Goal: Information Seeking & Learning: Find specific fact

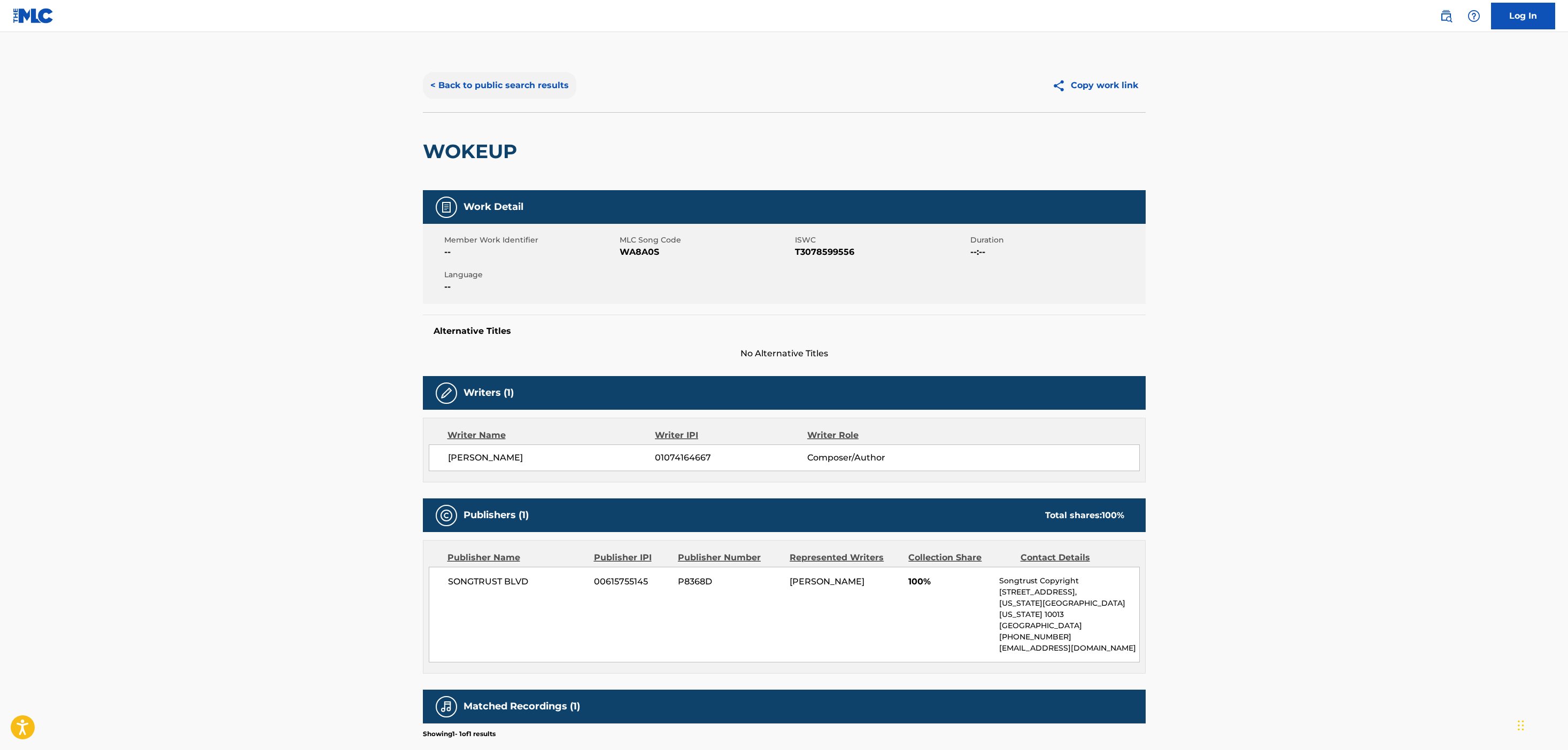
click at [544, 88] on button "< Back to public search results" at bounding box center [499, 86] width 153 height 27
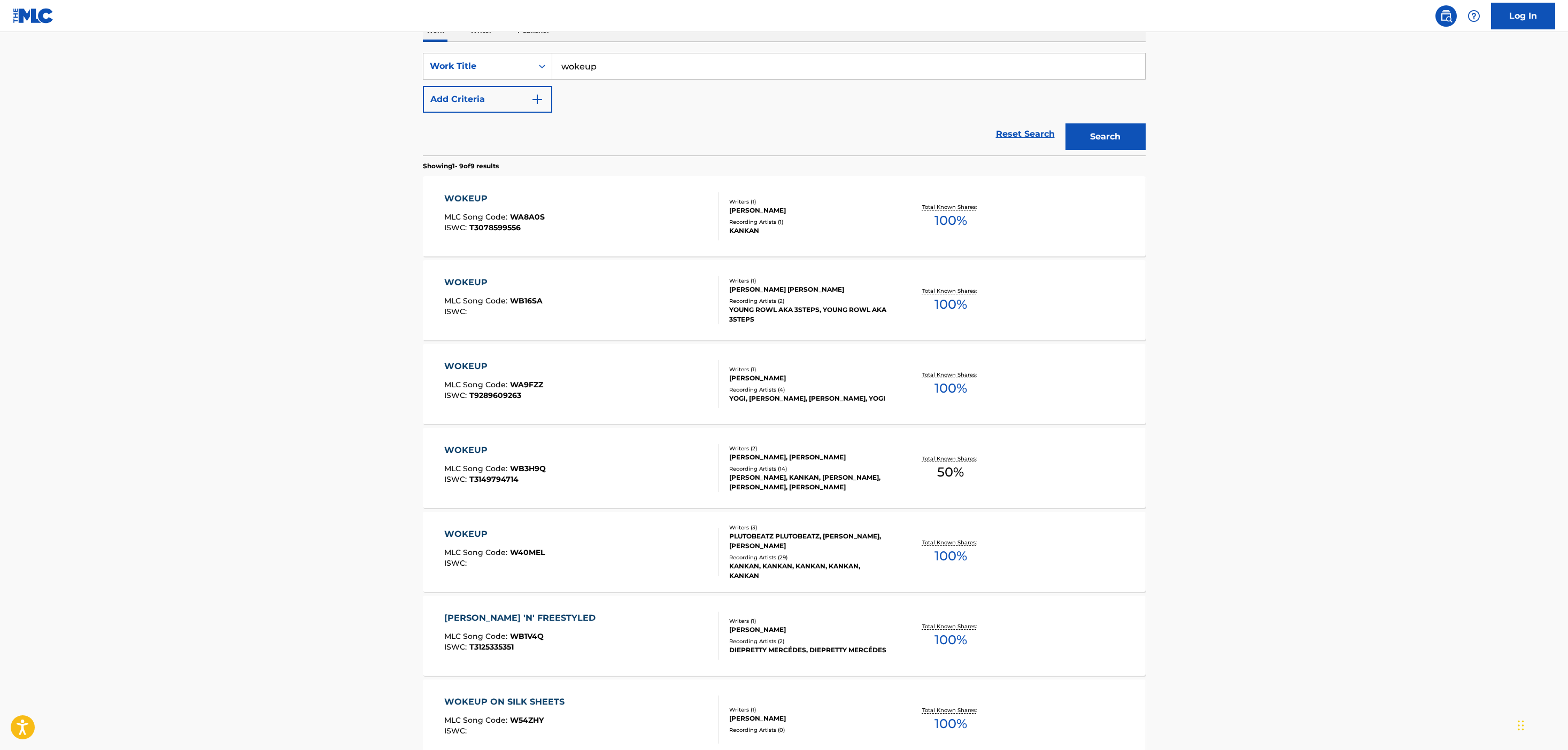
scroll to position [187, 0]
click at [670, 556] on div "WOKEUP MLC Song Code : W40MEL ISWC :" at bounding box center [581, 550] width 275 height 48
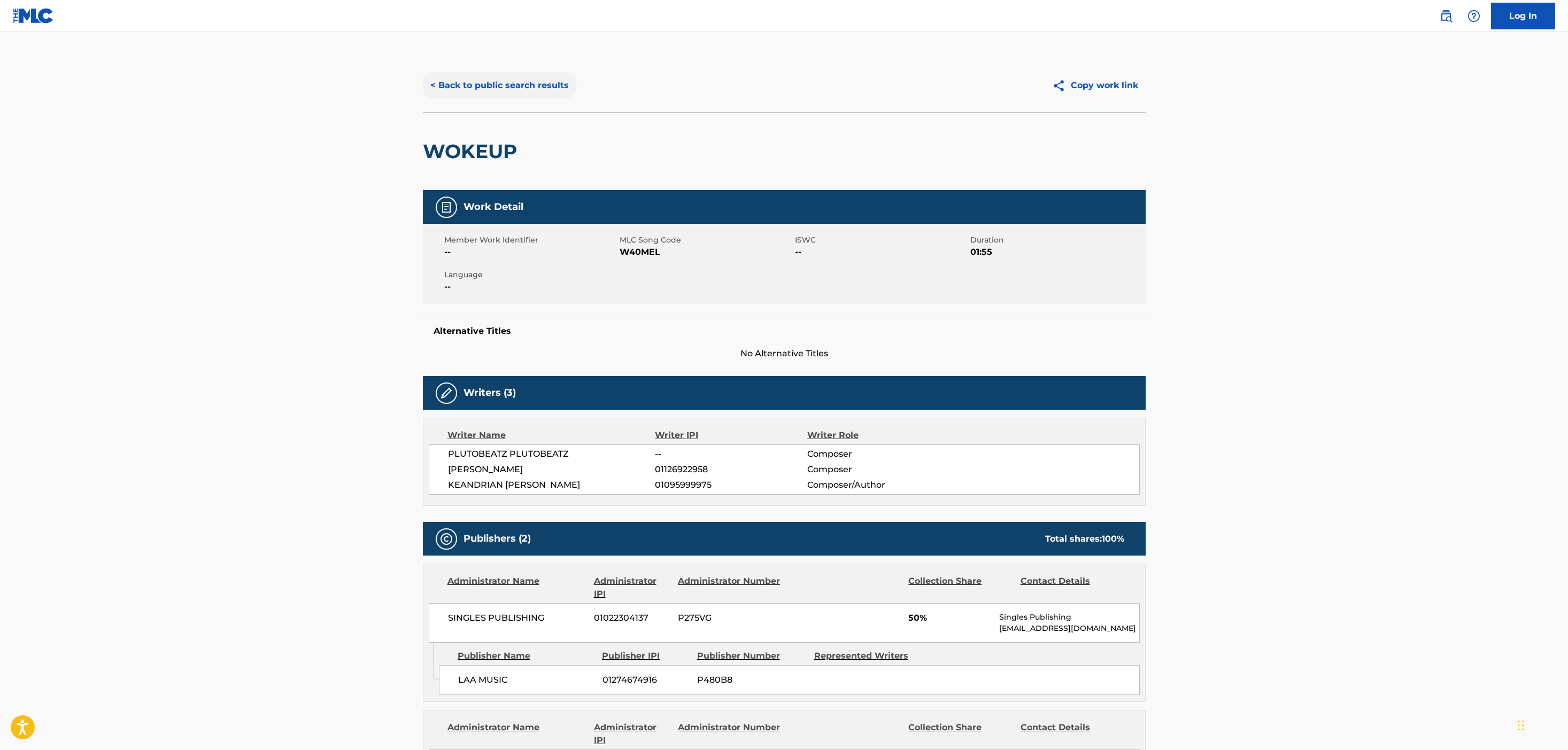
click at [535, 88] on button "< Back to public search results" at bounding box center [499, 86] width 153 height 27
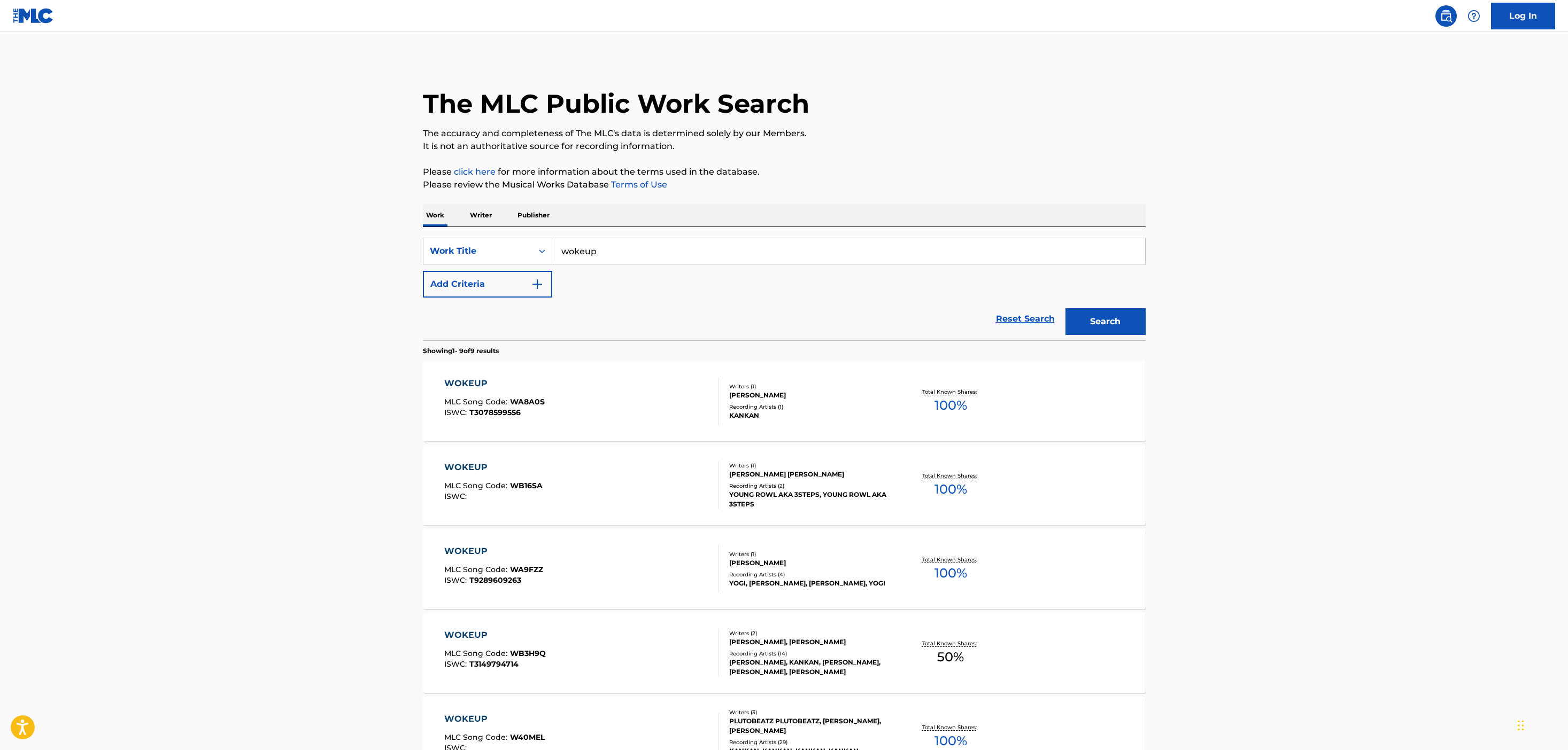
click at [624, 252] on input "wokeup" at bounding box center [849, 251] width 593 height 25
click at [515, 215] on p "Publisher" at bounding box center [533, 216] width 38 height 23
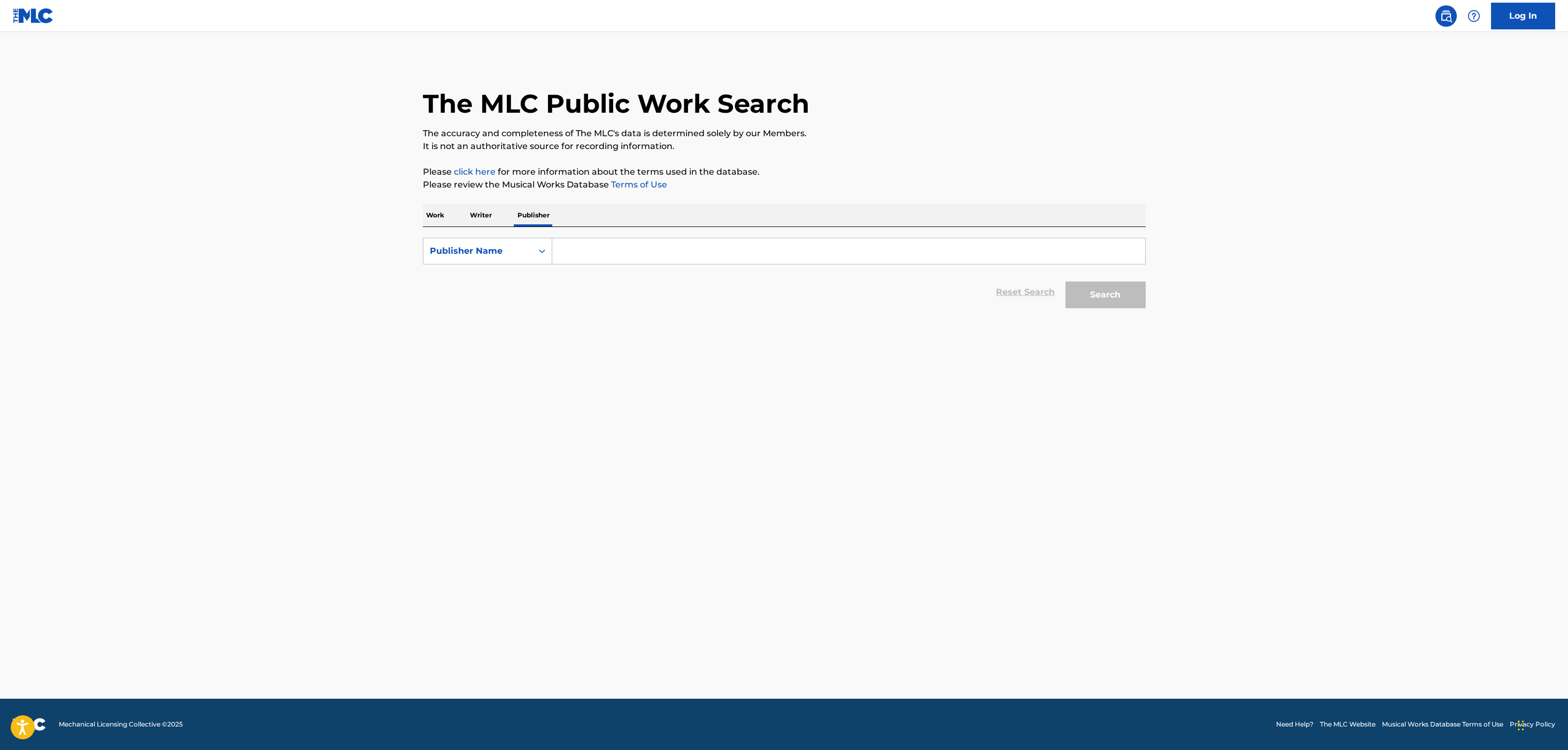
click at [561, 251] on input "Search Form" at bounding box center [849, 251] width 593 height 25
type input "singles"
click at [1065, 282] on button "Search" at bounding box center [1105, 295] width 80 height 27
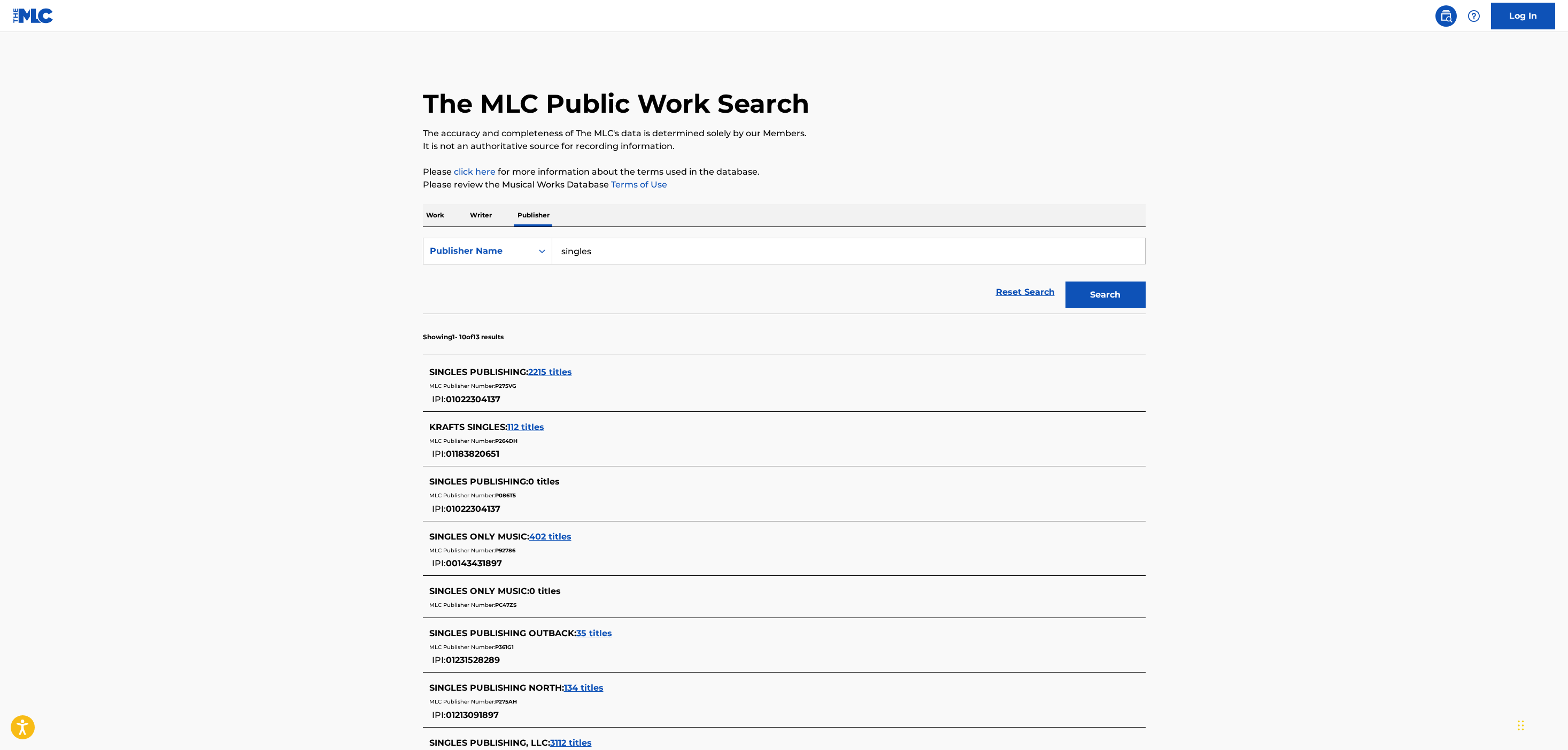
click at [538, 371] on span "2215 titles" at bounding box center [550, 372] width 44 height 10
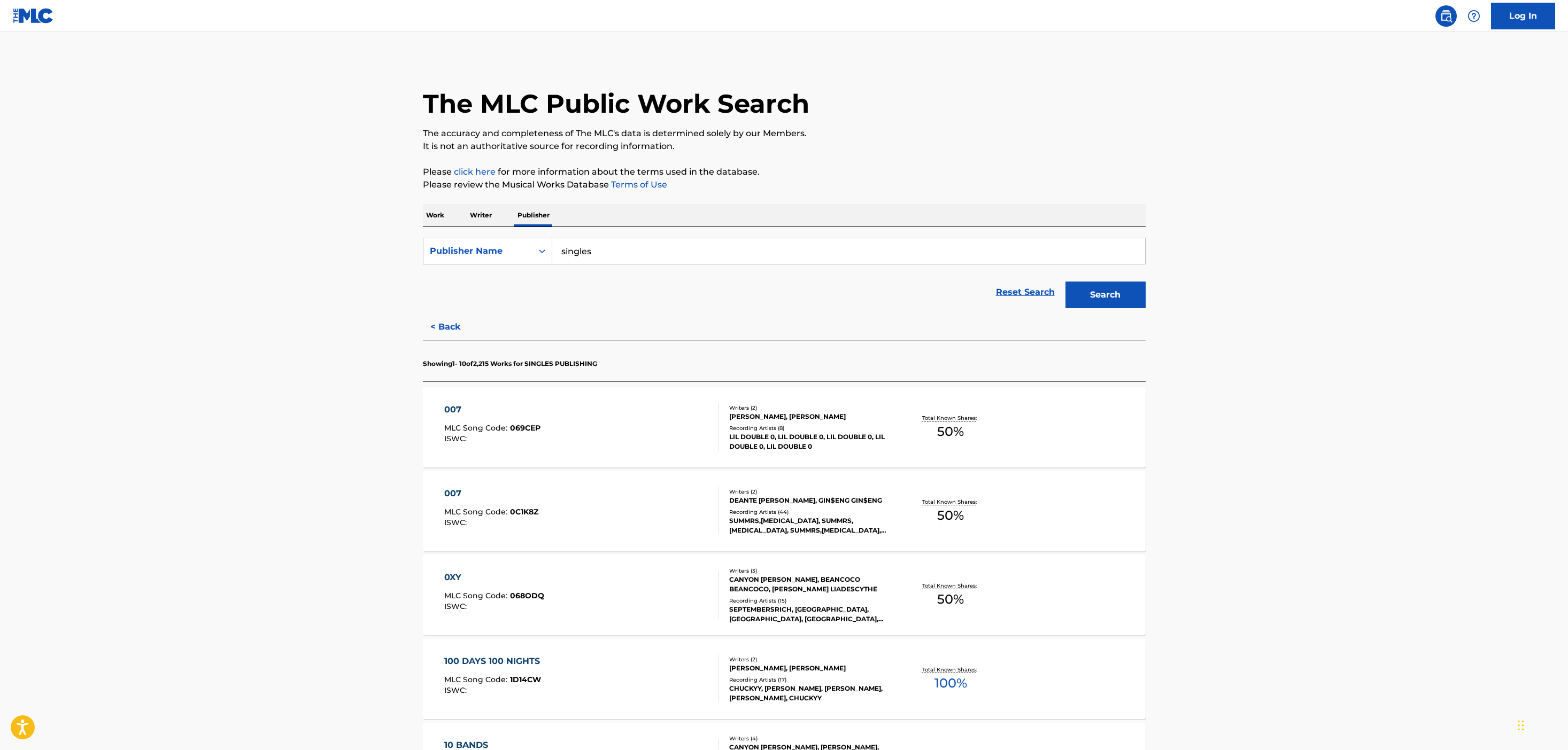
click at [579, 439] on div "007 MLC Song Code : 069CEP ISWC :" at bounding box center [581, 427] width 275 height 48
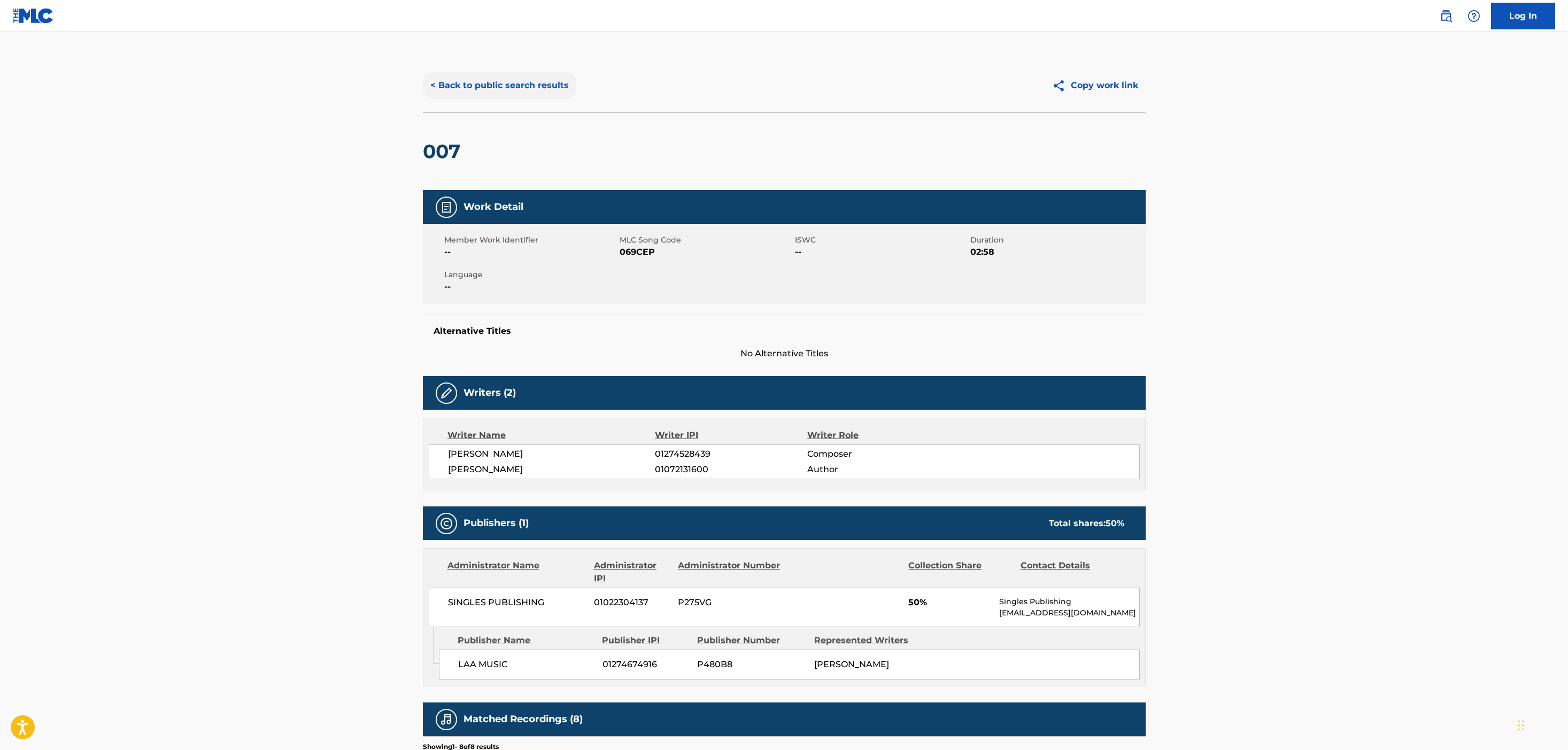
click at [500, 92] on button "< Back to public search results" at bounding box center [499, 86] width 153 height 27
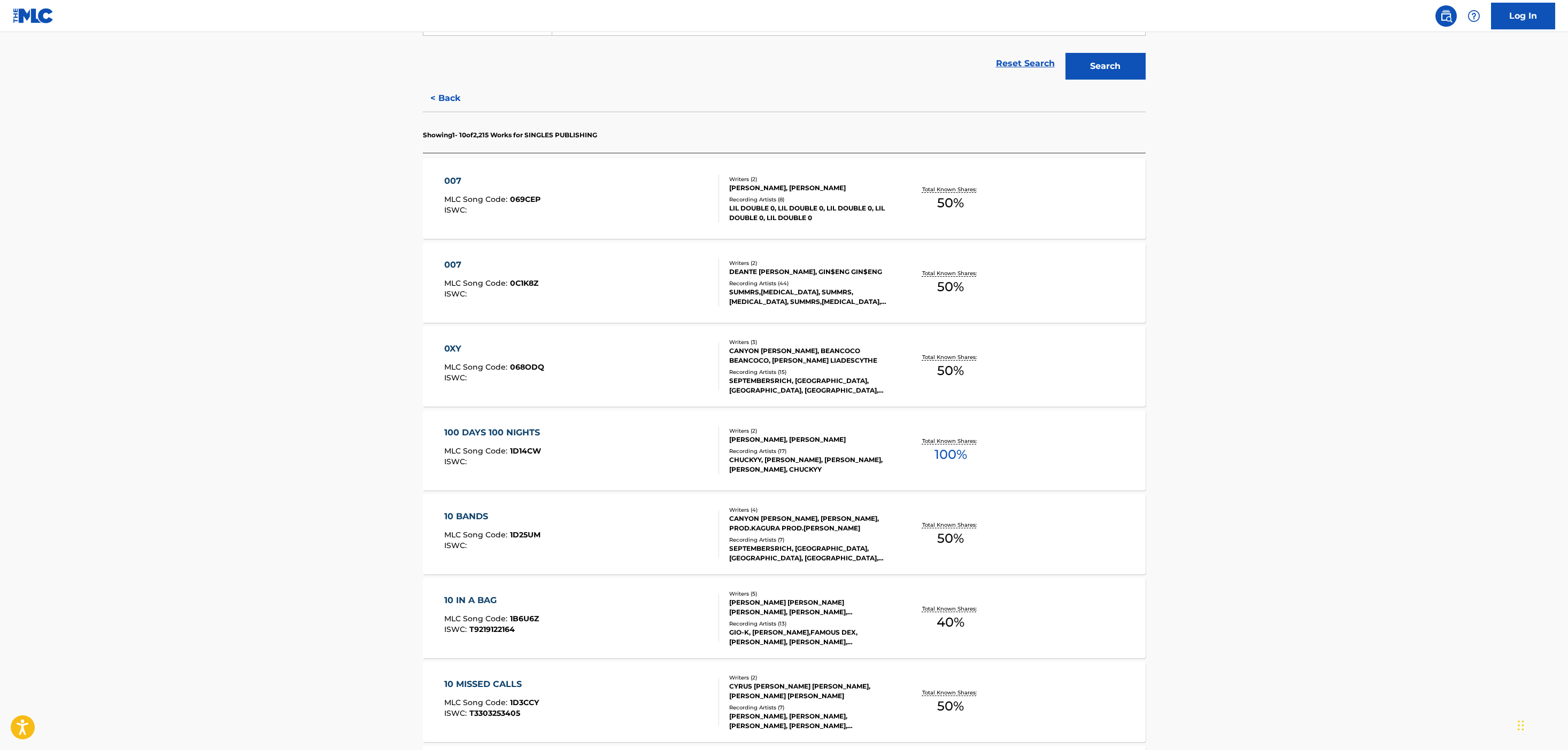
scroll to position [268, 0]
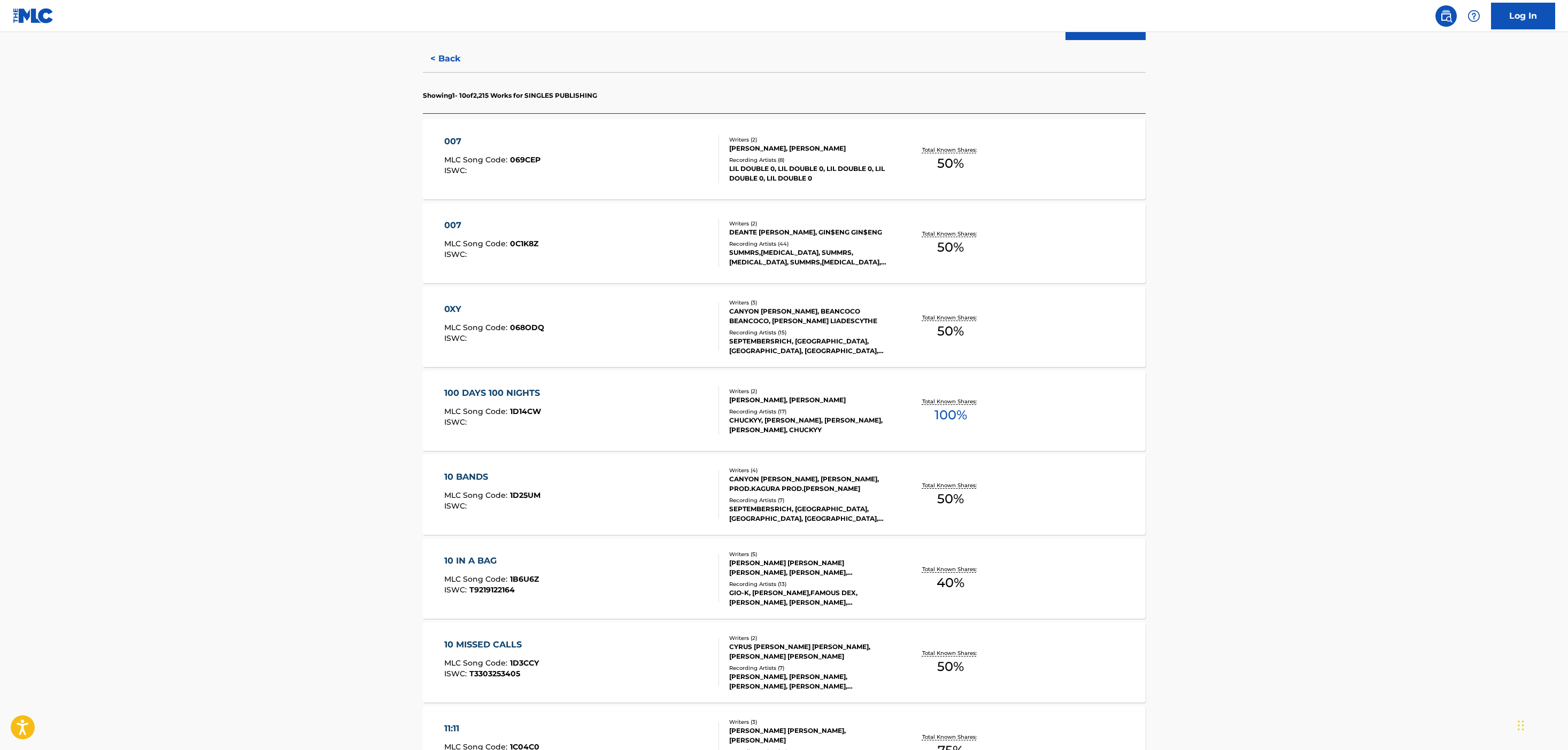
click at [555, 422] on div "100 DAYS 100 NIGHTS MLC Song Code : 1D14CW ISWC :" at bounding box center [581, 410] width 275 height 48
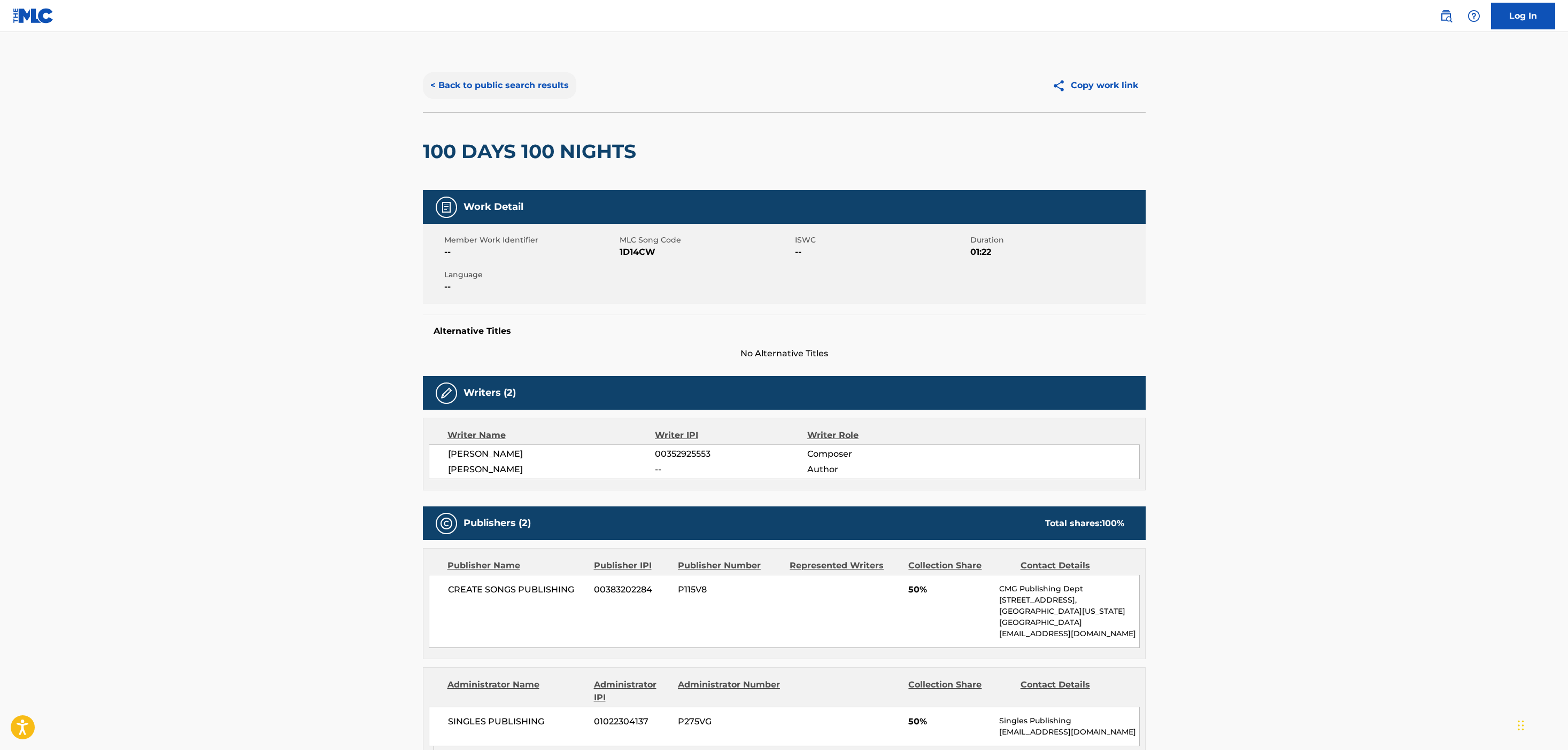
click at [481, 78] on button "< Back to public search results" at bounding box center [499, 86] width 153 height 27
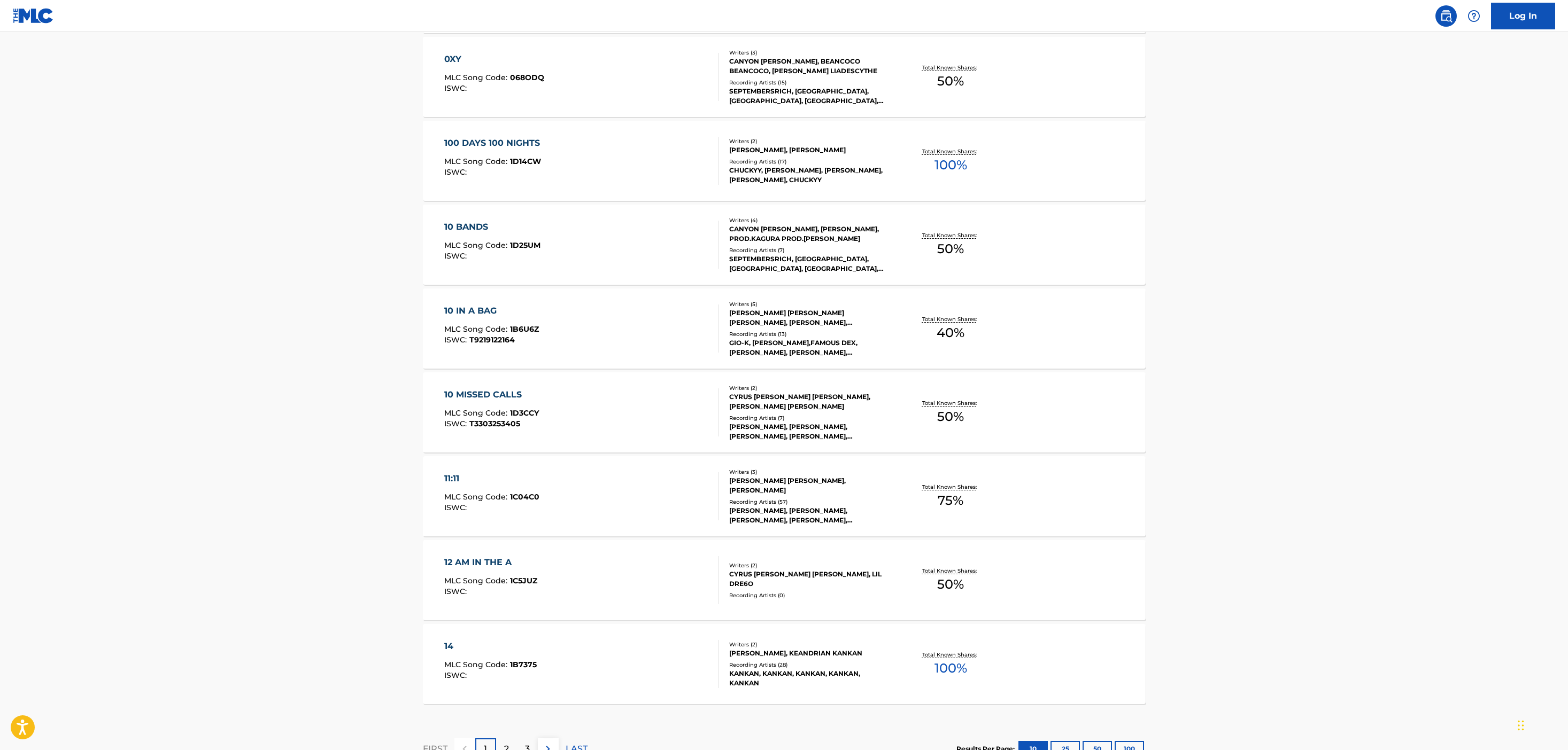
scroll to position [575, 0]
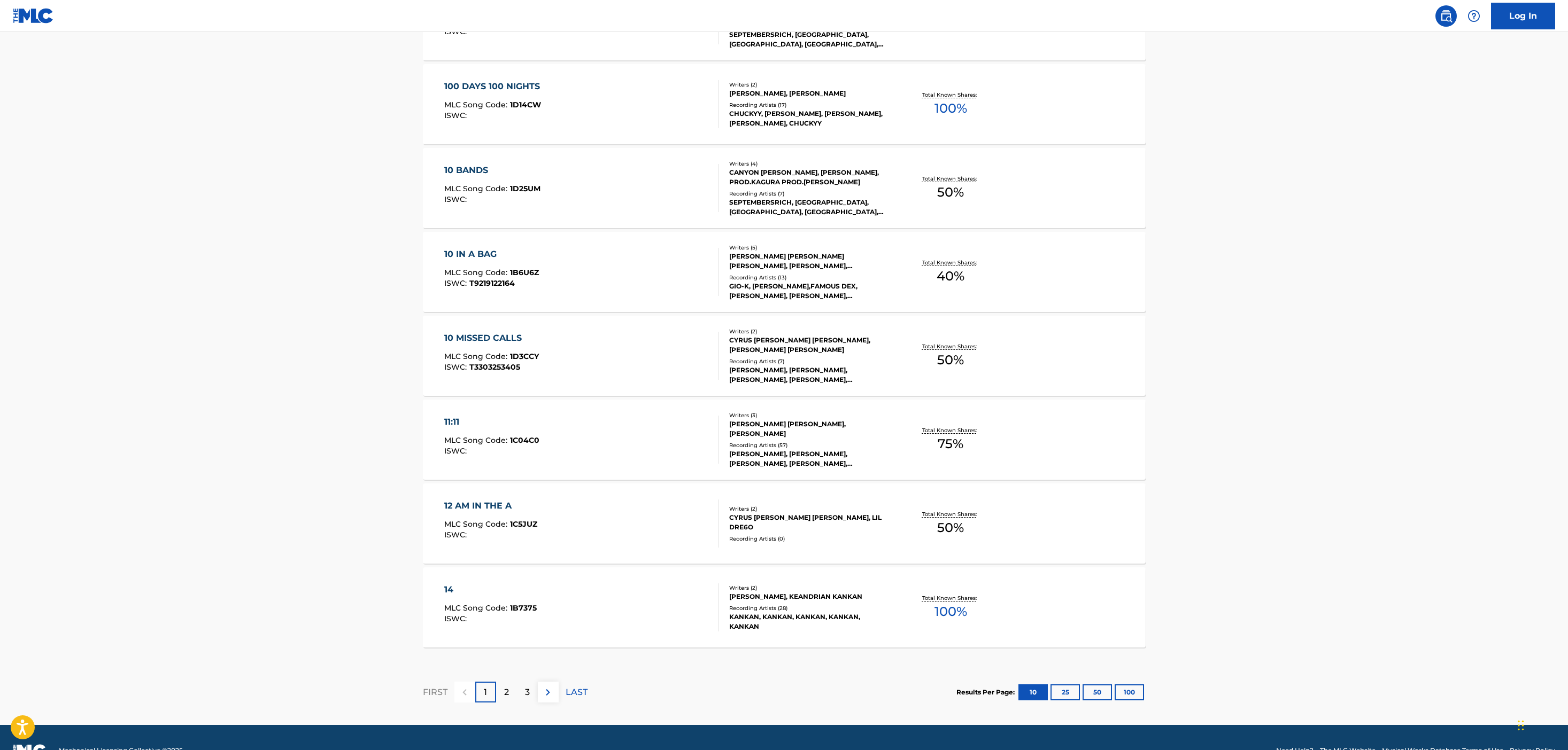
click at [578, 615] on div "14 MLC Song Code : 1B7375 ISWC :" at bounding box center [581, 607] width 275 height 48
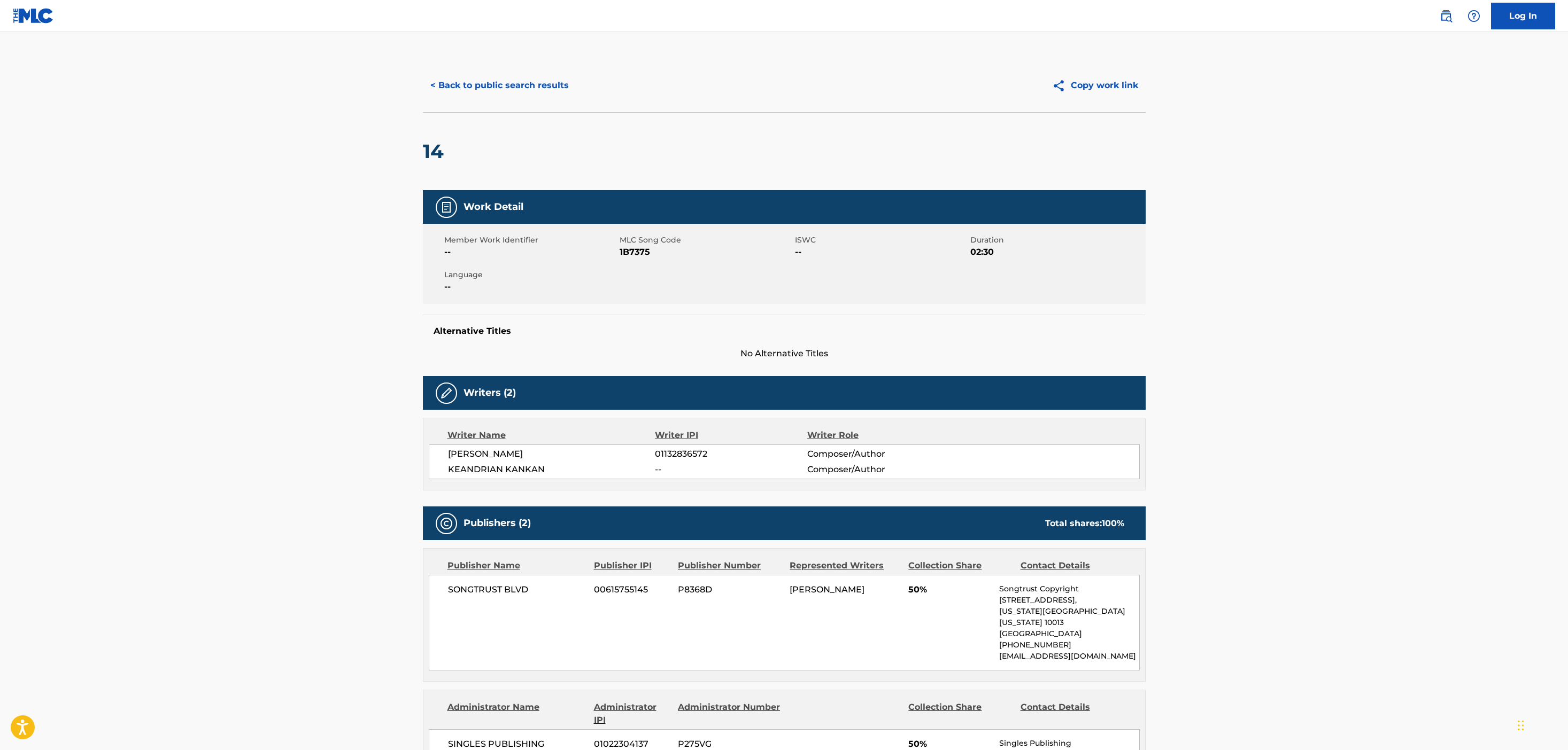
click at [509, 100] on div "< Back to public search results Copy work link" at bounding box center [784, 86] width 723 height 54
click at [509, 94] on button "< Back to public search results" at bounding box center [499, 86] width 153 height 27
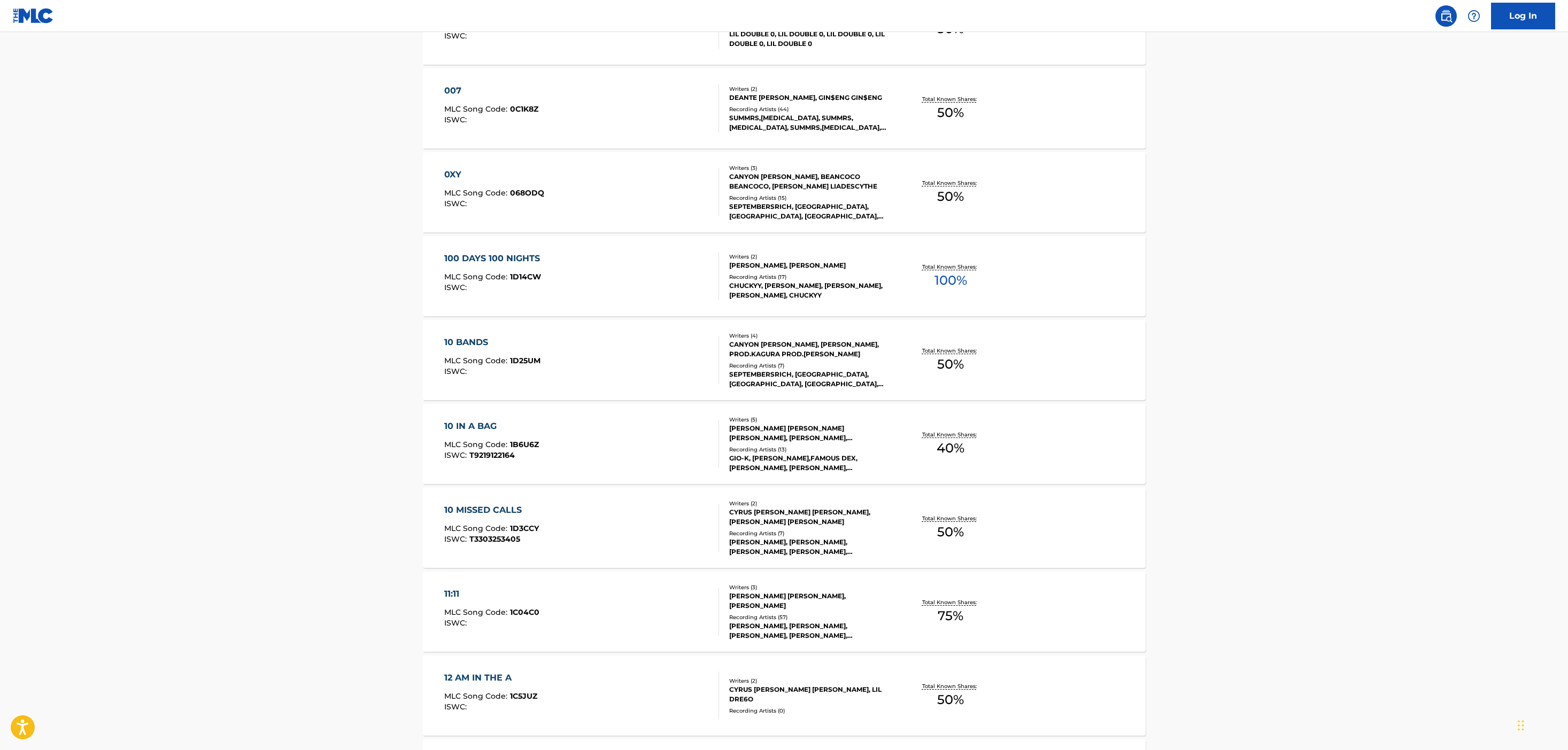
scroll to position [568, 0]
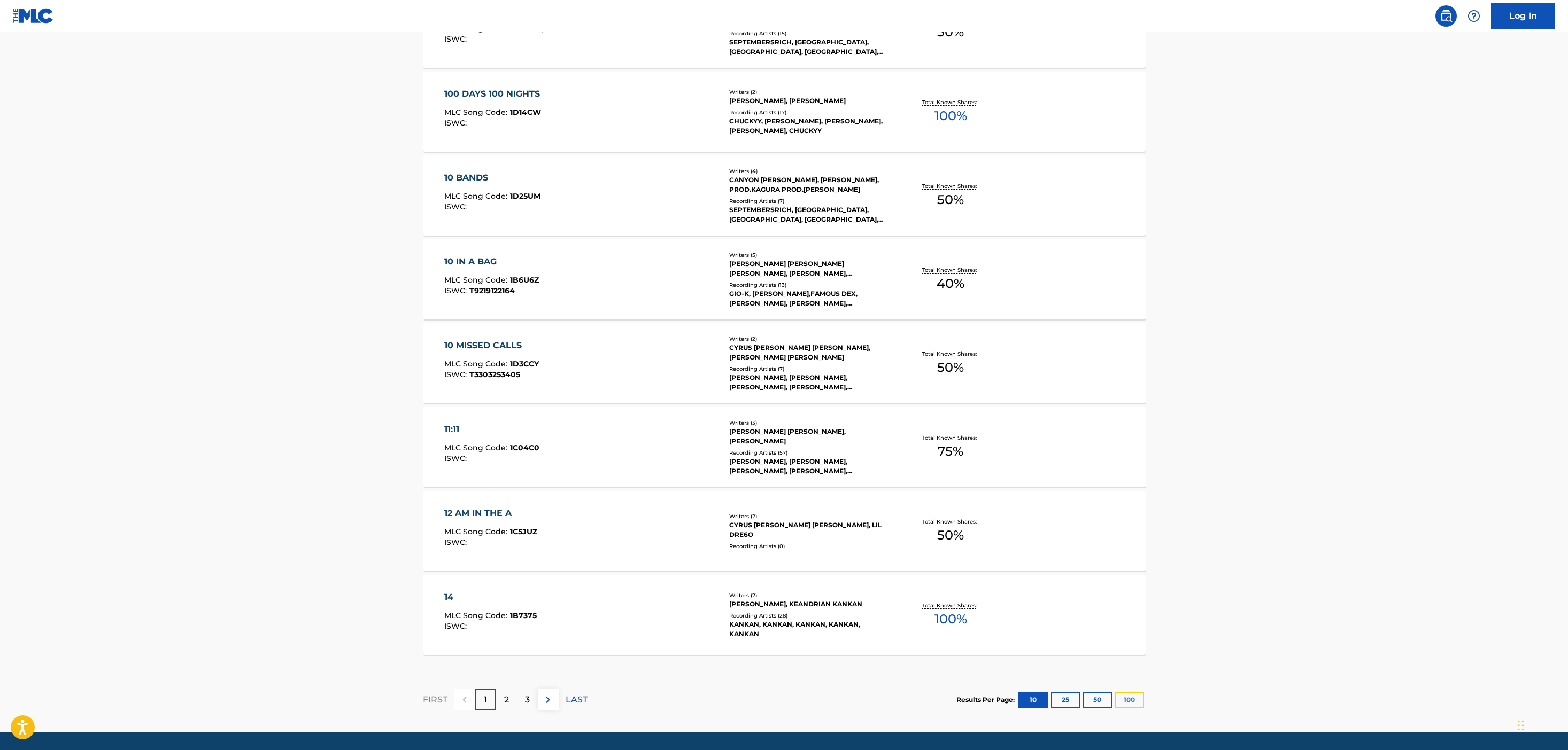
click at [1129, 701] on button "100" at bounding box center [1129, 700] width 29 height 16
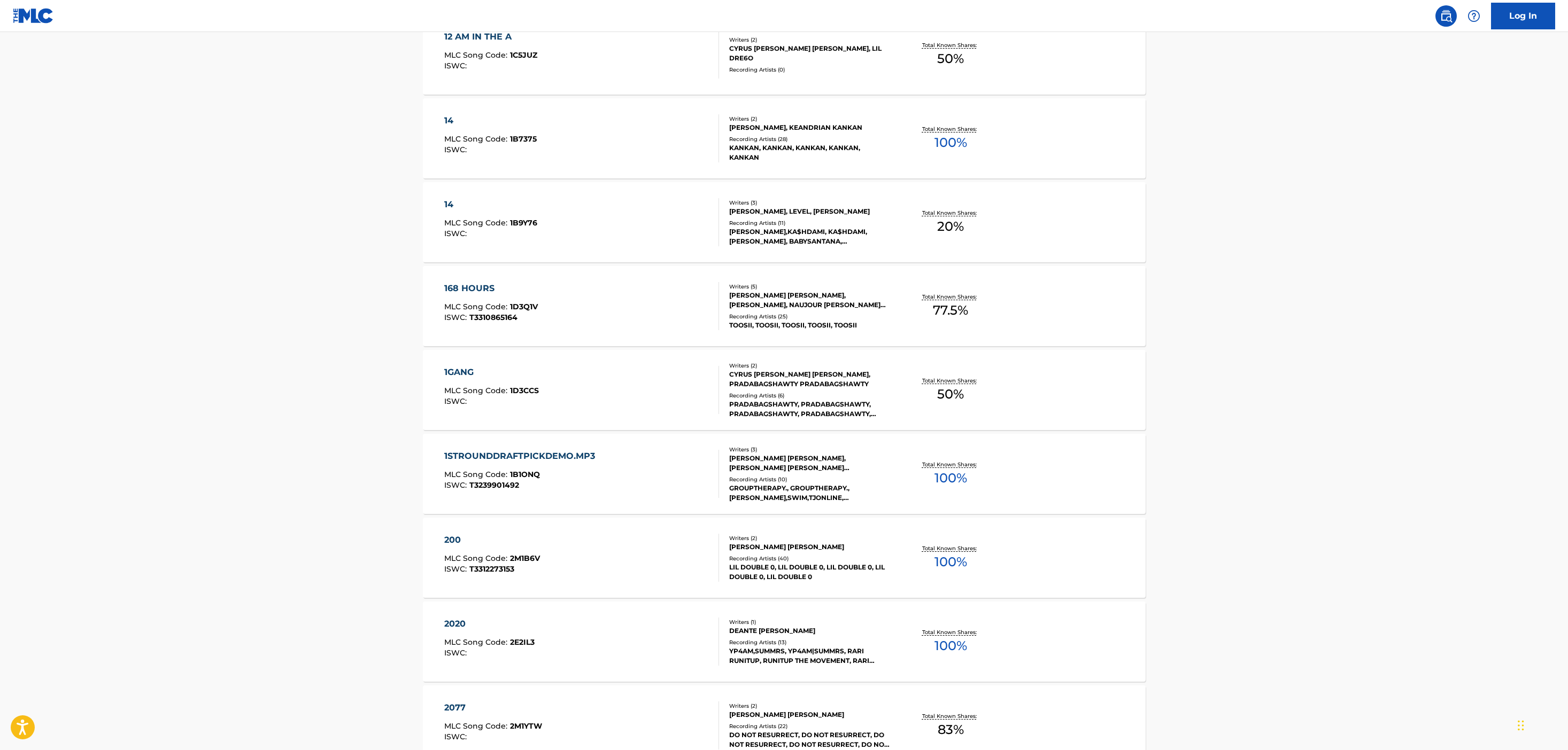
scroll to position [1087, 0]
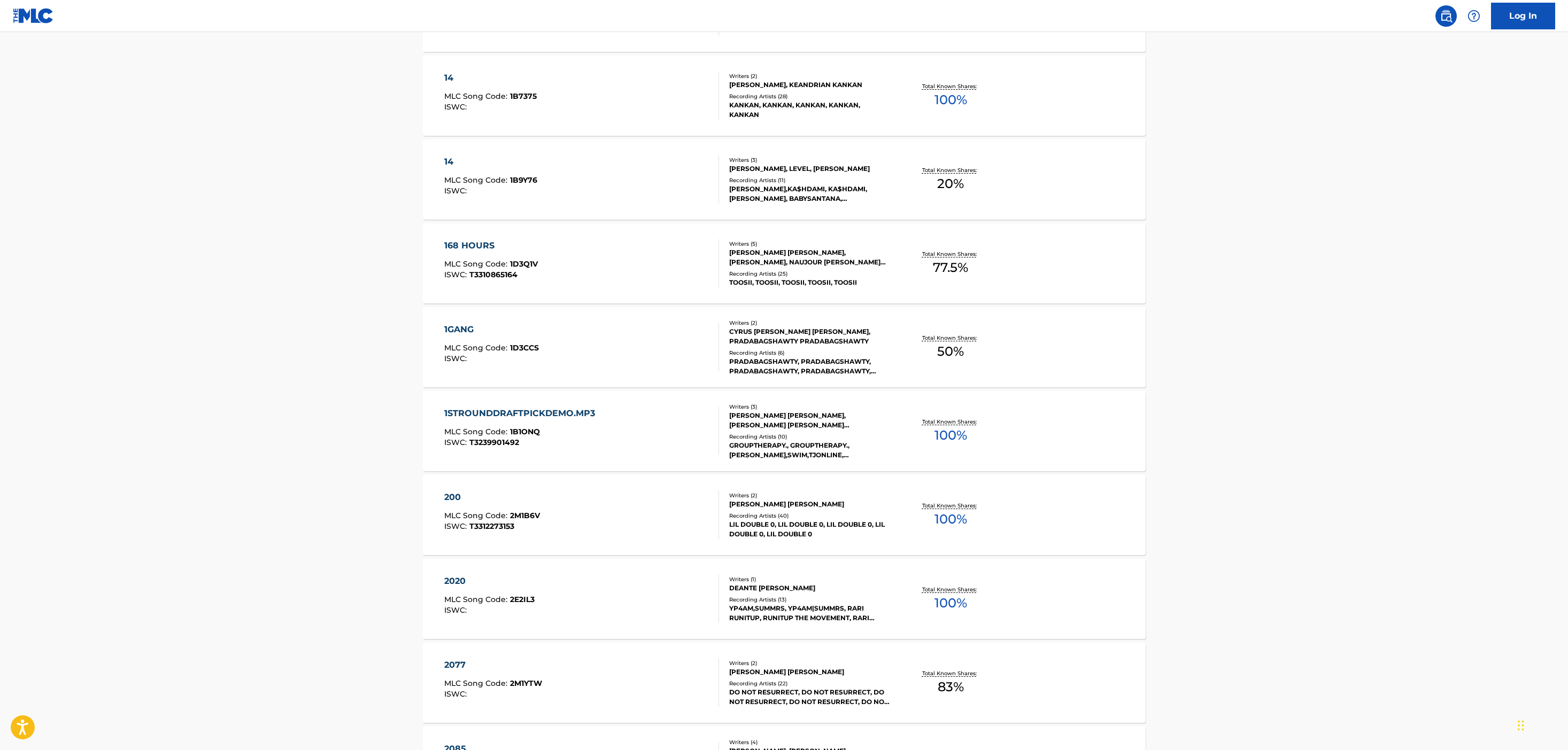
click at [925, 493] on div "200 MLC Song Code : 2M1B6V ISWC : T3312273153 Writers ( 2 ) [PERSON_NAME] [PERS…" at bounding box center [784, 515] width 723 height 80
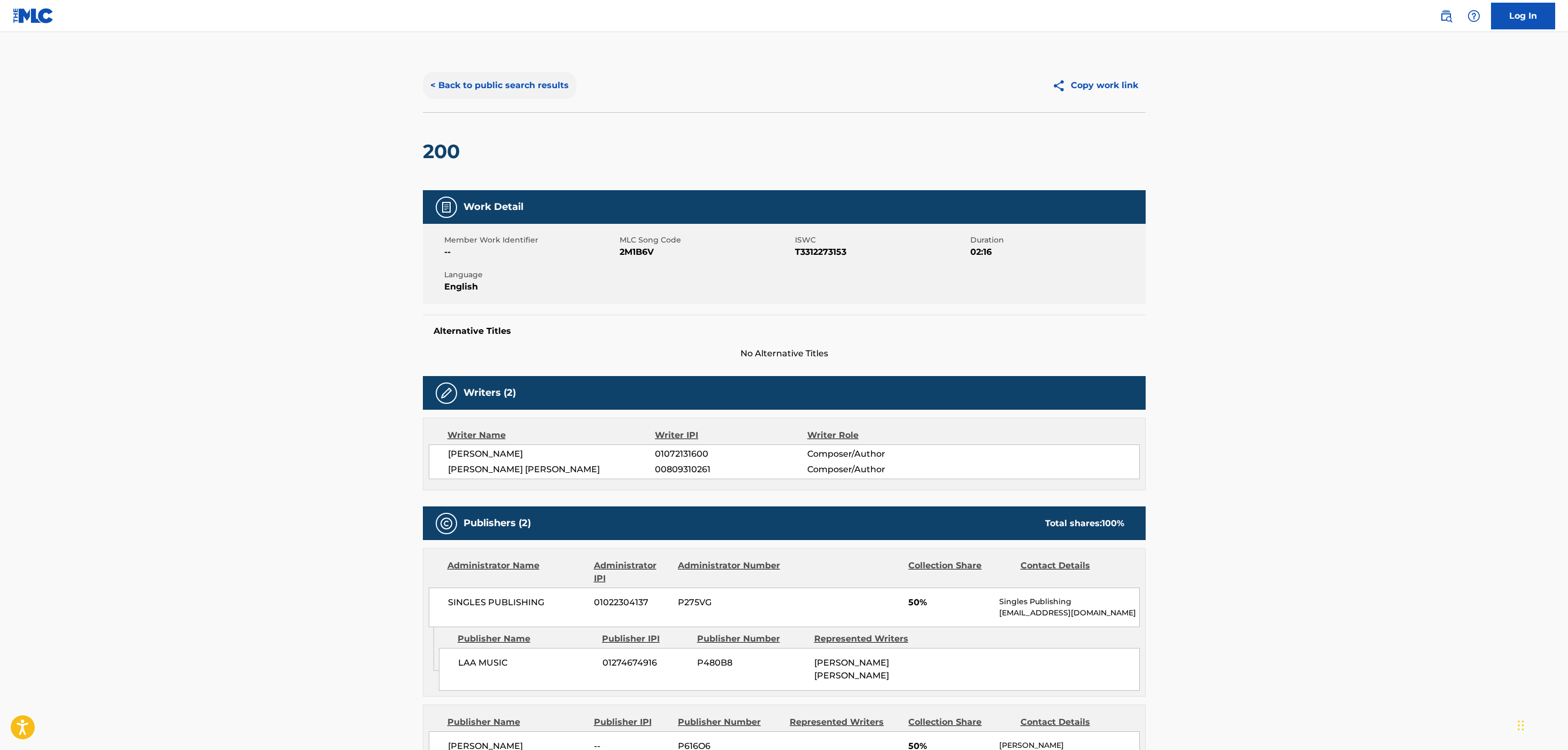
click at [509, 77] on button "< Back to public search results" at bounding box center [499, 86] width 153 height 27
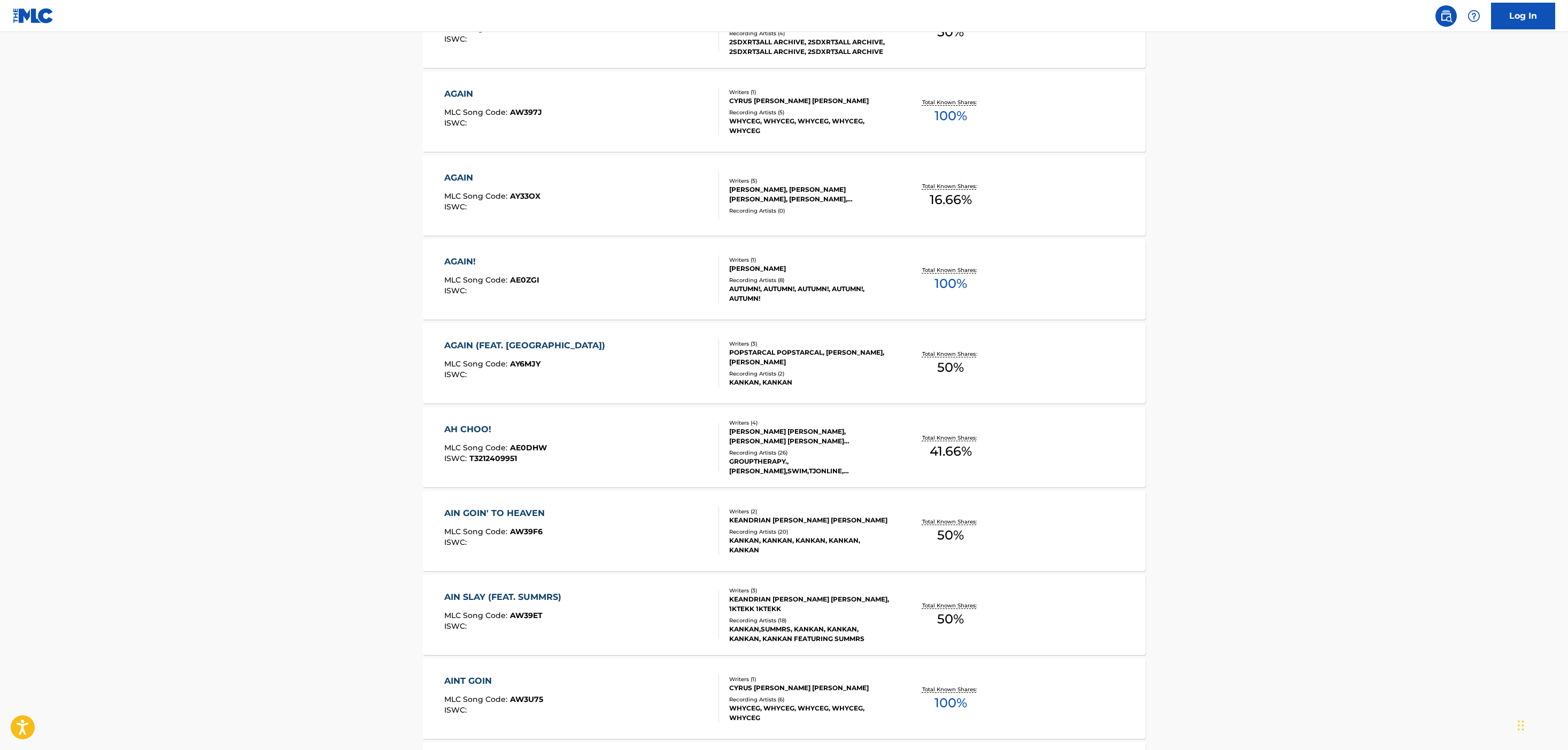
scroll to position [8152, 0]
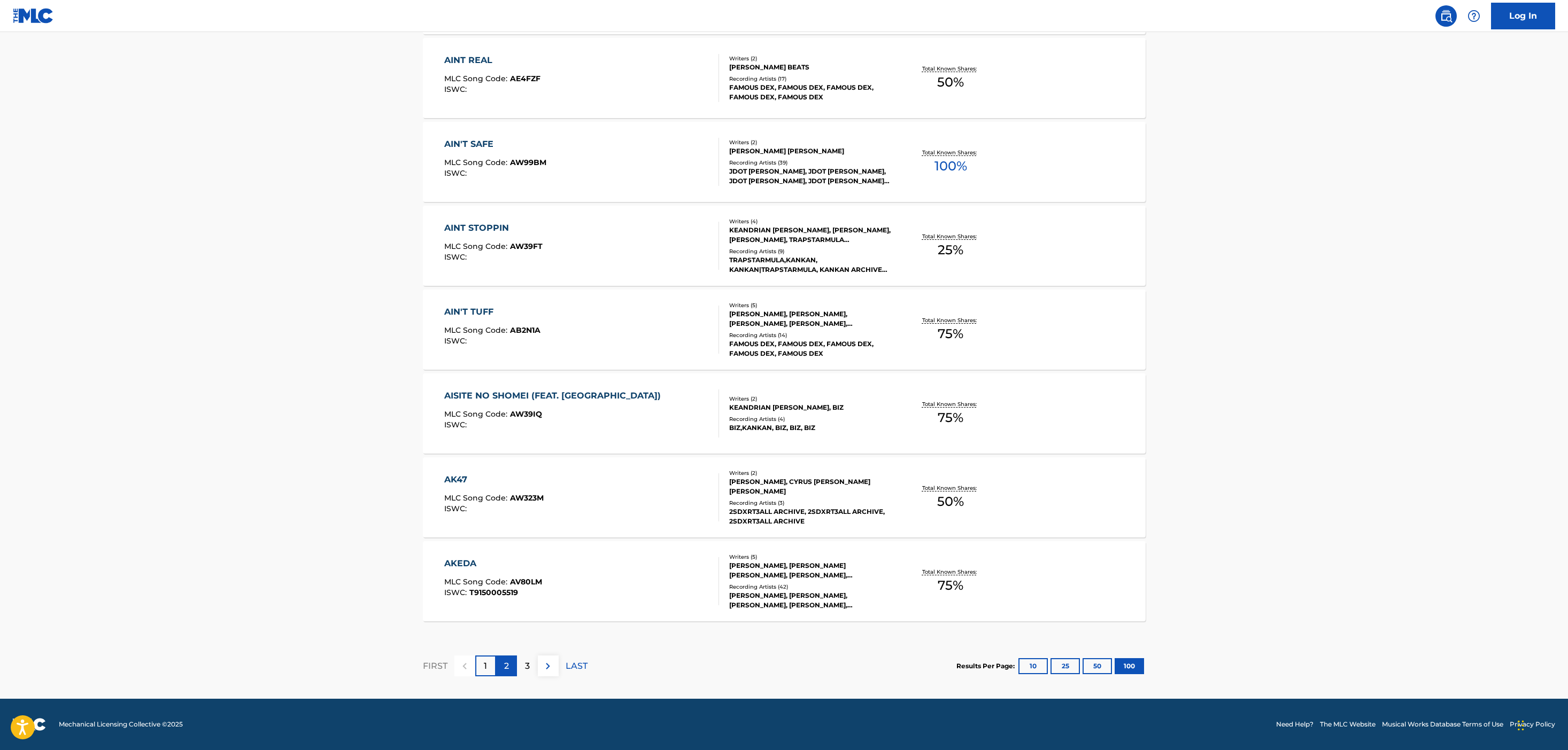
click at [507, 663] on p "2" at bounding box center [507, 666] width 5 height 13
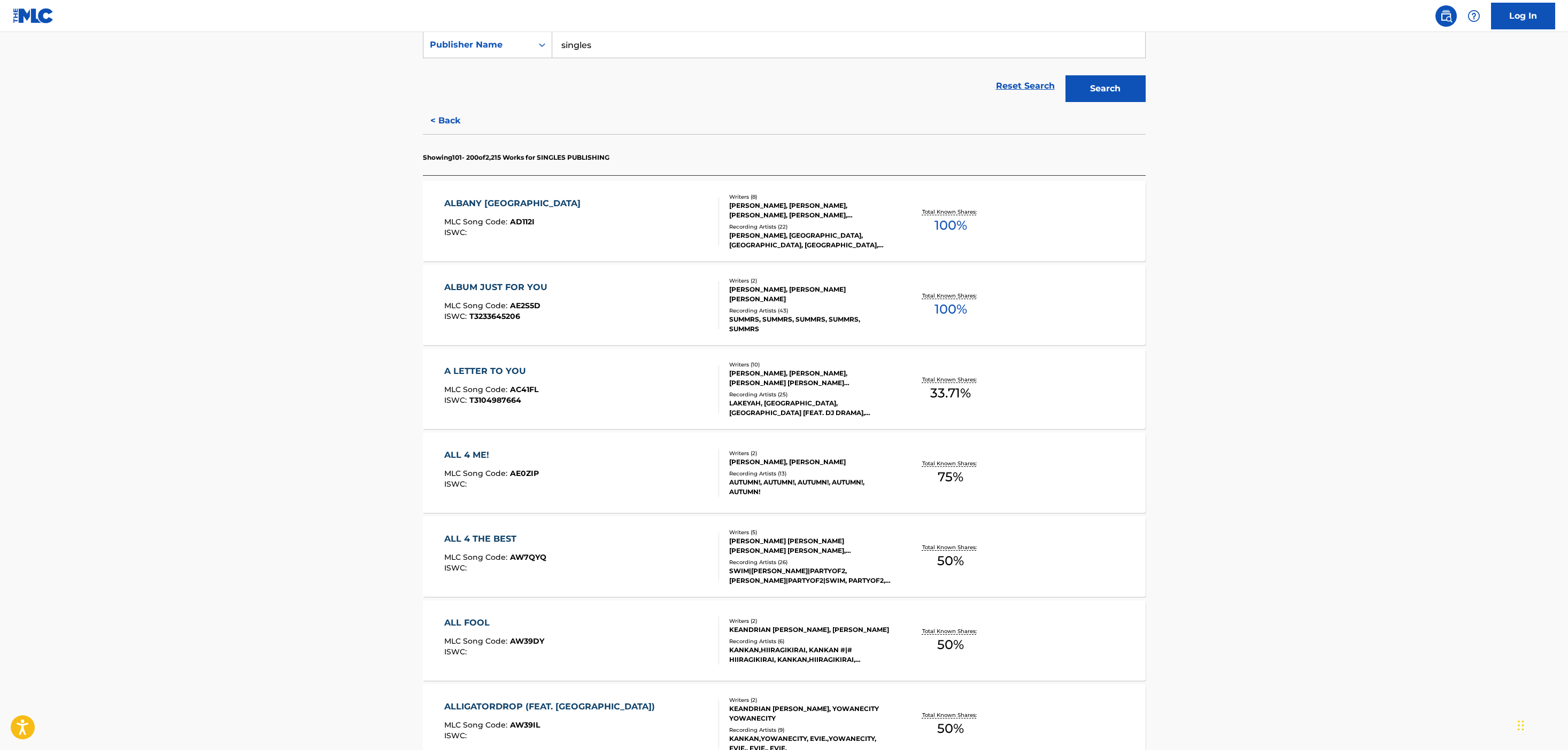
scroll to position [0, 0]
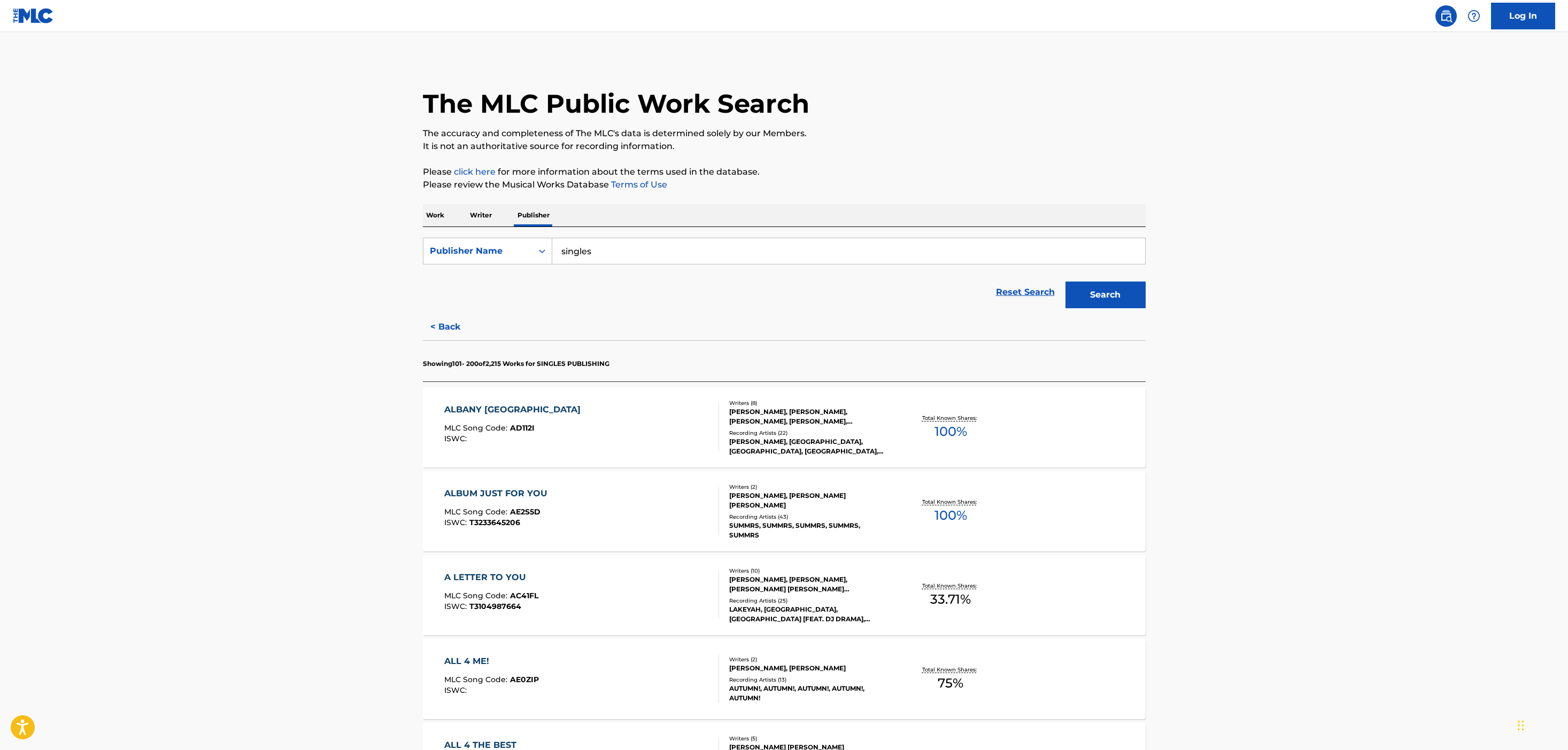
click at [444, 208] on p "Work" at bounding box center [435, 216] width 24 height 23
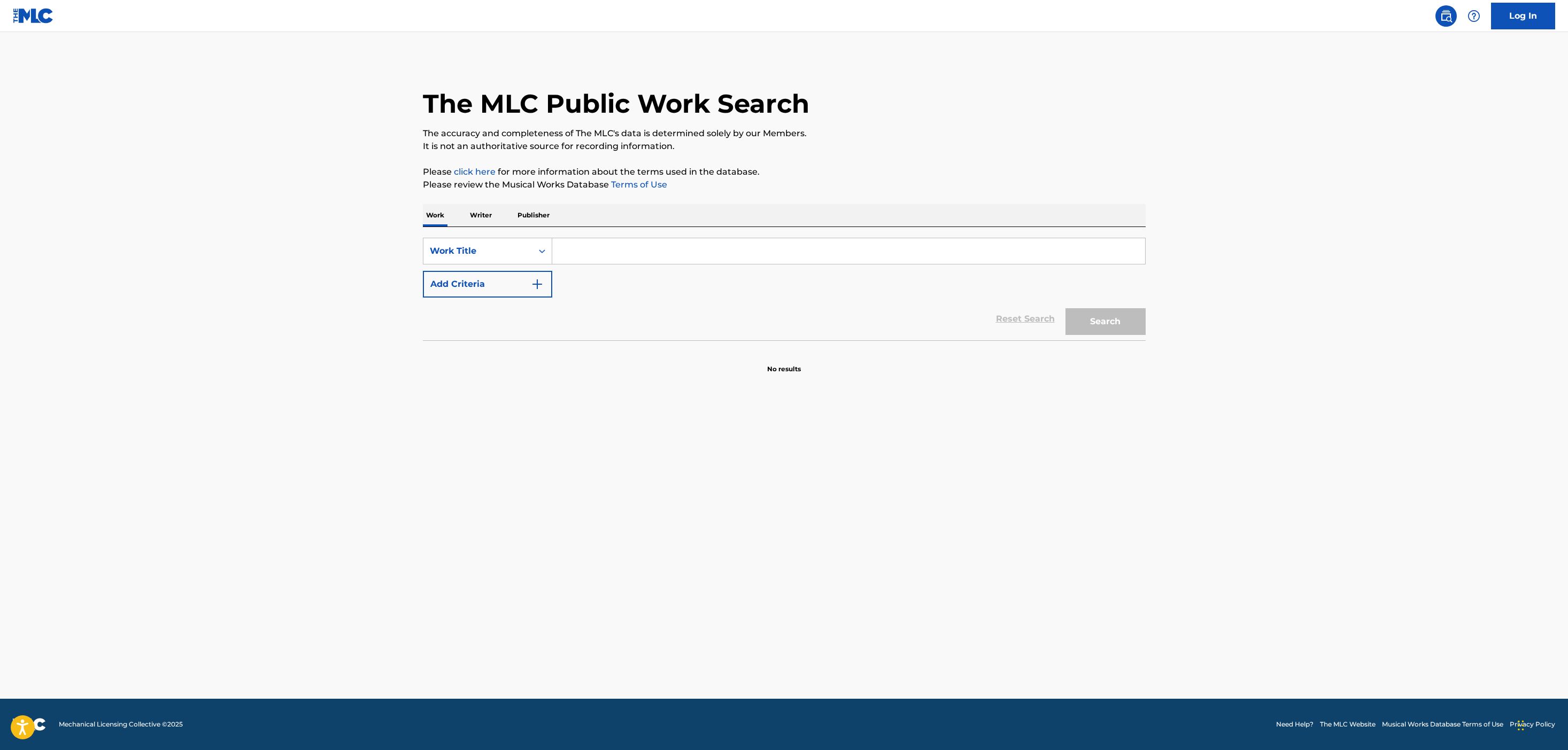
click at [629, 254] on input "Search Form" at bounding box center [849, 251] width 593 height 25
type input "jazz"
click at [1065, 309] on button "Search" at bounding box center [1105, 322] width 80 height 27
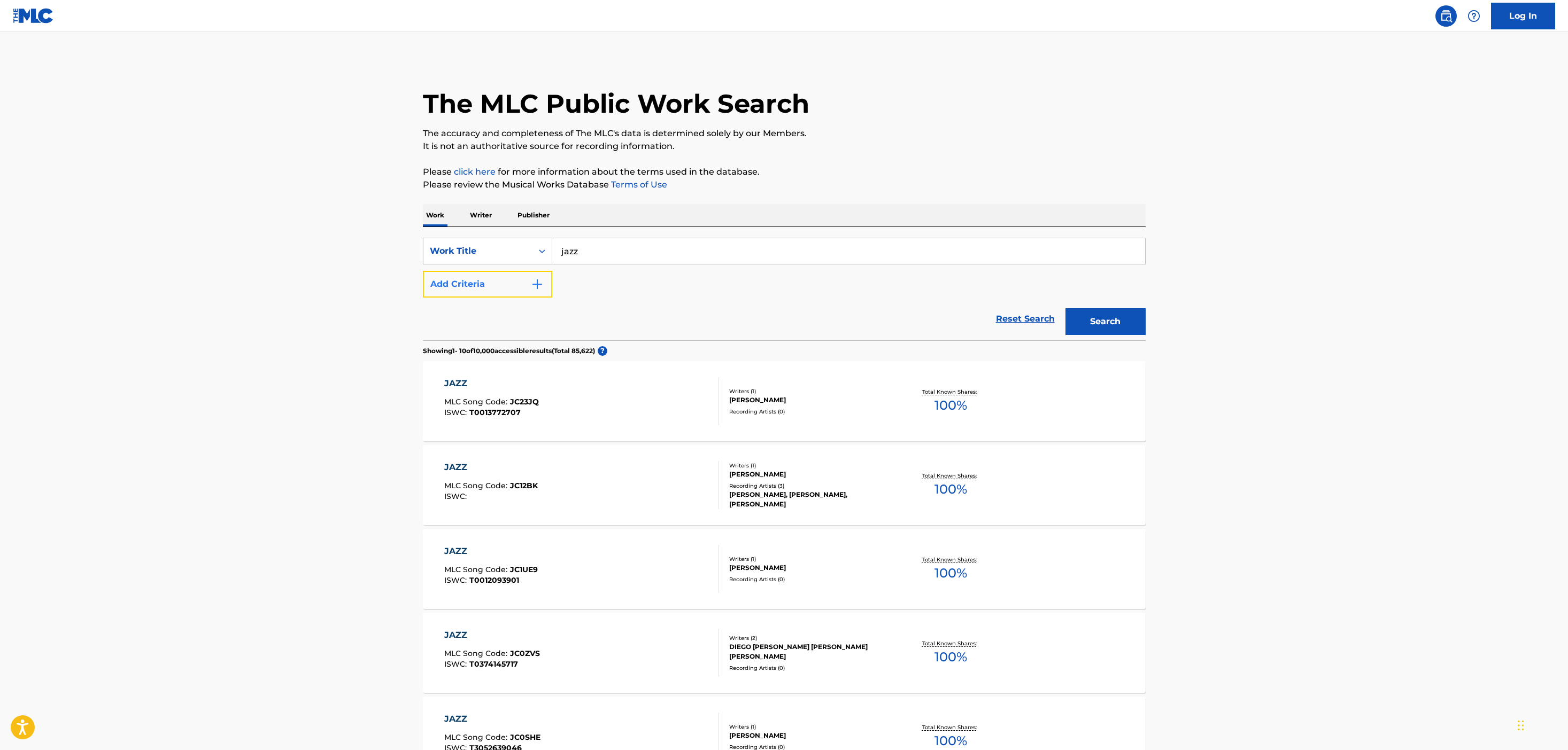
click at [529, 277] on button "Add Criteria" at bounding box center [487, 284] width 130 height 27
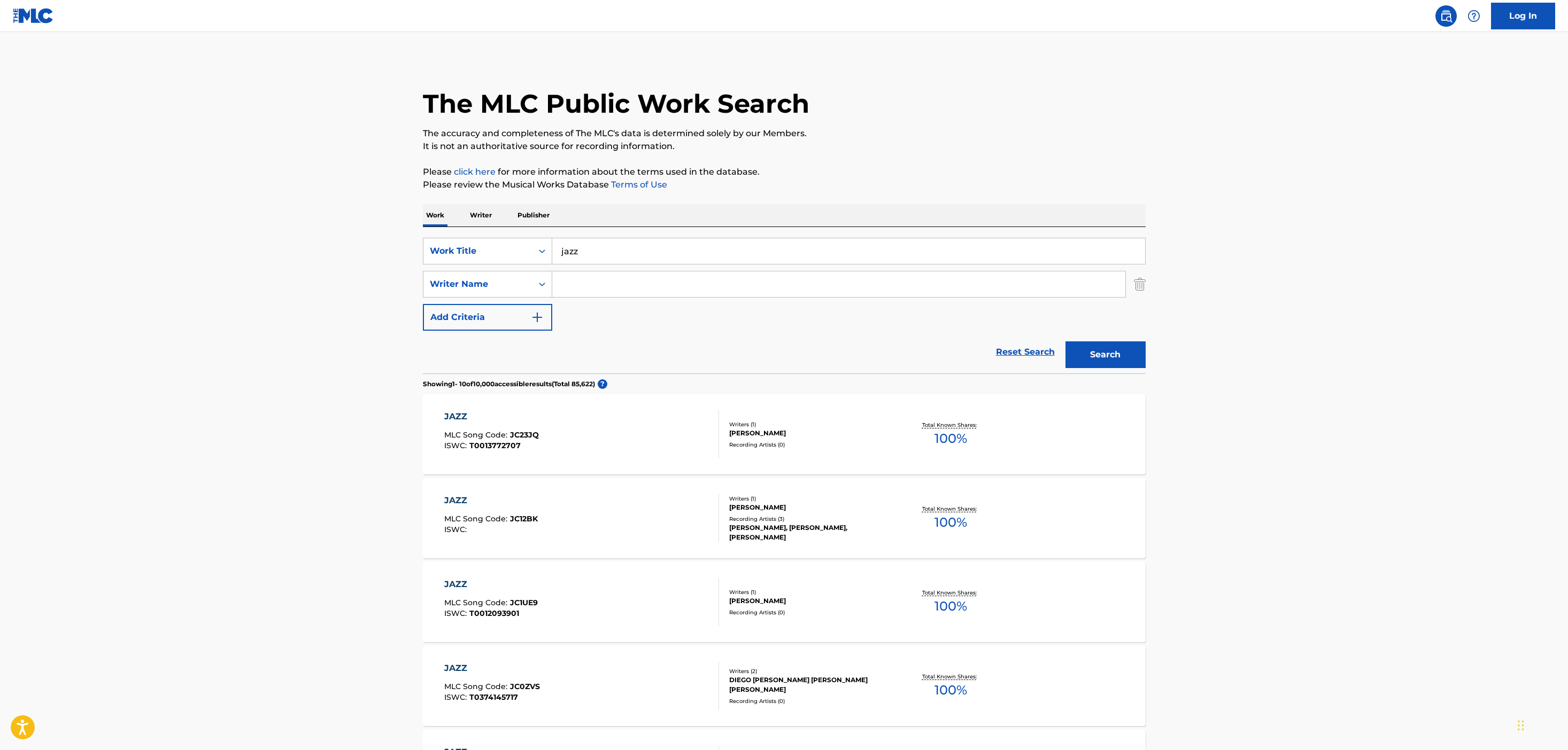
click at [603, 286] on input "Search Form" at bounding box center [838, 283] width 573 height 25
type input "[PERSON_NAME]"
click at [1065, 341] on button "Search" at bounding box center [1105, 354] width 80 height 27
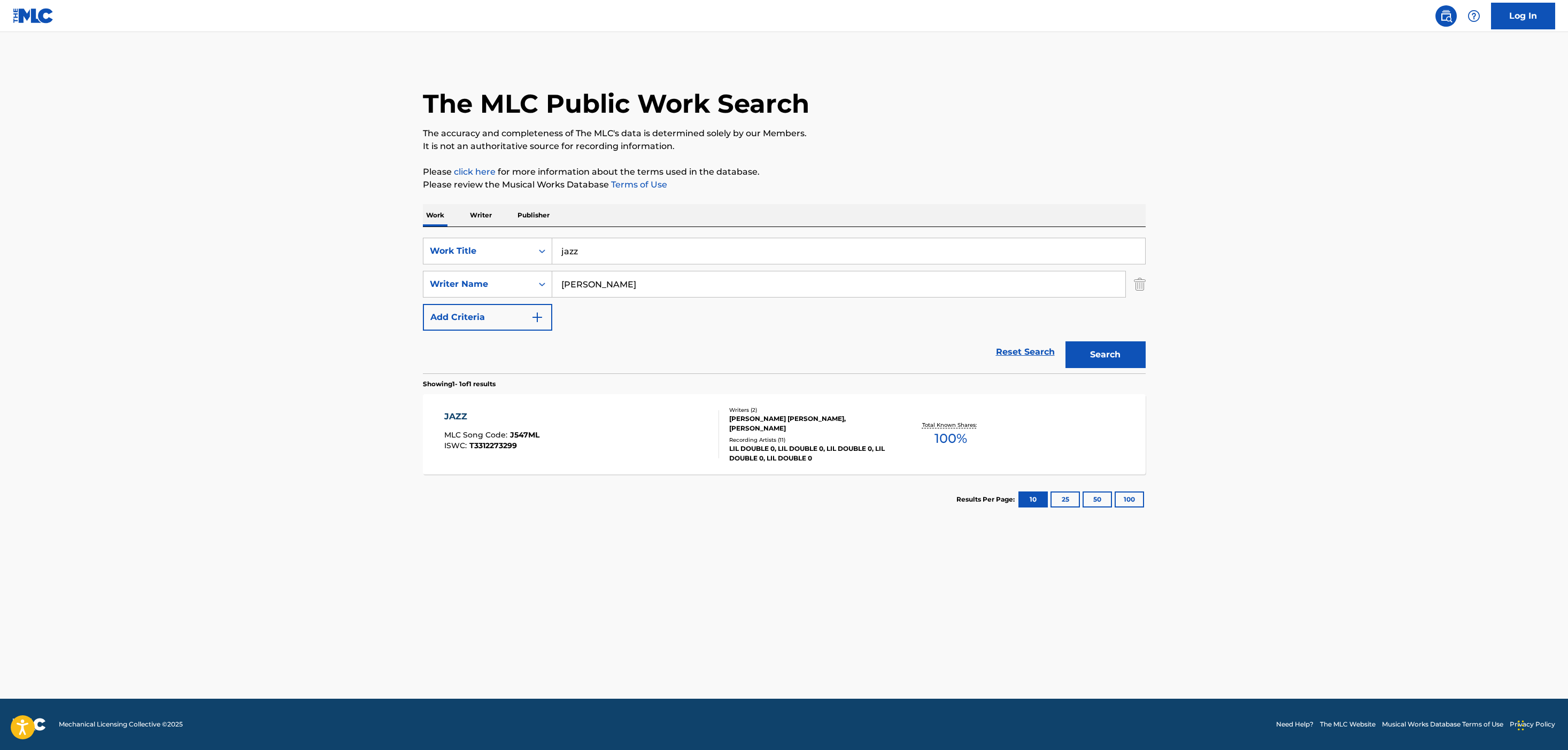
click at [709, 436] on div at bounding box center [714, 434] width 8 height 48
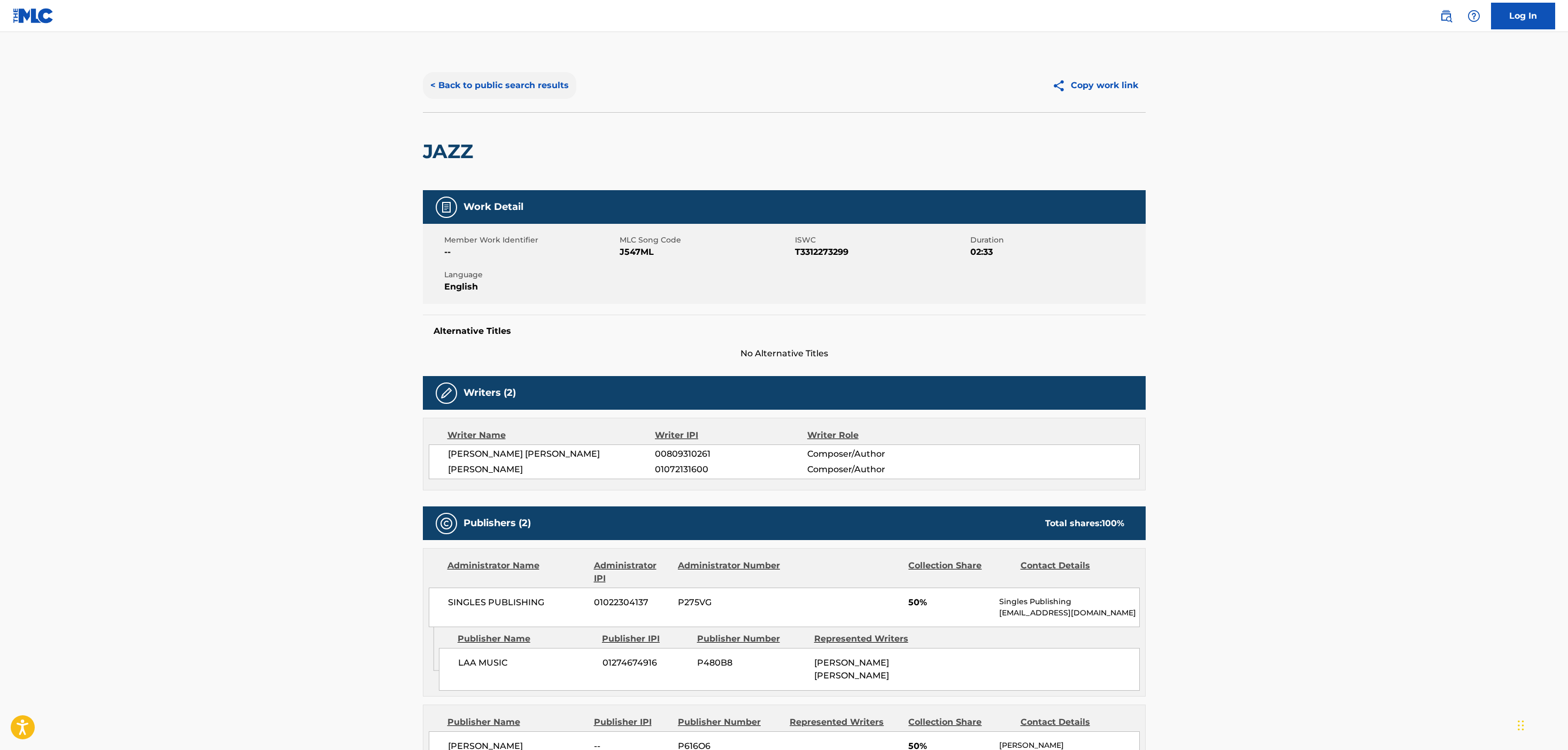
click at [502, 97] on button "< Back to public search results" at bounding box center [499, 86] width 153 height 27
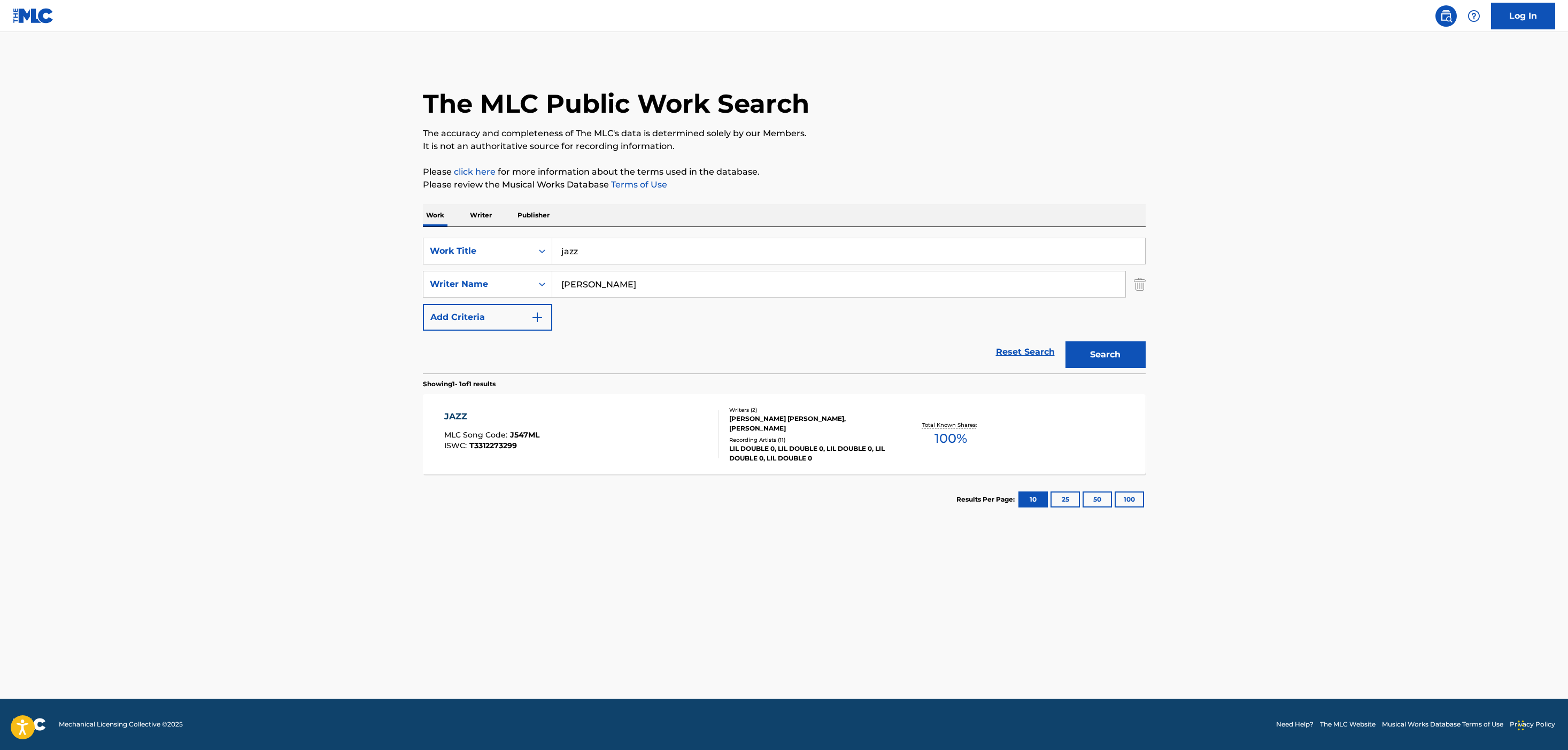
click at [596, 259] on input "jazz" at bounding box center [849, 251] width 593 height 25
type input "o"
type input "0"
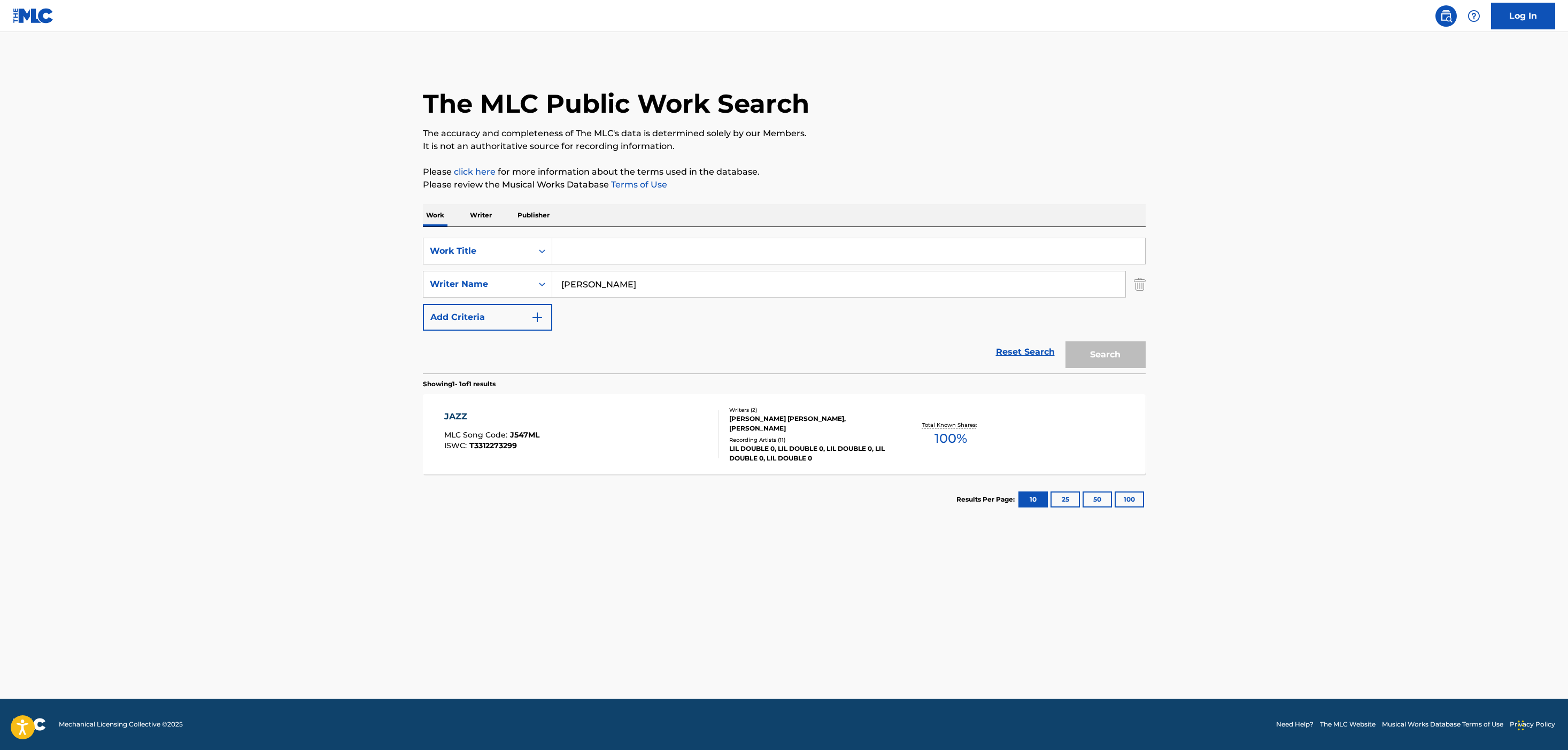
type input "0"
type input "g"
click at [567, 285] on input "[PERSON_NAME]" at bounding box center [838, 283] width 573 height 25
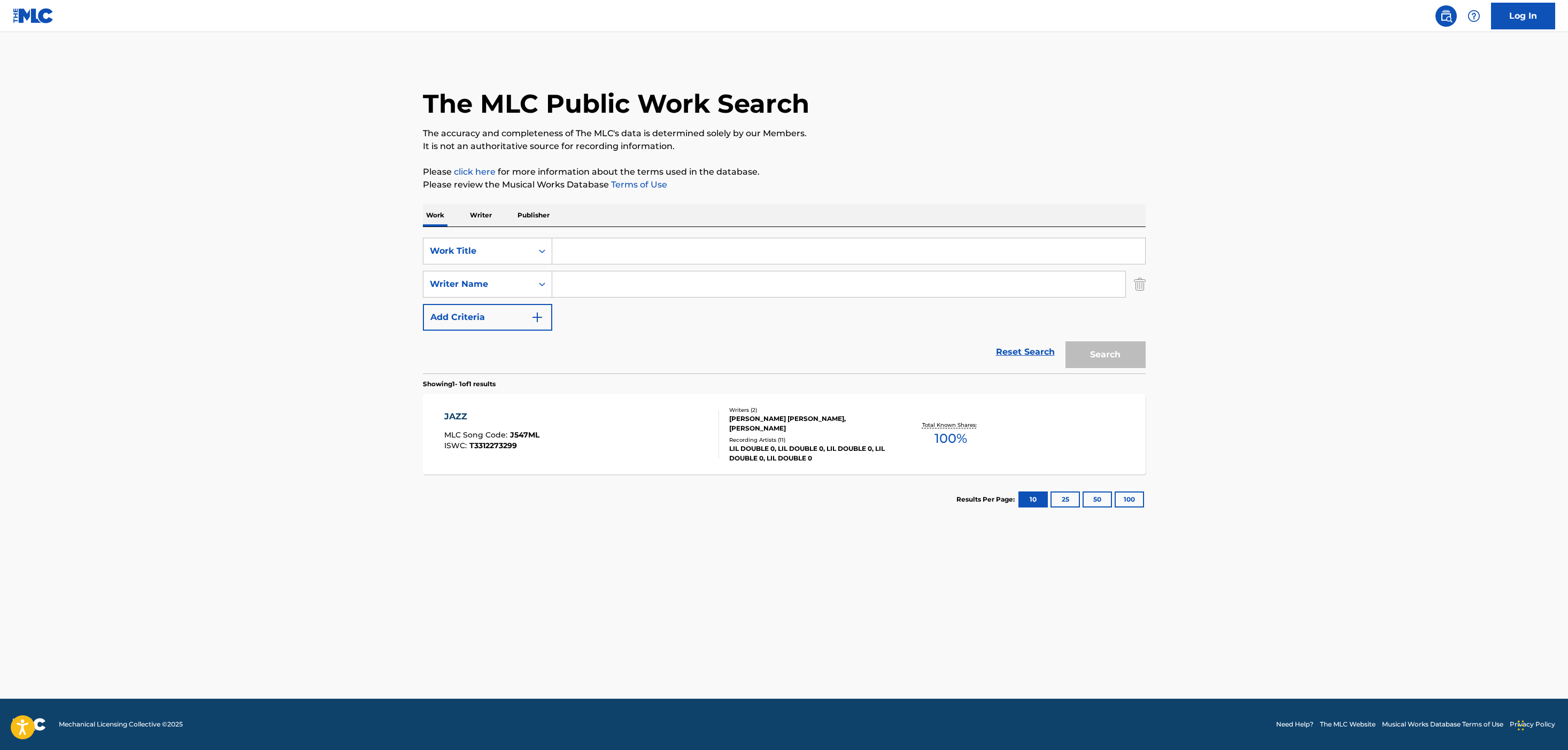
click at [613, 413] on div "JAZZ MLC Song Code : J547ML ISWC : T3312273299" at bounding box center [581, 434] width 275 height 48
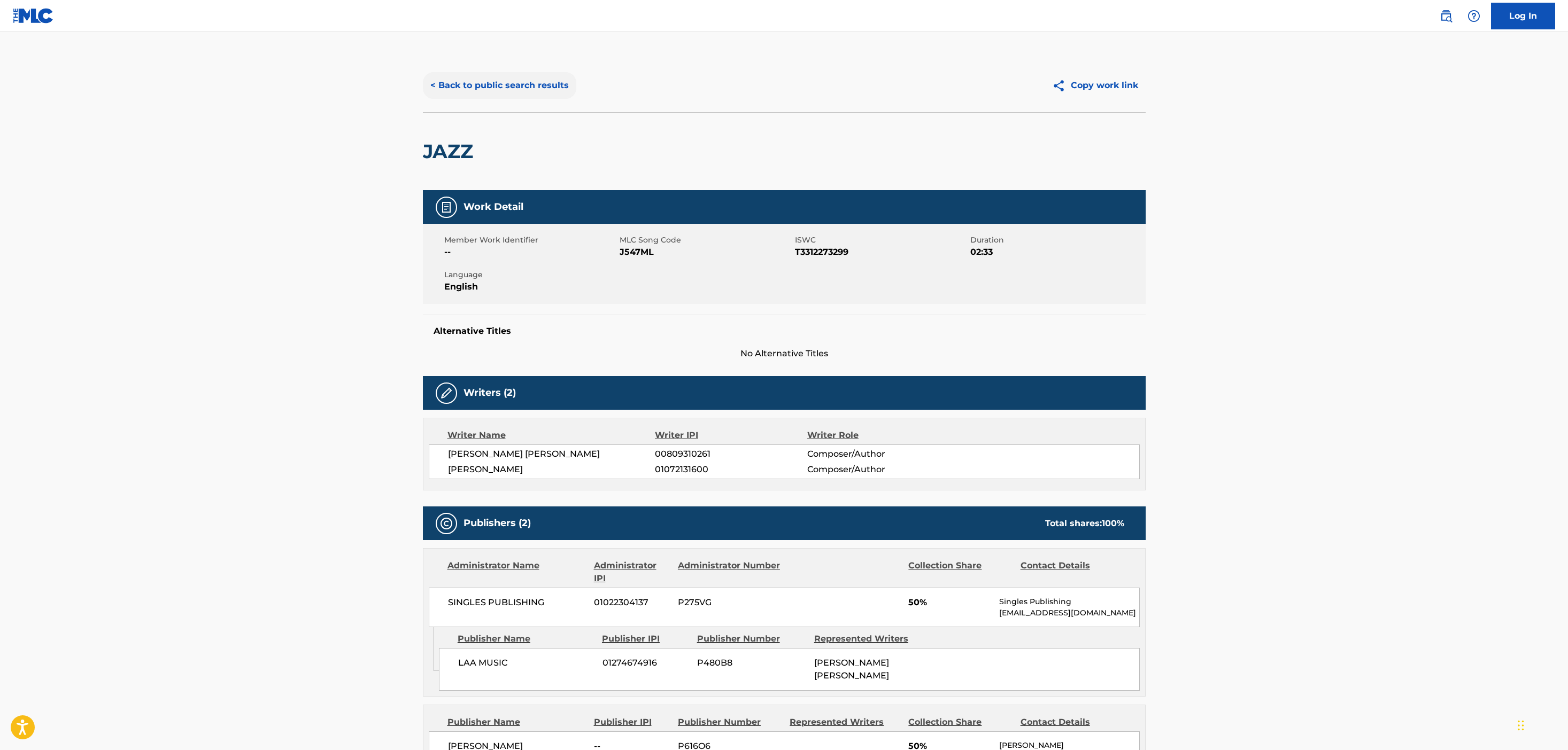
click at [505, 81] on button "< Back to public search results" at bounding box center [499, 86] width 153 height 27
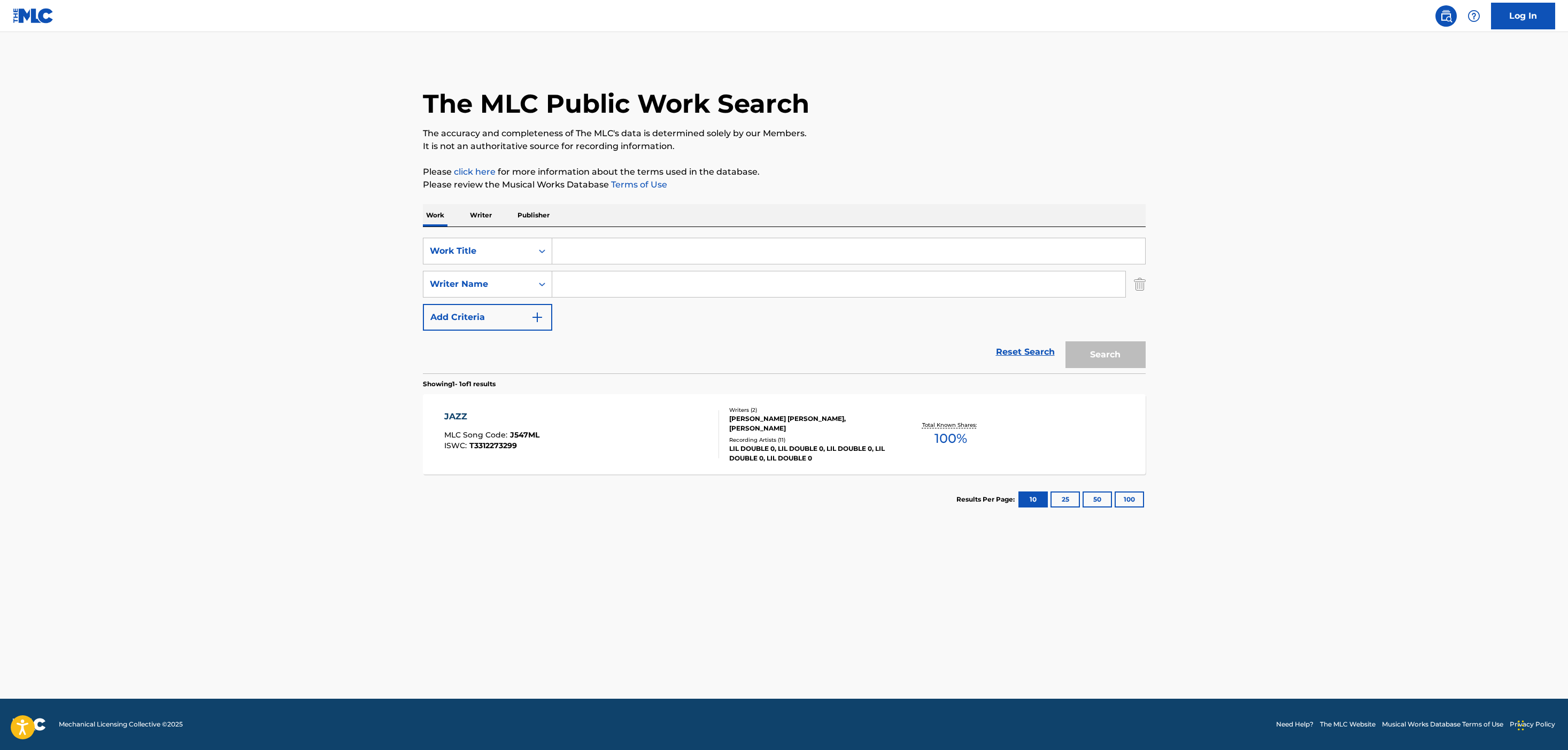
click at [568, 272] on input "Search Form" at bounding box center [838, 283] width 573 height 25
click at [574, 287] on input "Search Form" at bounding box center [838, 283] width 573 height 25
type input "life"
click at [586, 243] on input "Search Form" at bounding box center [849, 251] width 593 height 25
click at [578, 283] on input "life" at bounding box center [838, 283] width 573 height 25
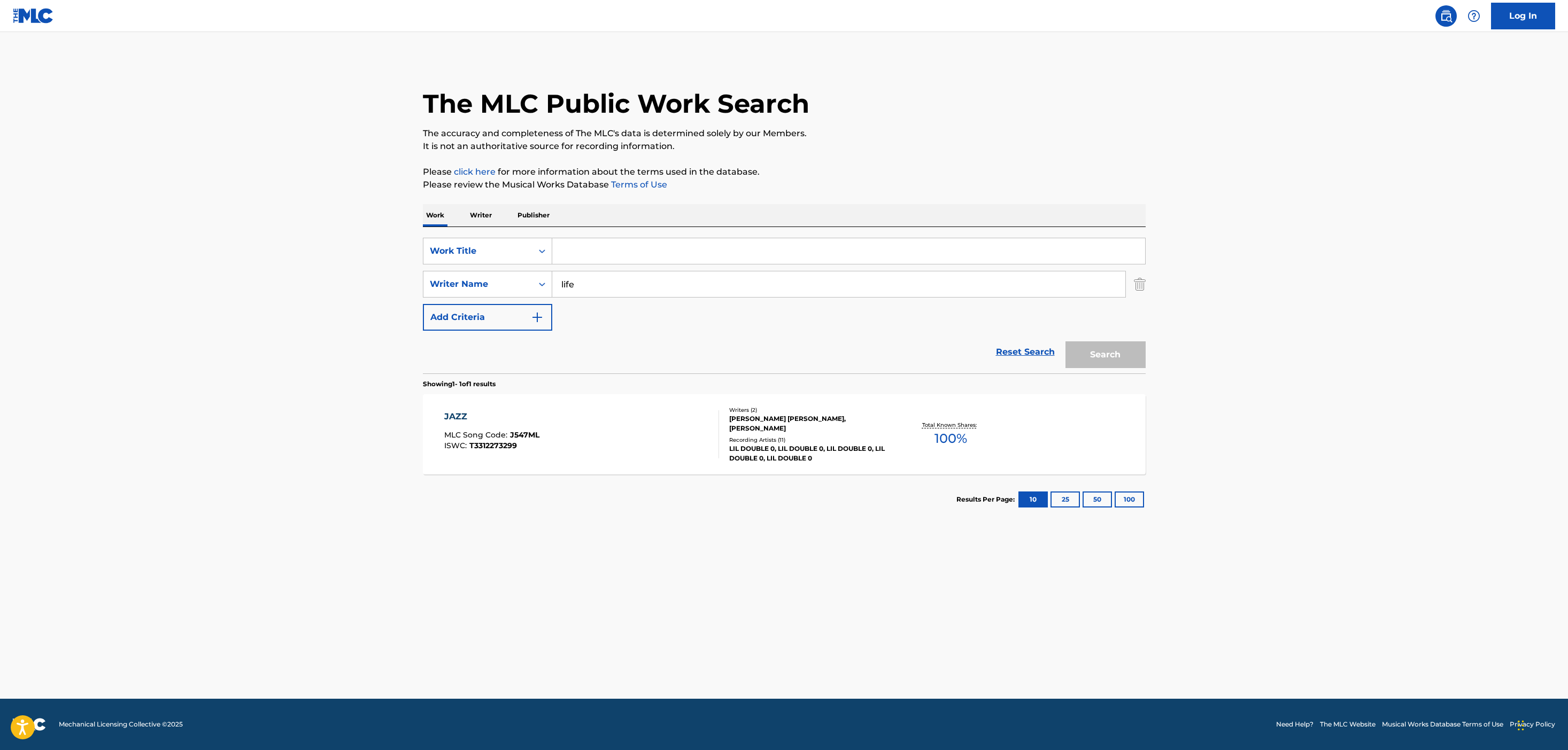
click at [578, 283] on input "life" at bounding box center [838, 283] width 573 height 25
click at [596, 265] on div "SearchWithCriteria722322d3-17d8-4e7b-aff5-f4ba137202e9 Work Title SearchWithCri…" at bounding box center [784, 284] width 723 height 93
click at [595, 251] on input "Search Form" at bounding box center [849, 251] width 593 height 25
click at [577, 299] on div "SearchWithCriteria722322d3-17d8-4e7b-aff5-f4ba137202e9 Work Title SearchWithCri…" at bounding box center [784, 284] width 723 height 93
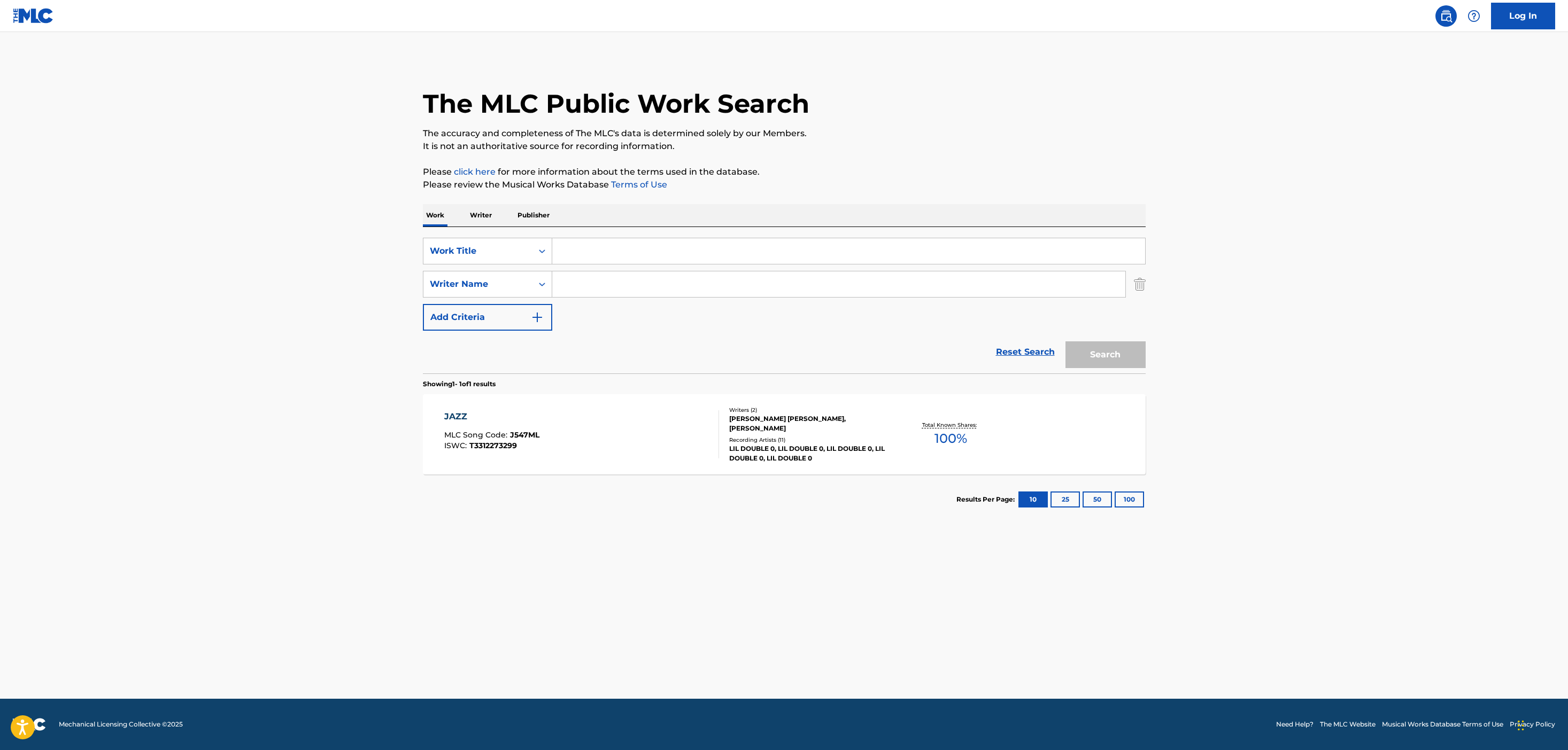
click at [582, 288] on input "Search Form" at bounding box center [838, 283] width 573 height 25
type input "0"
click at [606, 245] on input "Search Form" at bounding box center [849, 251] width 593 height 25
type input "007"
click at [1072, 361] on button "Search" at bounding box center [1105, 354] width 80 height 27
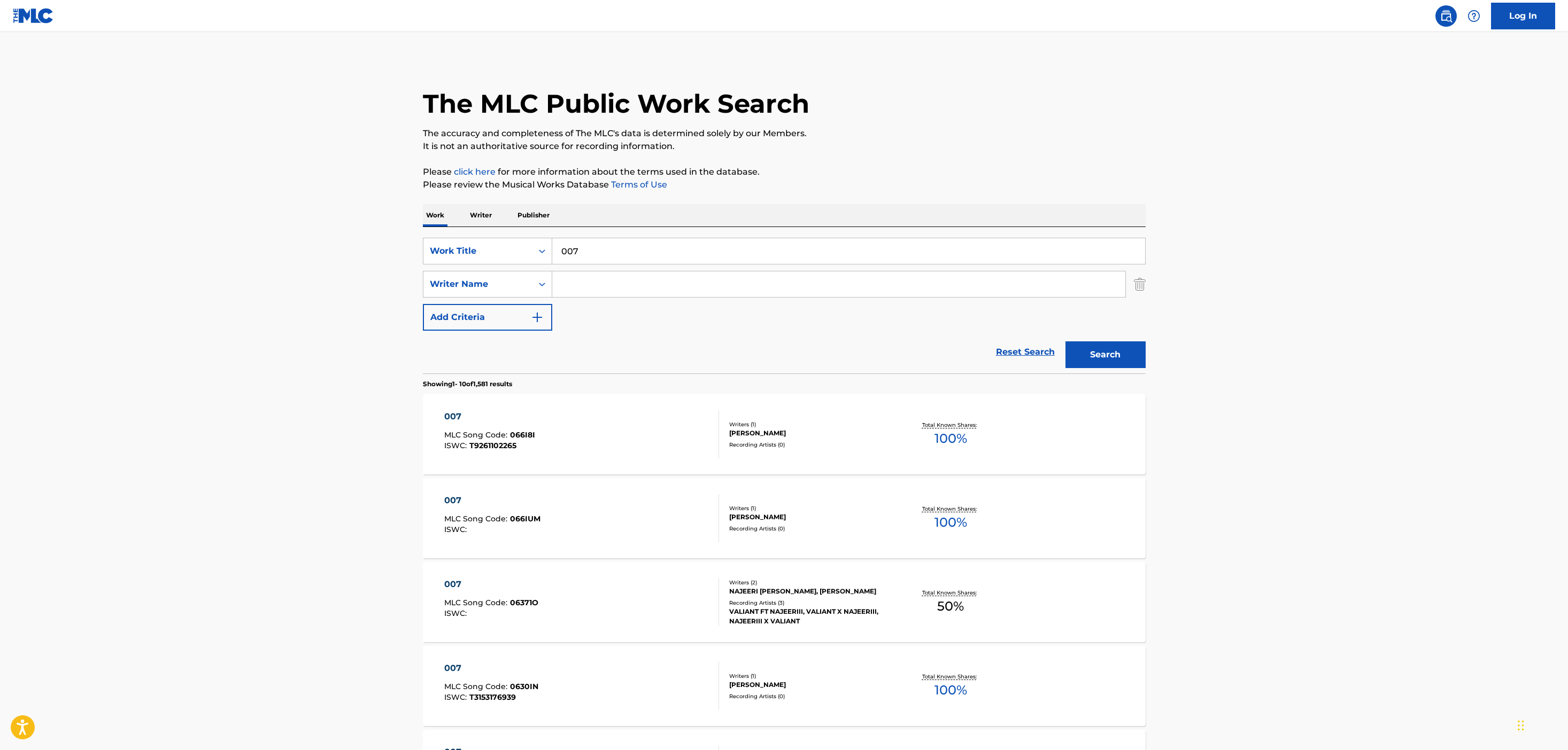
click at [722, 273] on input "Search Form" at bounding box center [838, 283] width 573 height 25
click at [1065, 341] on button "Search" at bounding box center [1105, 354] width 80 height 27
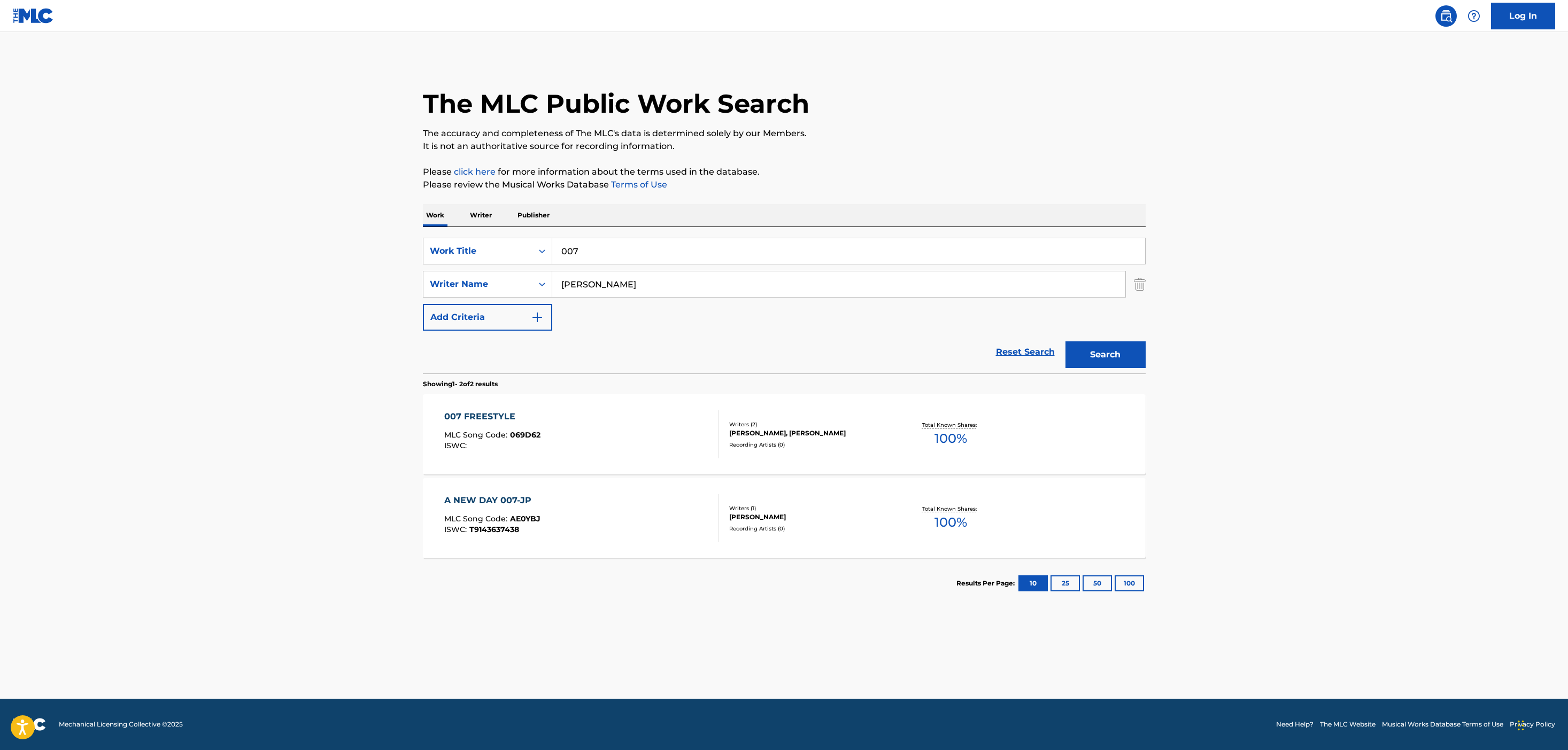
click at [671, 282] on input "[PERSON_NAME]" at bounding box center [838, 283] width 573 height 25
type input "zac"
click at [1065, 341] on button "Search" at bounding box center [1105, 354] width 80 height 27
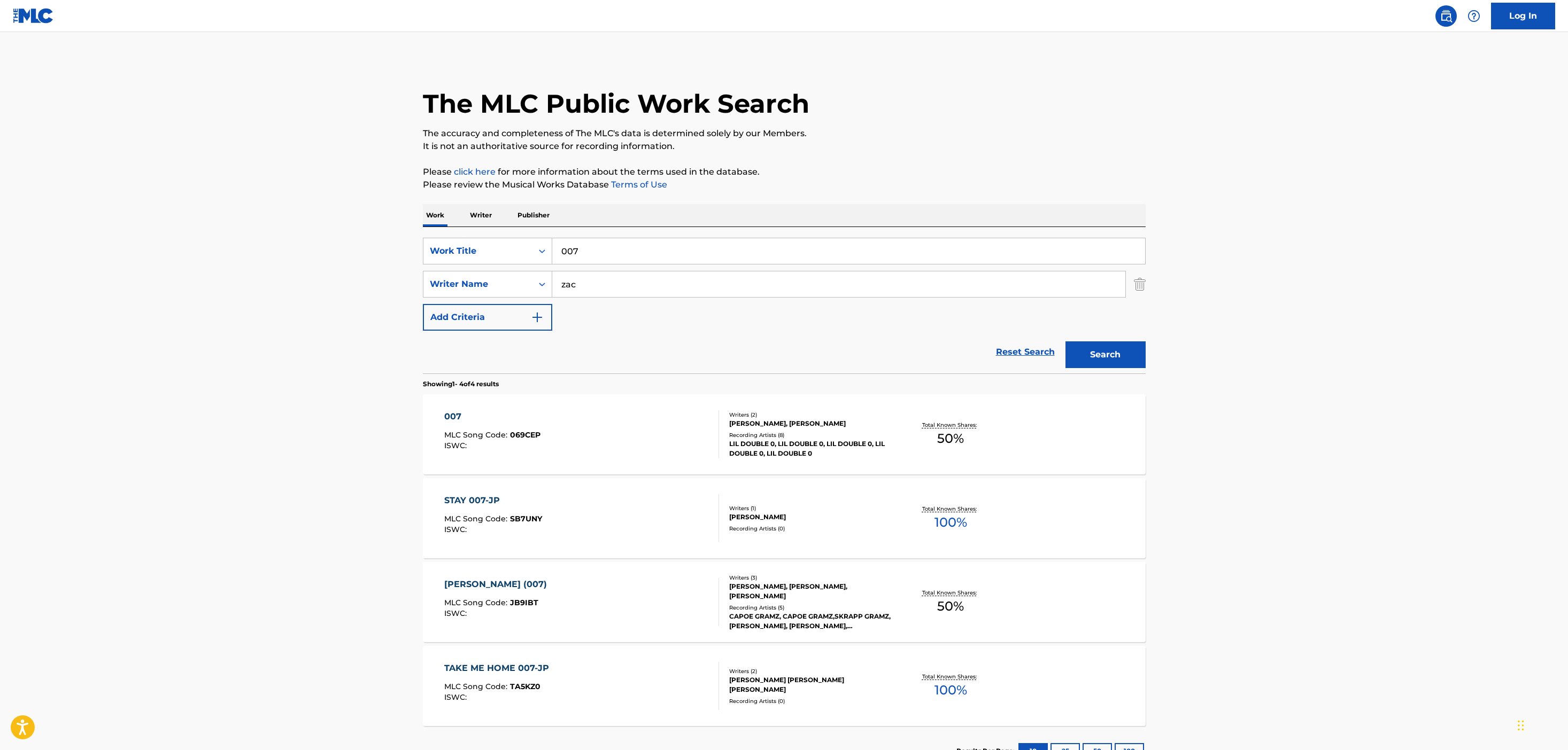
click at [753, 444] on div "LIL DOUBLE 0, LIL DOUBLE 0, LIL DOUBLE 0, LIL DOUBLE 0, LIL DOUBLE 0" at bounding box center [810, 449] width 161 height 20
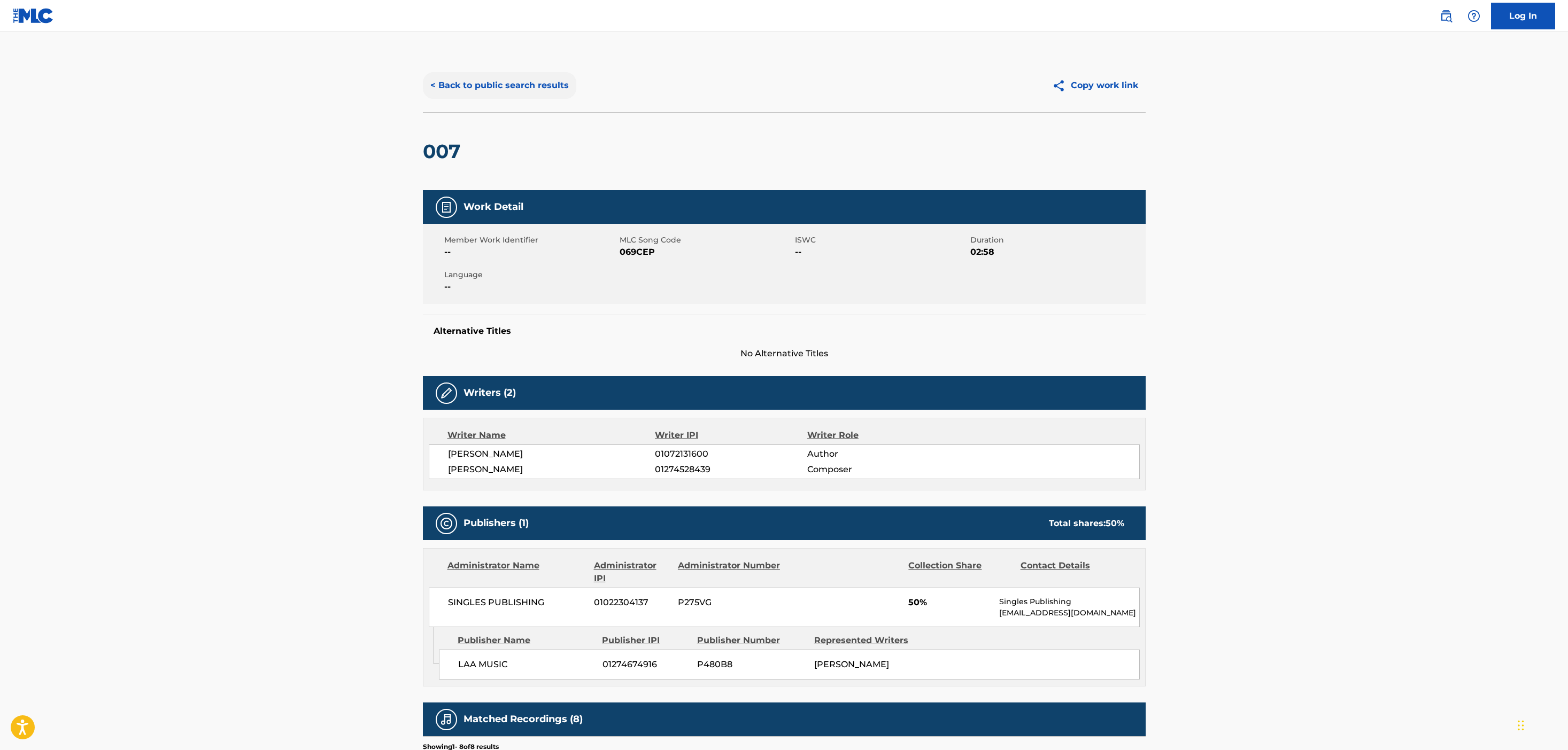
click at [534, 90] on button "< Back to public search results" at bounding box center [499, 86] width 153 height 27
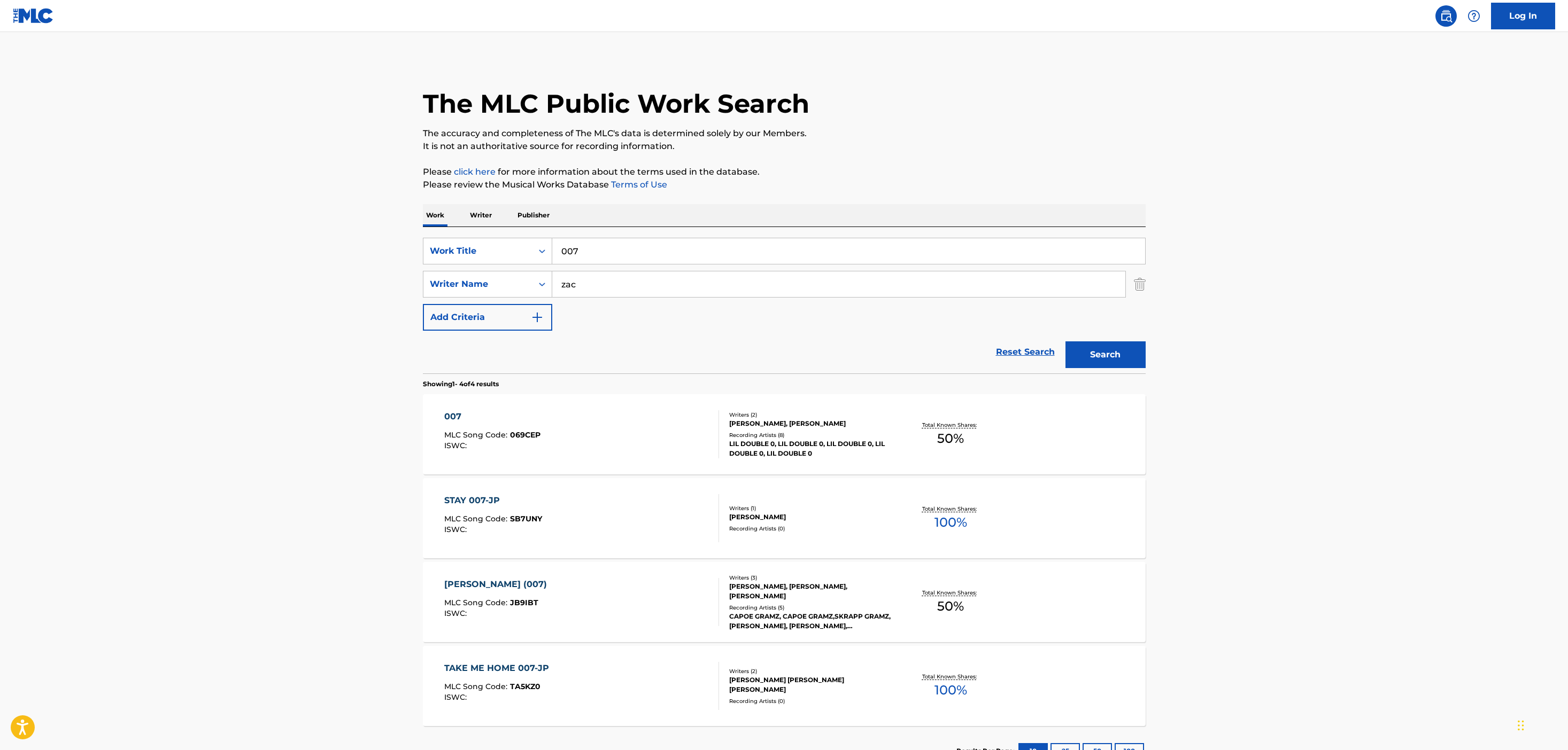
click at [602, 298] on div "SearchWithCriteria722322d3-17d8-4e7b-aff5-f4ba137202e9 Work Title 007 SearchWit…" at bounding box center [784, 284] width 723 height 93
click at [596, 268] on div "SearchWithCriteria722322d3-17d8-4e7b-aff5-f4ba137202e9 Work Title 007 SearchWit…" at bounding box center [784, 284] width 723 height 93
click at [596, 277] on input "zac" at bounding box center [838, 283] width 573 height 25
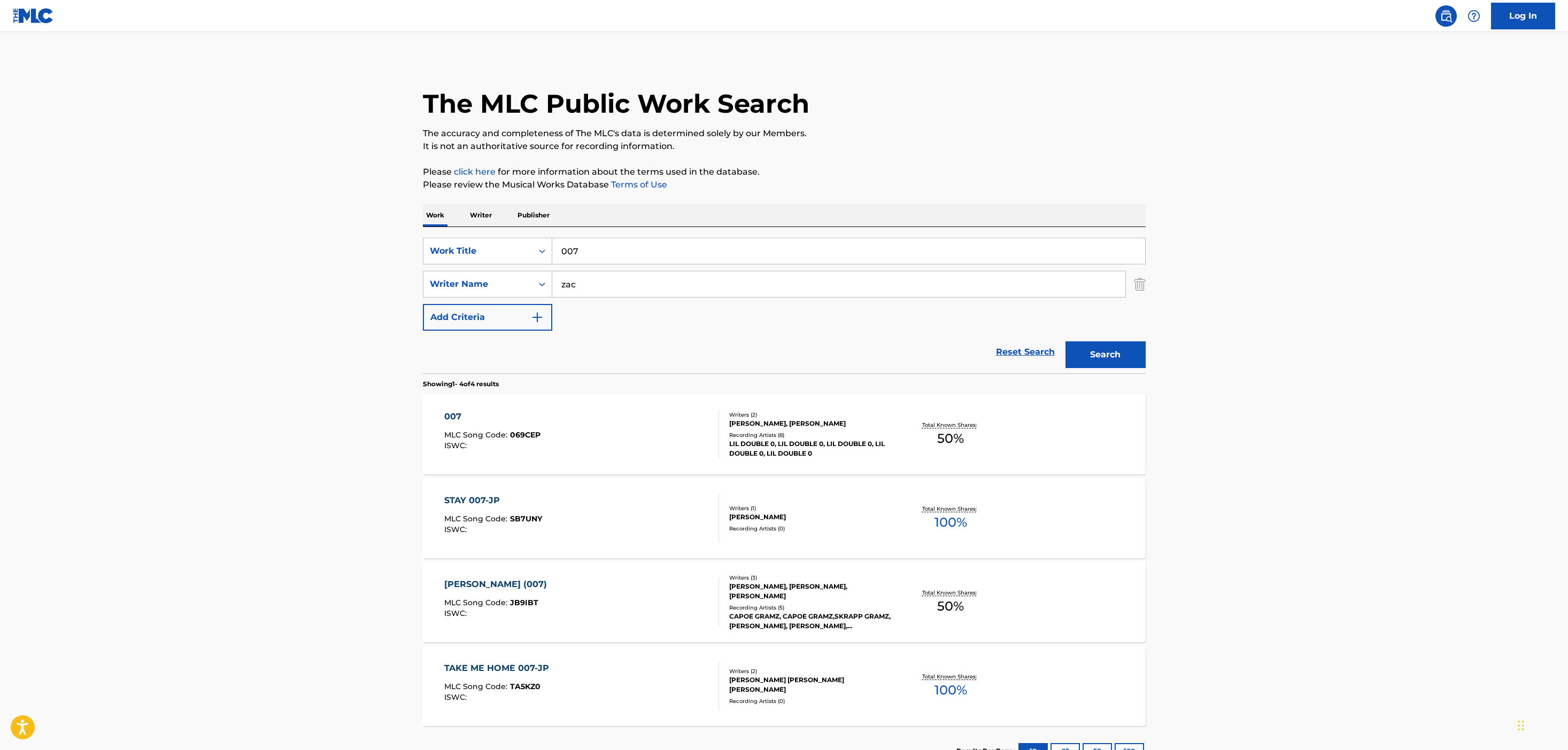
click at [596, 277] on input "zac" at bounding box center [838, 283] width 573 height 25
type input "[PERSON_NAME]"
click at [1065, 341] on button "Search" at bounding box center [1105, 354] width 80 height 27
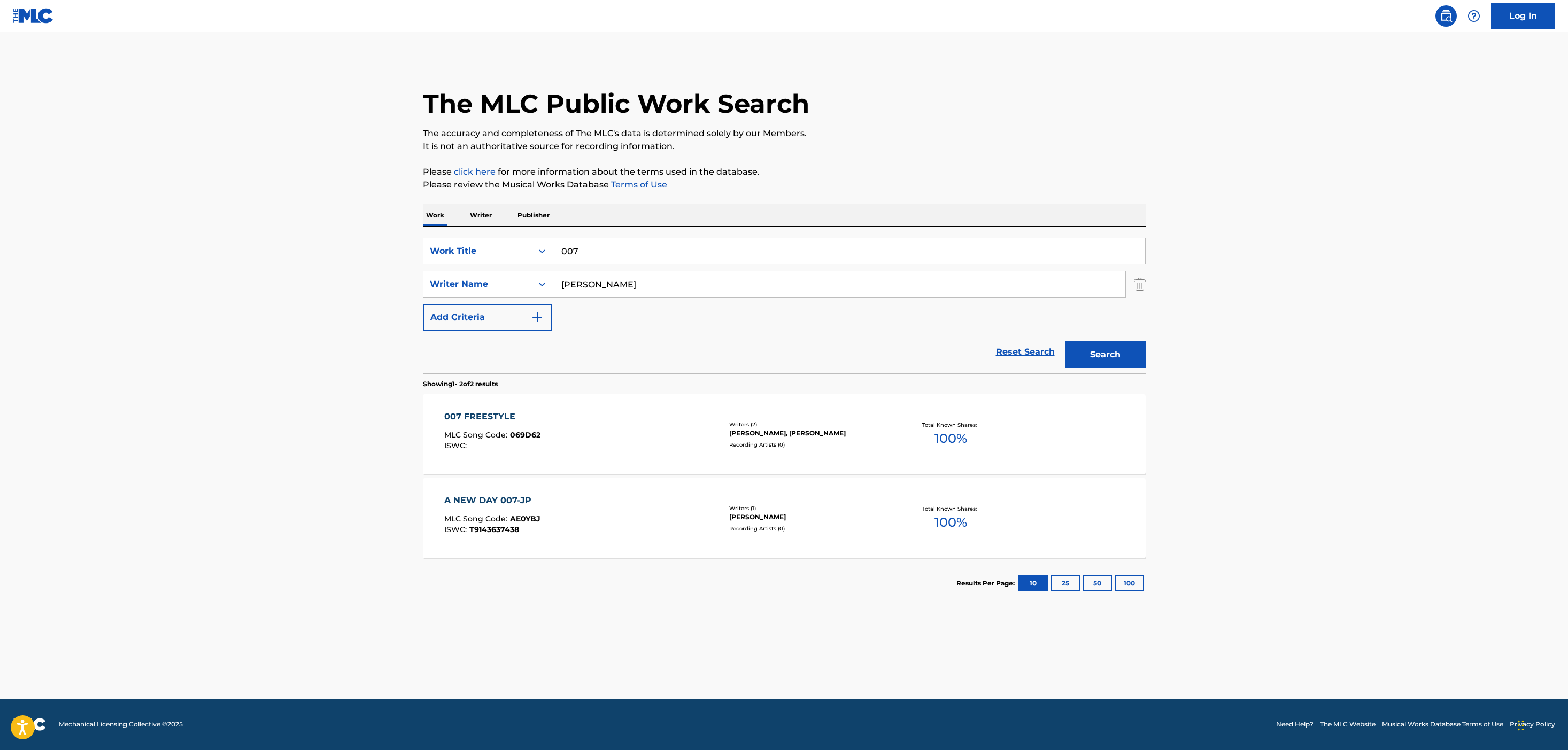
click at [593, 254] on input "007" at bounding box center [849, 251] width 593 height 25
type input "-"
type input "03 flow"
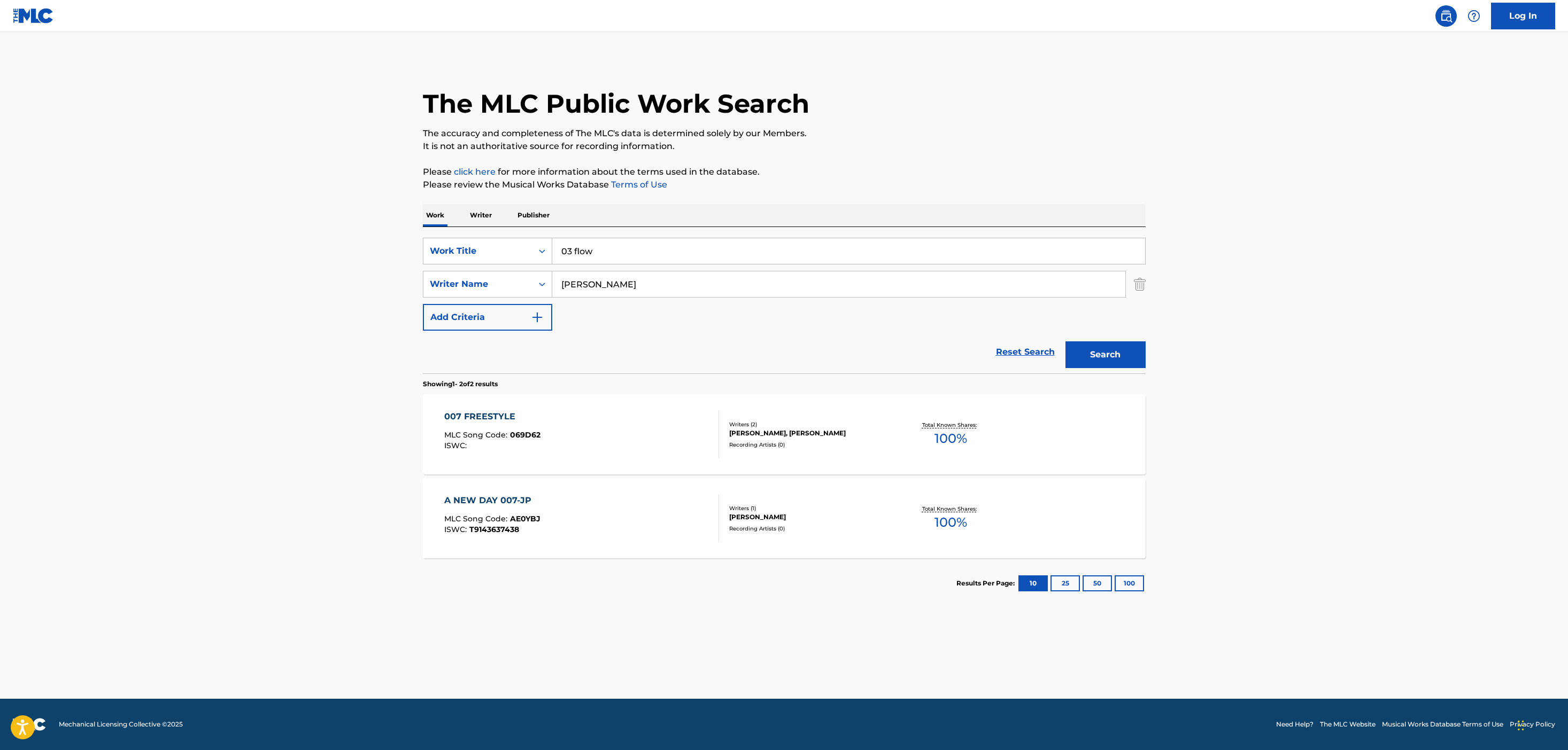
click at [579, 295] on input "[PERSON_NAME]" at bounding box center [838, 283] width 573 height 25
click at [1065, 341] on button "Search" at bounding box center [1105, 354] width 80 height 27
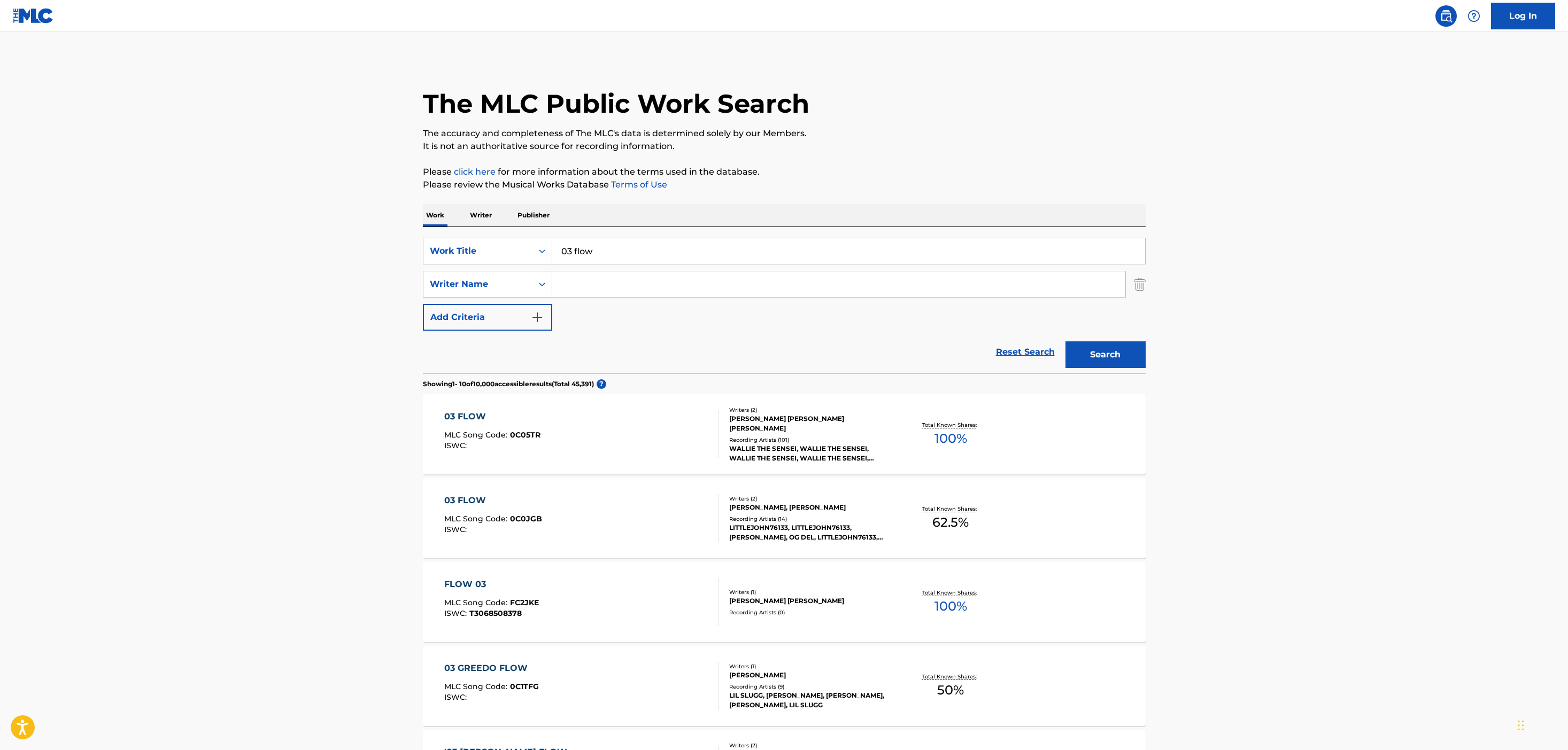
click at [677, 440] on div "03 FLOW MLC Song Code : 0C05TR ISWC :" at bounding box center [581, 434] width 275 height 48
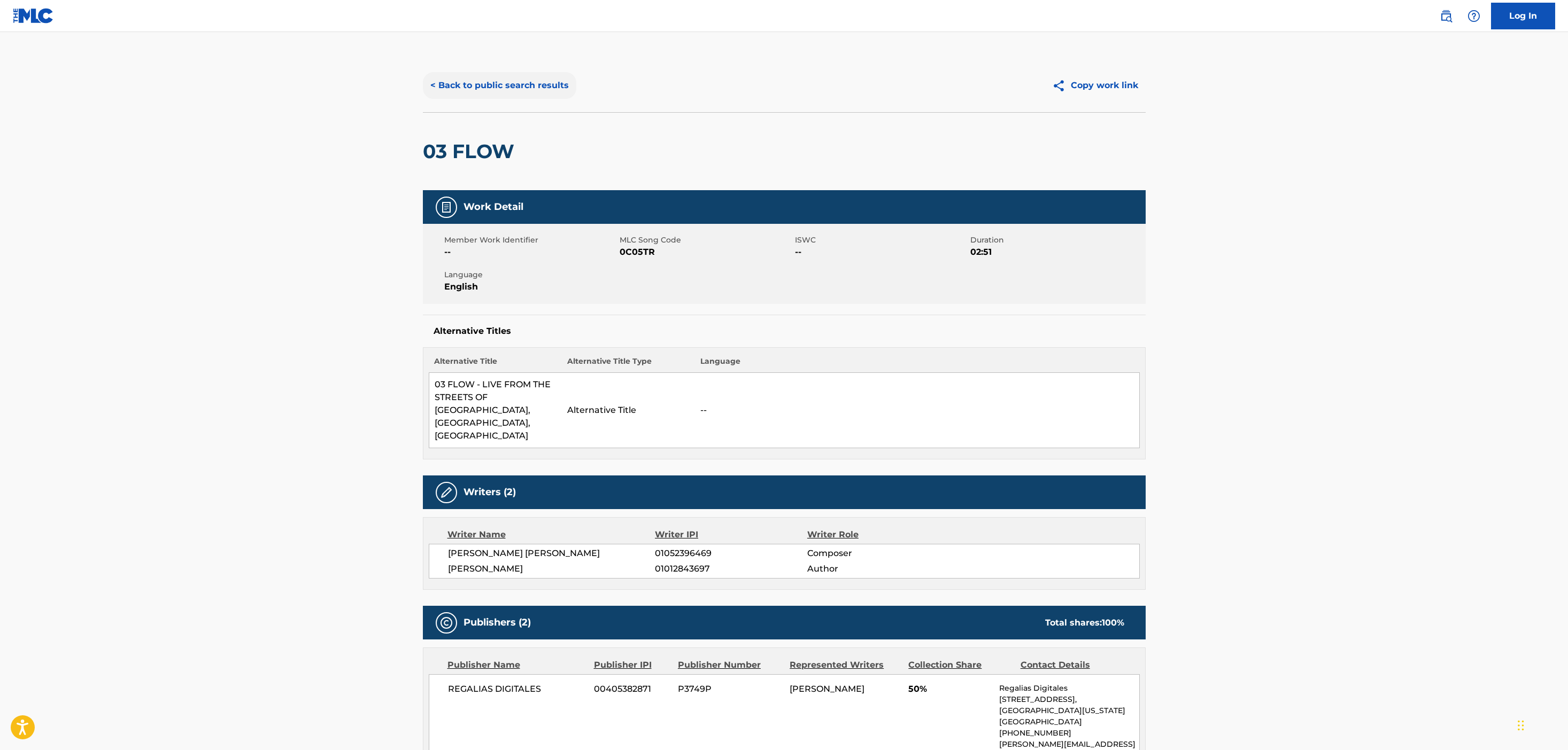
click at [543, 90] on button "< Back to public search results" at bounding box center [499, 86] width 153 height 27
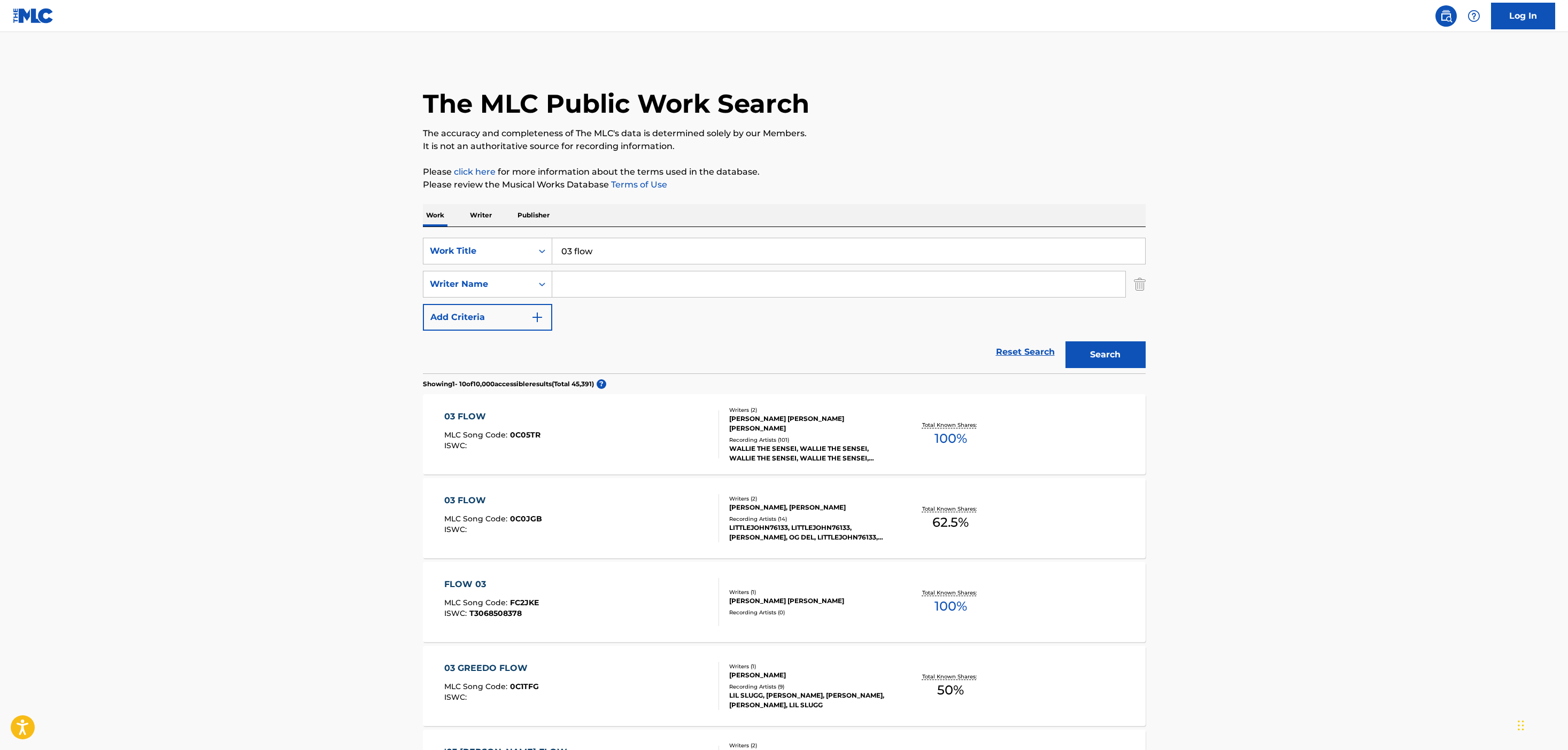
click at [540, 216] on p "Publisher" at bounding box center [533, 216] width 38 height 23
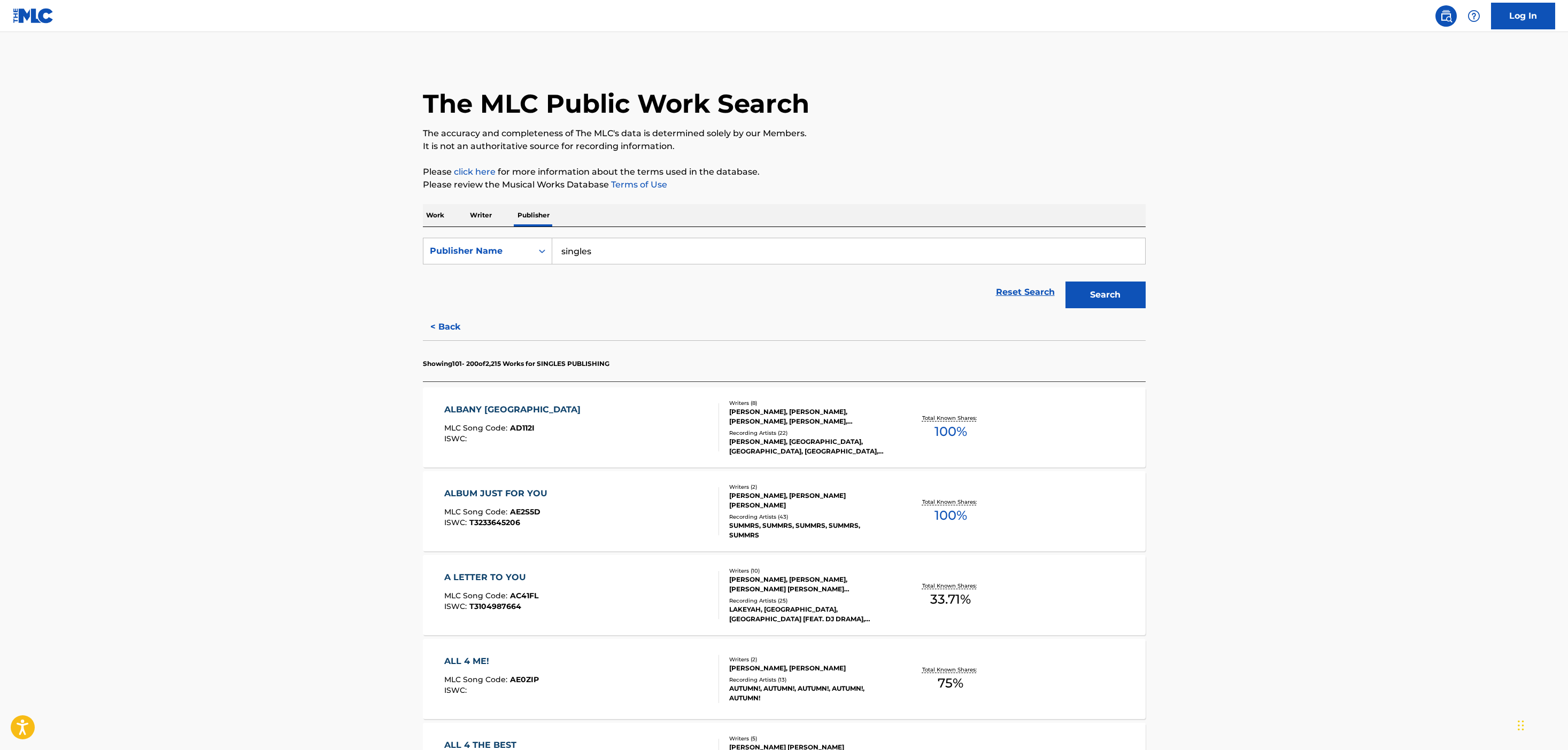
click at [598, 252] on input "singles" at bounding box center [849, 251] width 593 height 25
click at [436, 221] on p "Work" at bounding box center [435, 216] width 24 height 23
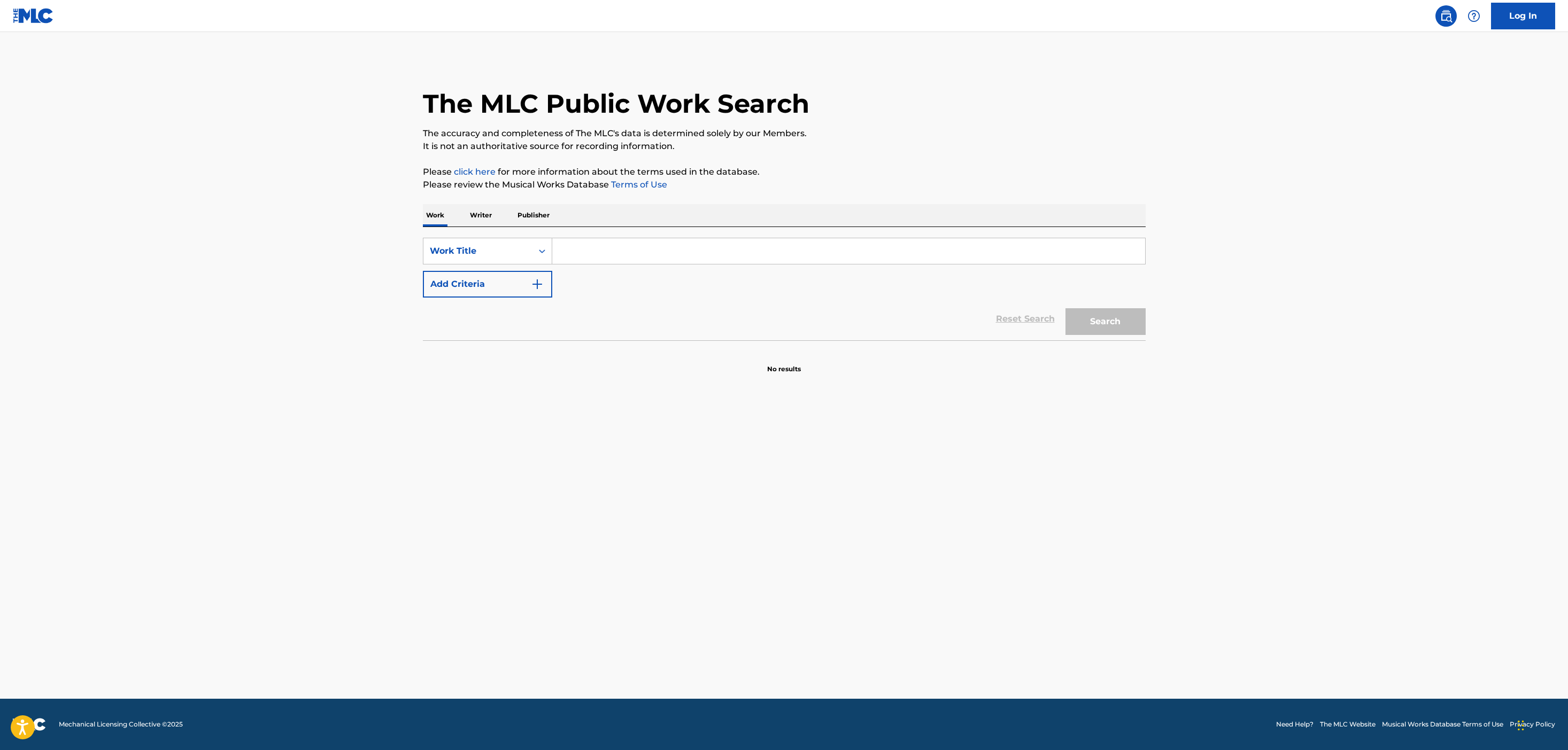
click at [555, 228] on div "SearchWithCriteria722322d3-17d8-4e7b-aff5-f4ba137202e9 Work Title Add Criteria …" at bounding box center [784, 283] width 723 height 113
click at [545, 221] on p "Publisher" at bounding box center [533, 216] width 38 height 23
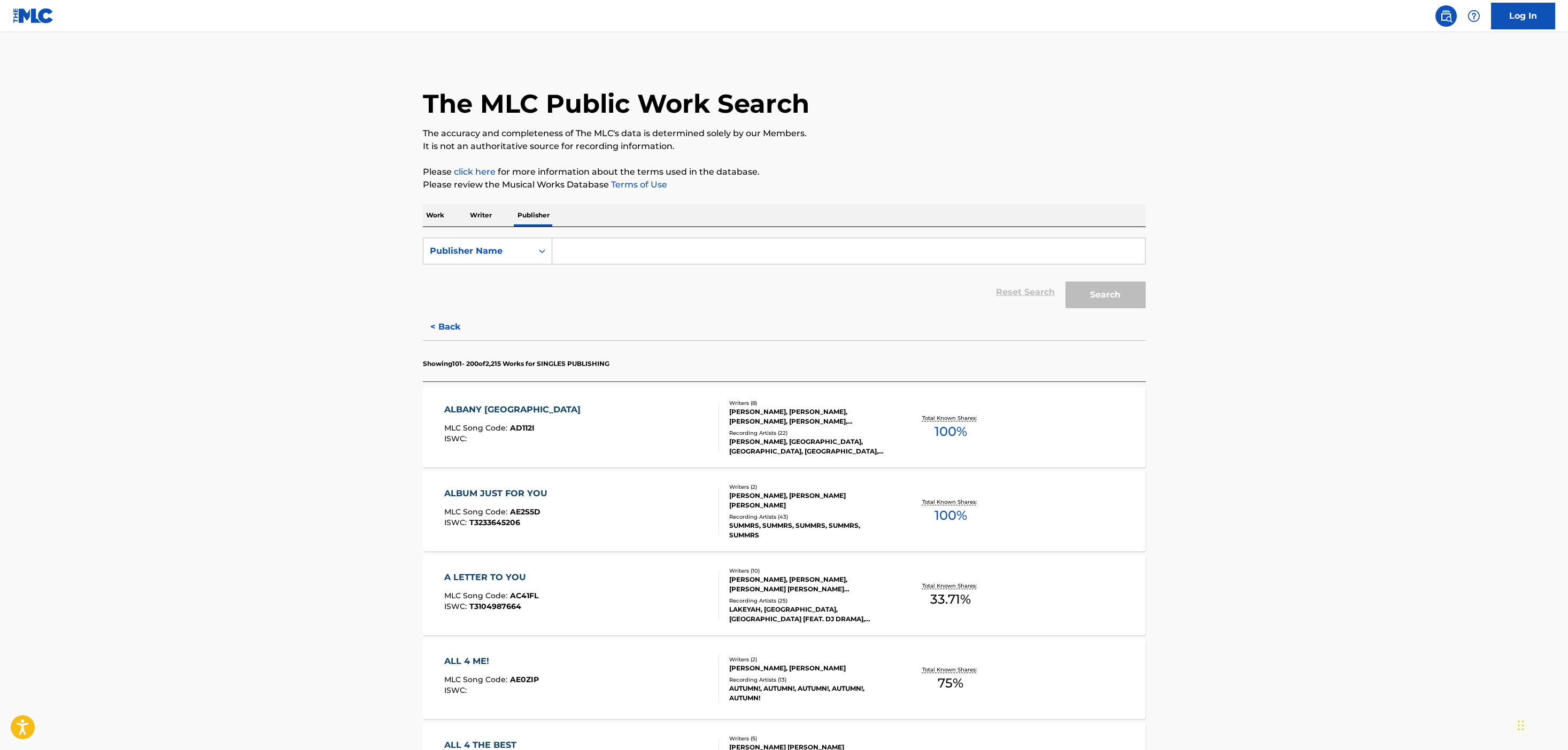
click at [585, 248] on input "Search Form" at bounding box center [849, 251] width 593 height 25
click at [1065, 282] on button "Search" at bounding box center [1105, 295] width 80 height 27
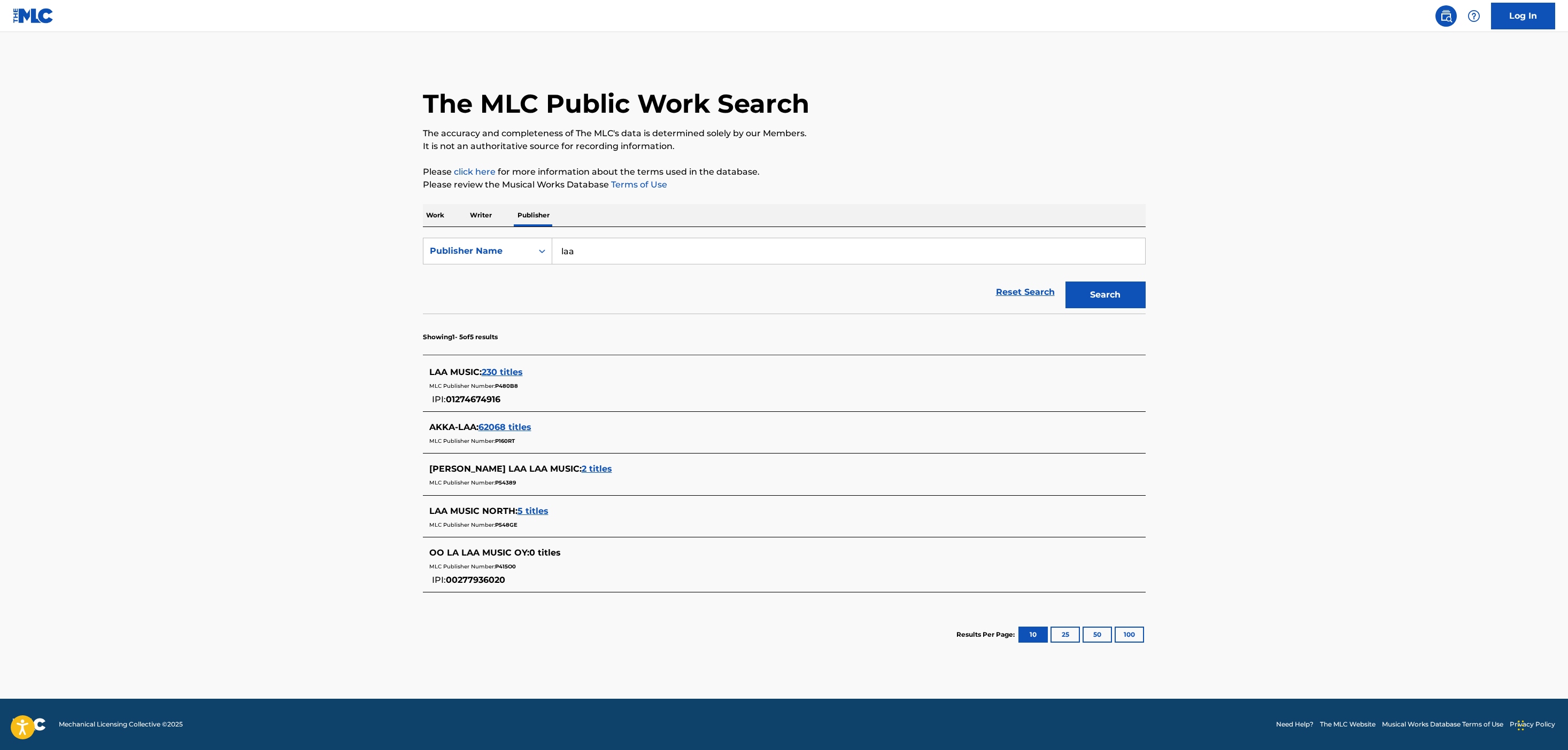
click at [555, 388] on div "MLC Publisher Number: P480B8" at bounding box center [770, 385] width 682 height 13
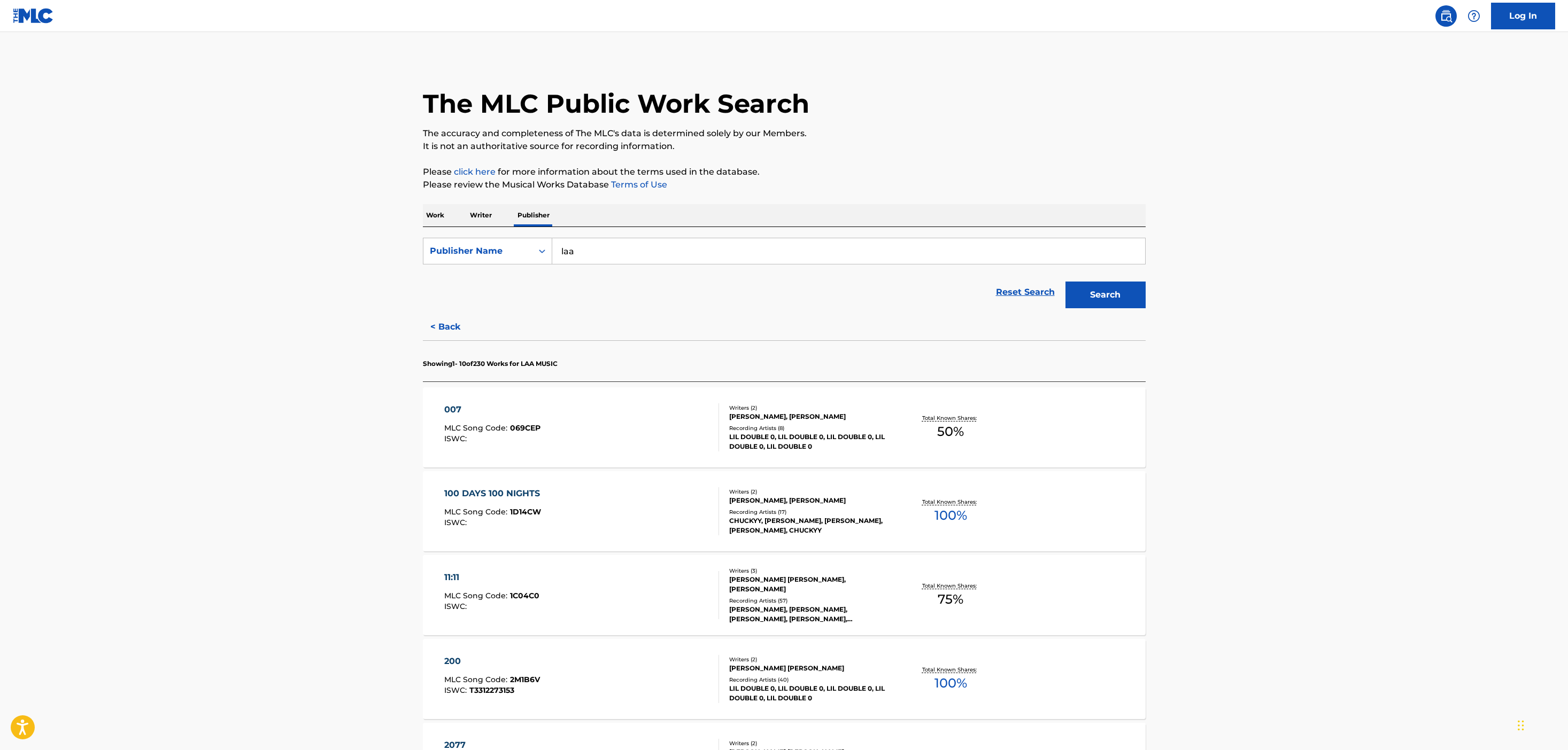
click at [581, 246] on input "laa" at bounding box center [849, 251] width 593 height 25
click at [1065, 282] on button "Search" at bounding box center [1105, 295] width 80 height 27
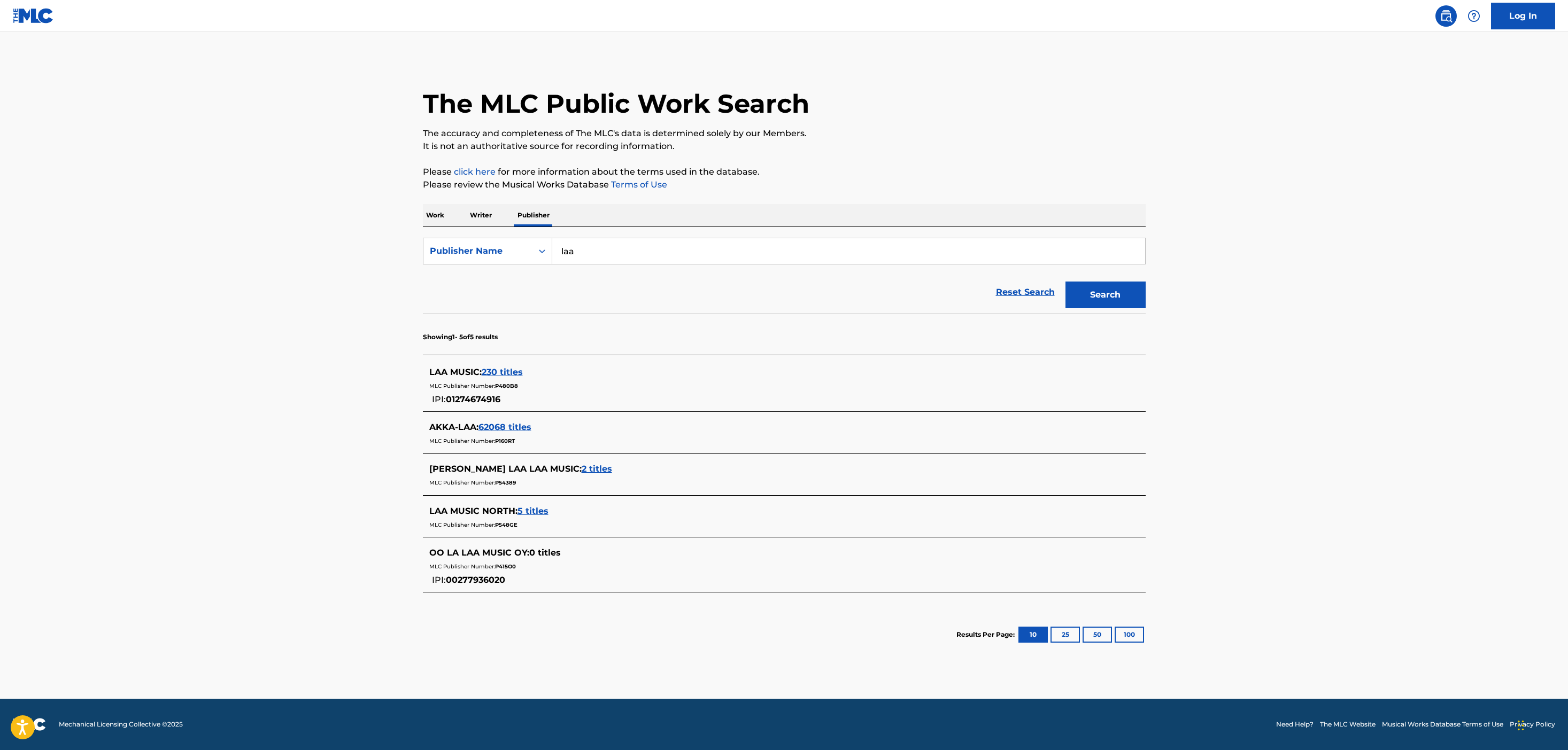
click at [594, 258] on input "laa" at bounding box center [849, 251] width 593 height 25
click at [1065, 282] on button "Search" at bounding box center [1105, 295] width 80 height 27
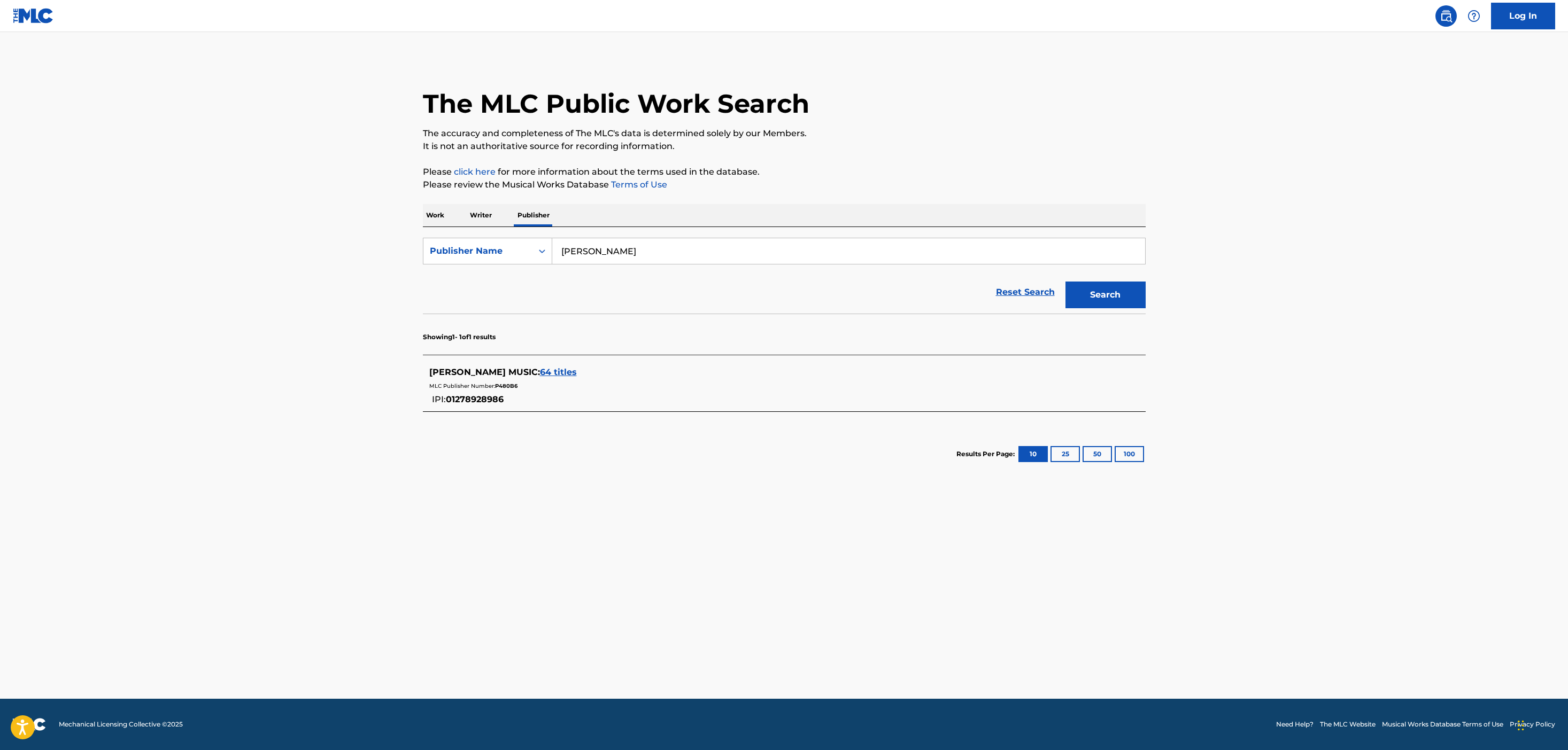
click at [600, 252] on input "[PERSON_NAME]" at bounding box center [849, 251] width 593 height 25
type input "laa"
click at [1065, 282] on button "Search" at bounding box center [1105, 295] width 80 height 27
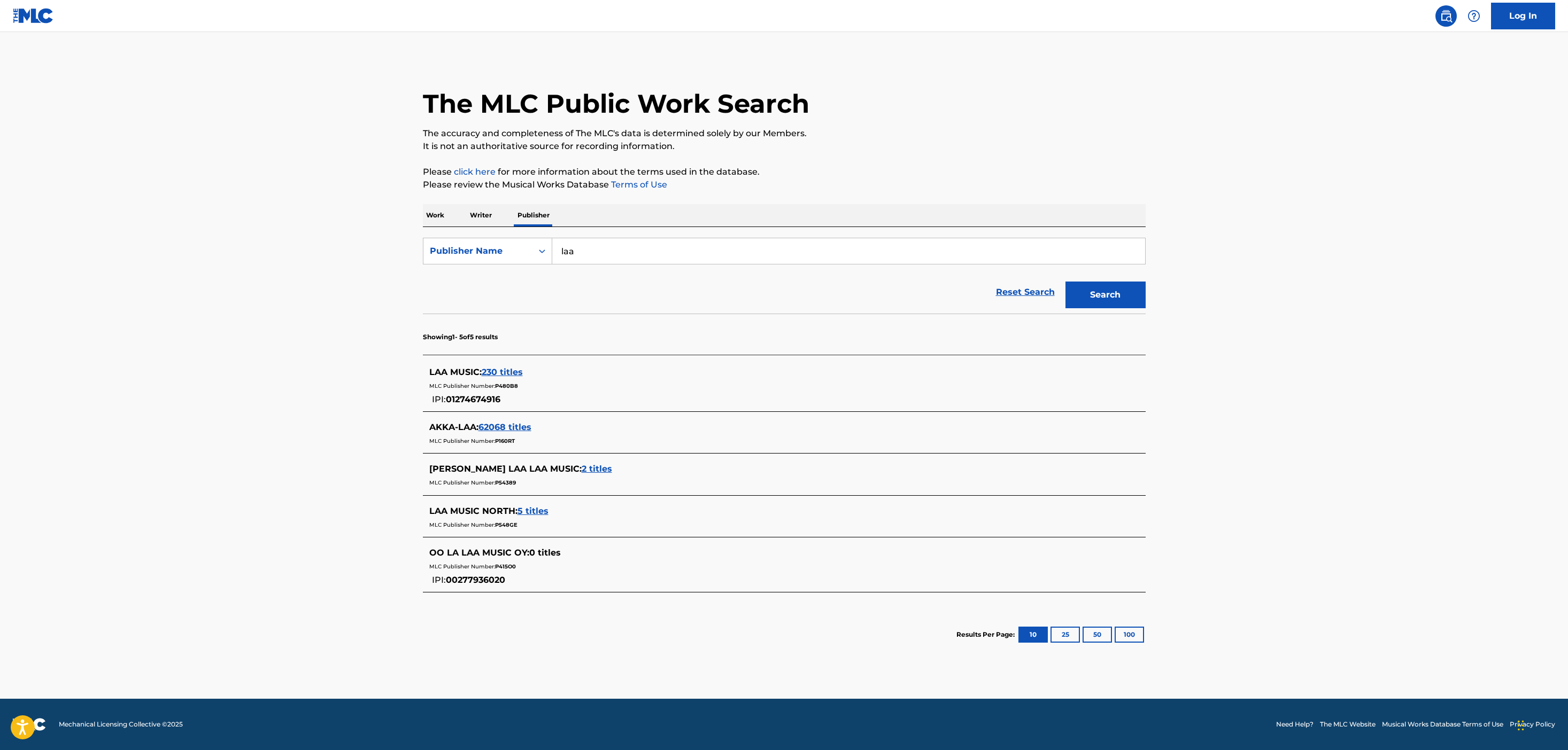
click at [582, 470] on span "2 titles" at bounding box center [596, 469] width 30 height 10
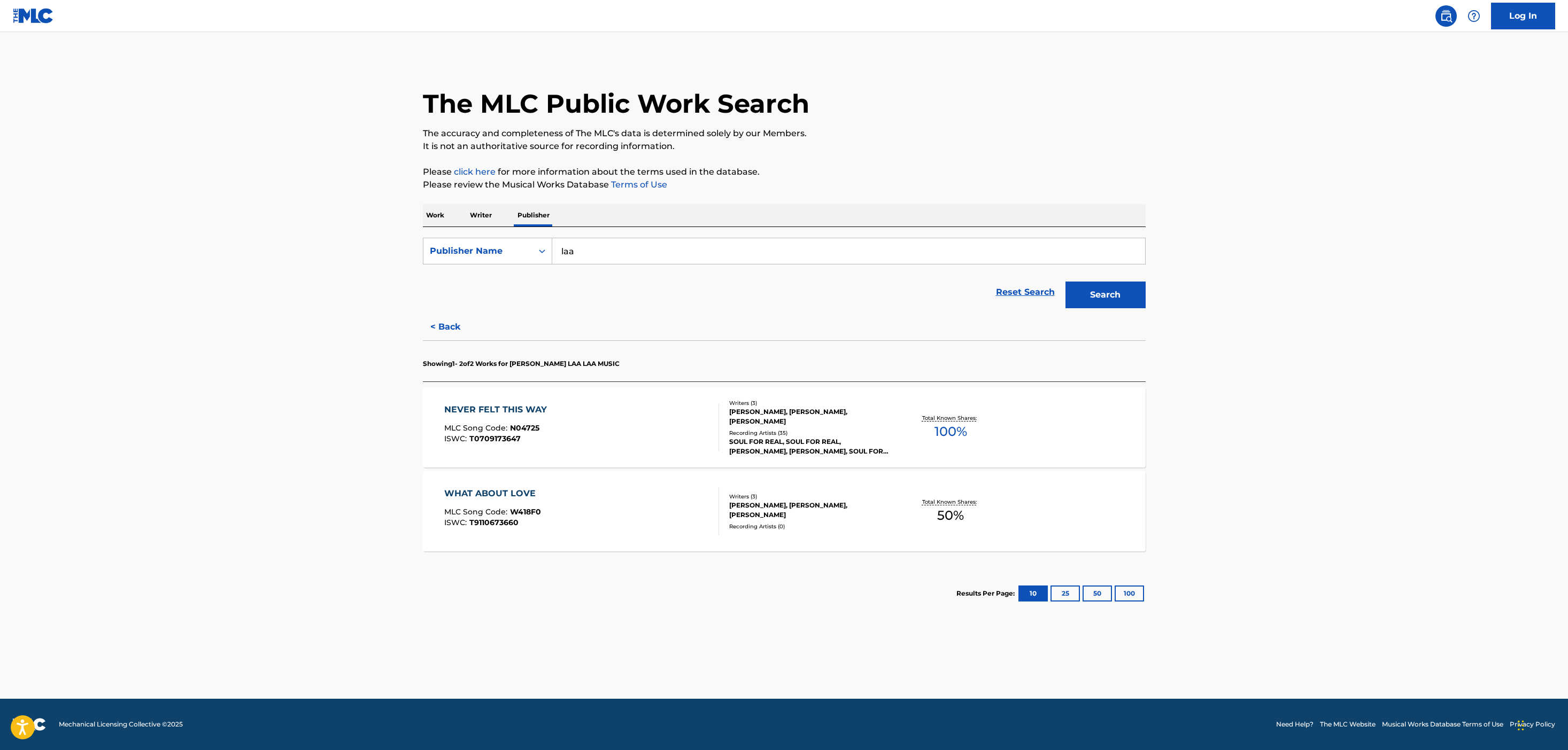
click at [586, 507] on div "WHAT ABOUT LOVE MLC Song Code : W418F0 ISWC : T9110673660" at bounding box center [581, 511] width 275 height 48
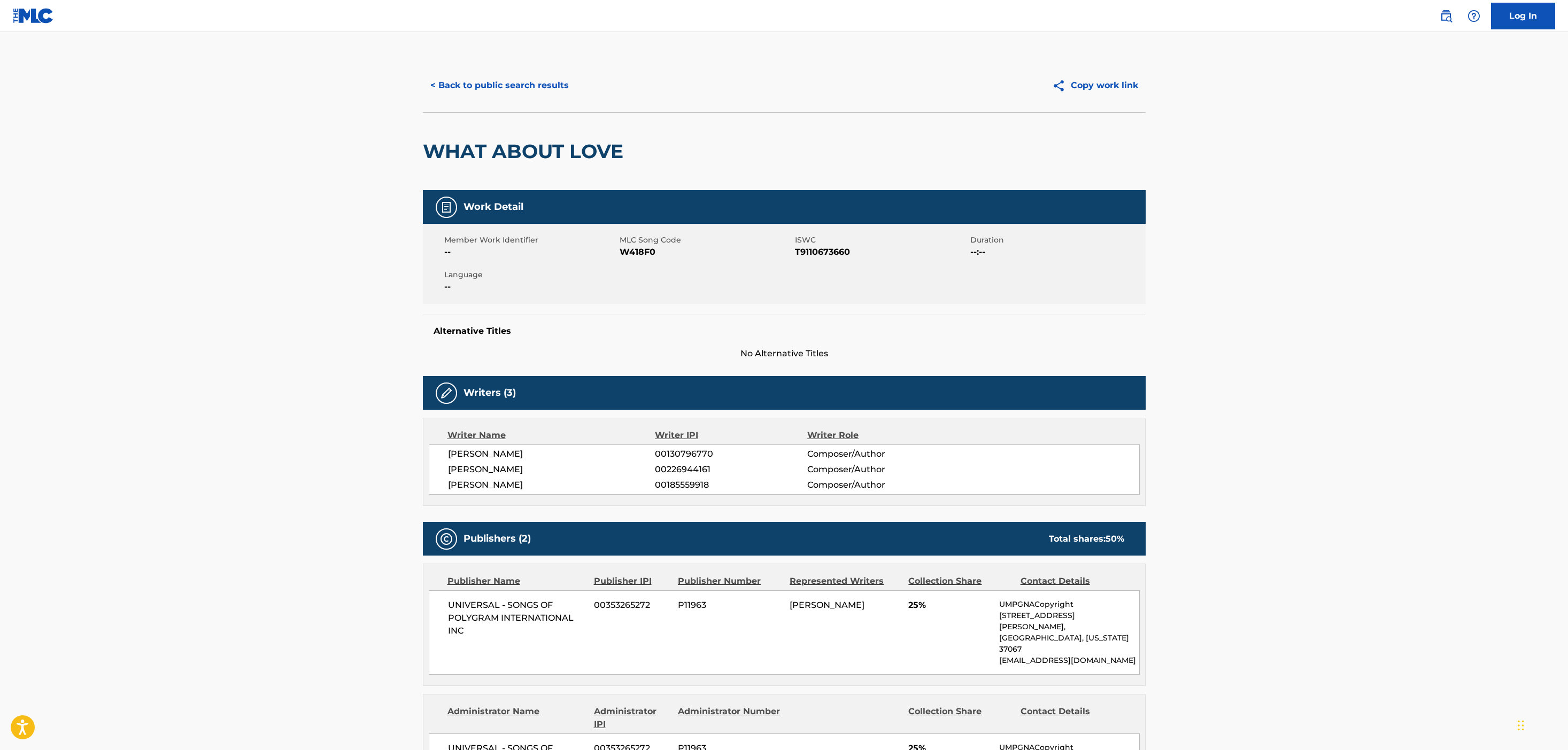
click at [499, 111] on div "< Back to public search results Copy work link" at bounding box center [784, 86] width 723 height 54
click at [499, 92] on button "< Back to public search results" at bounding box center [499, 86] width 153 height 27
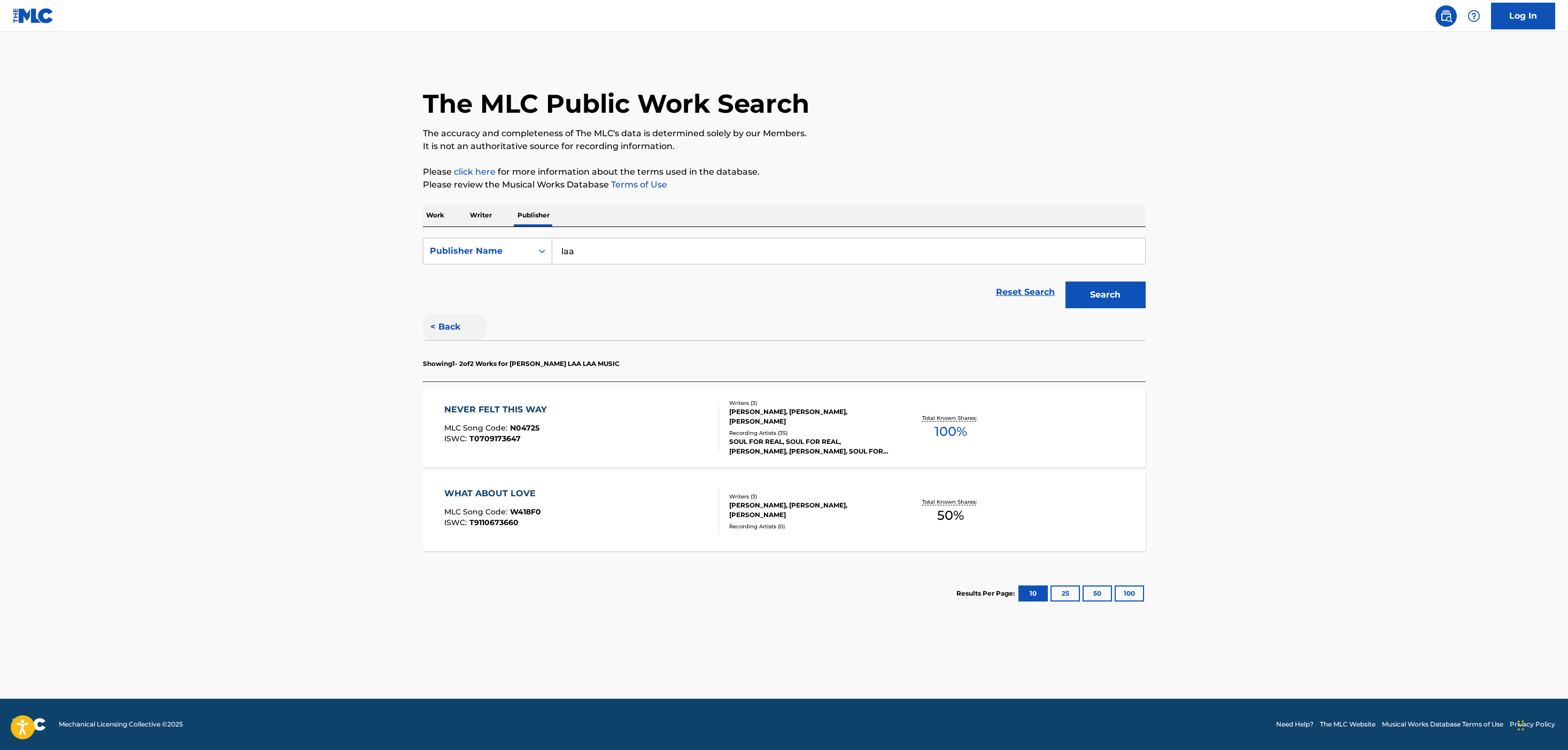
click at [454, 321] on button "< Back" at bounding box center [455, 327] width 64 height 27
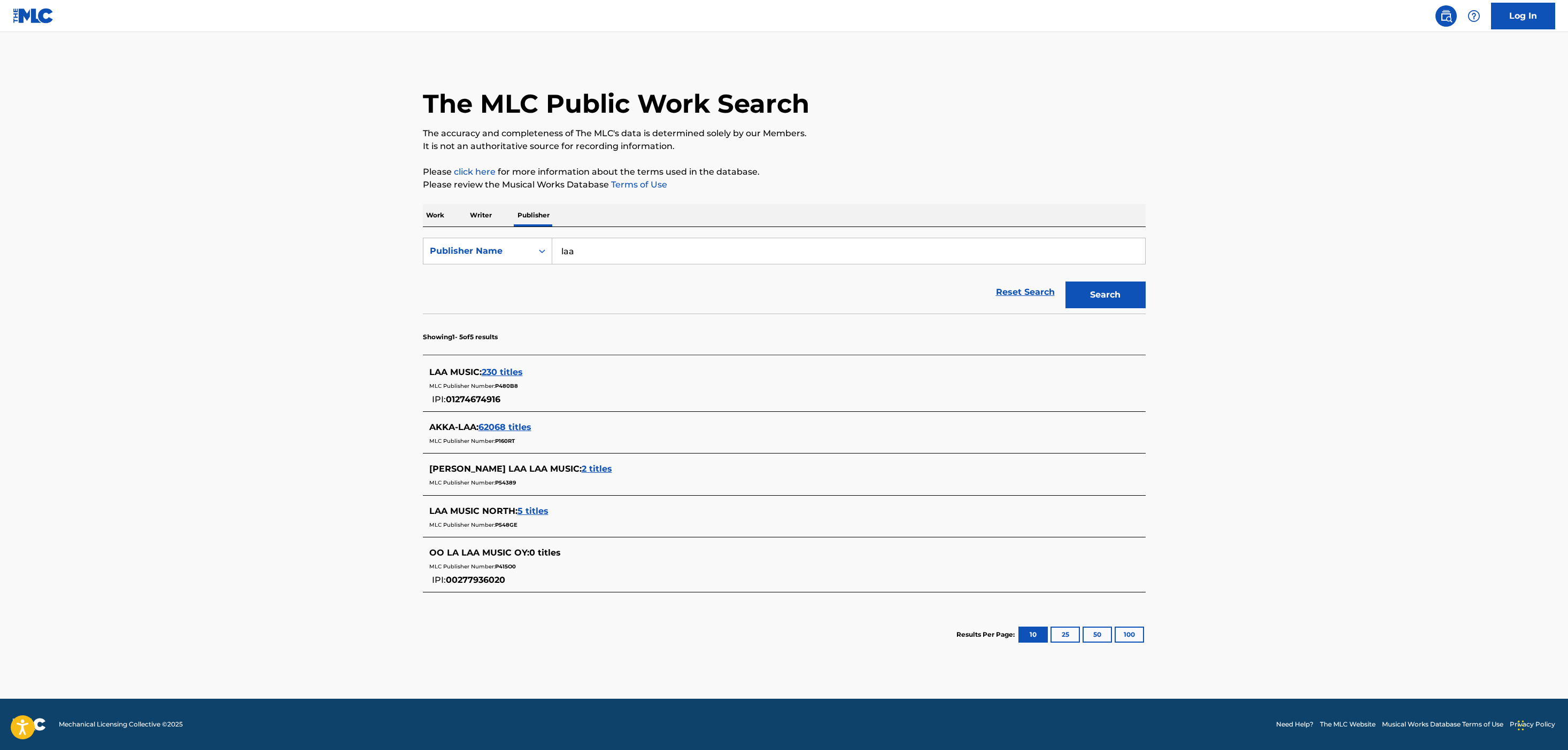
click at [436, 208] on p "Work" at bounding box center [435, 216] width 24 height 23
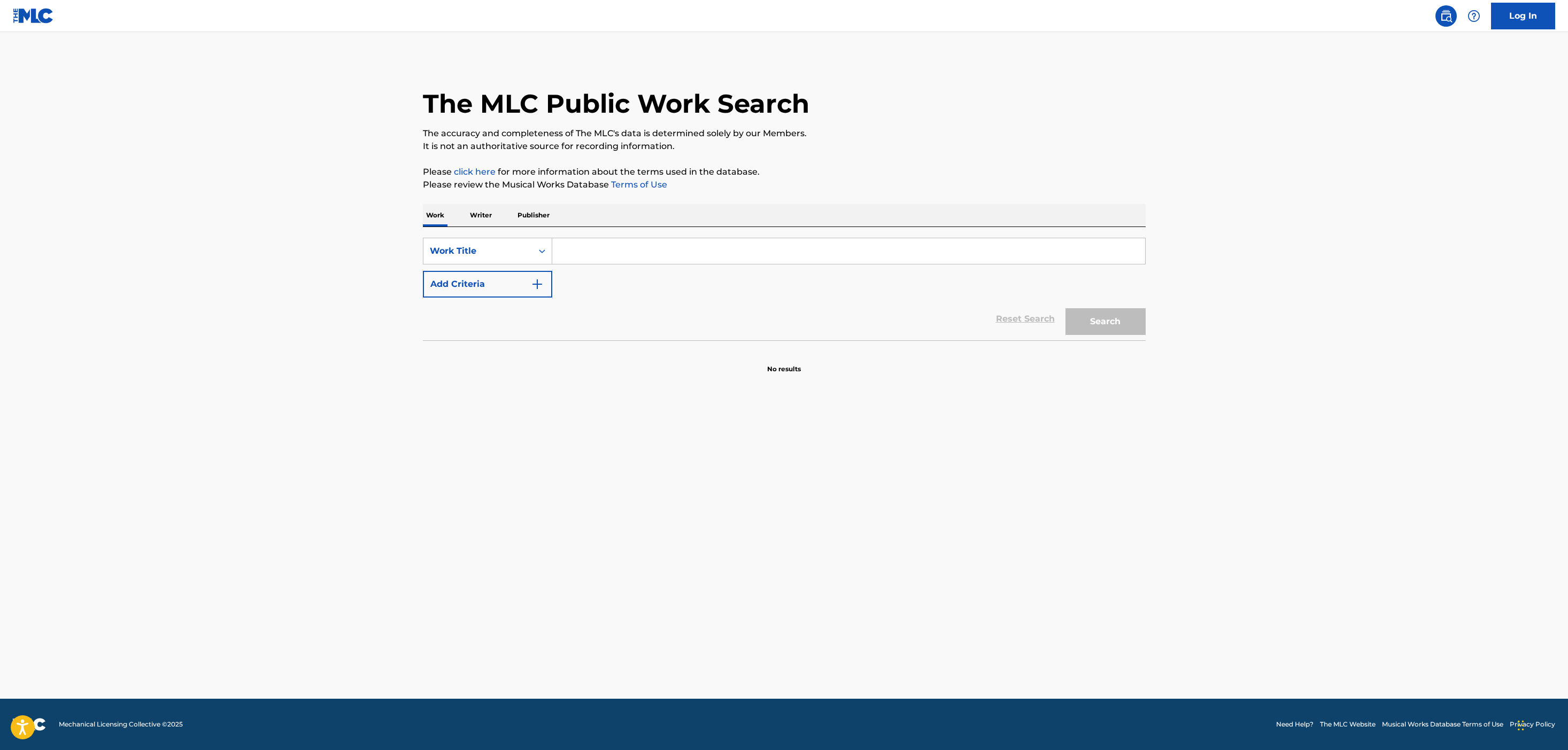
click at [622, 256] on input "Search Form" at bounding box center [849, 251] width 593 height 25
type input "first show"
click at [1065, 309] on button "Search" at bounding box center [1105, 322] width 80 height 27
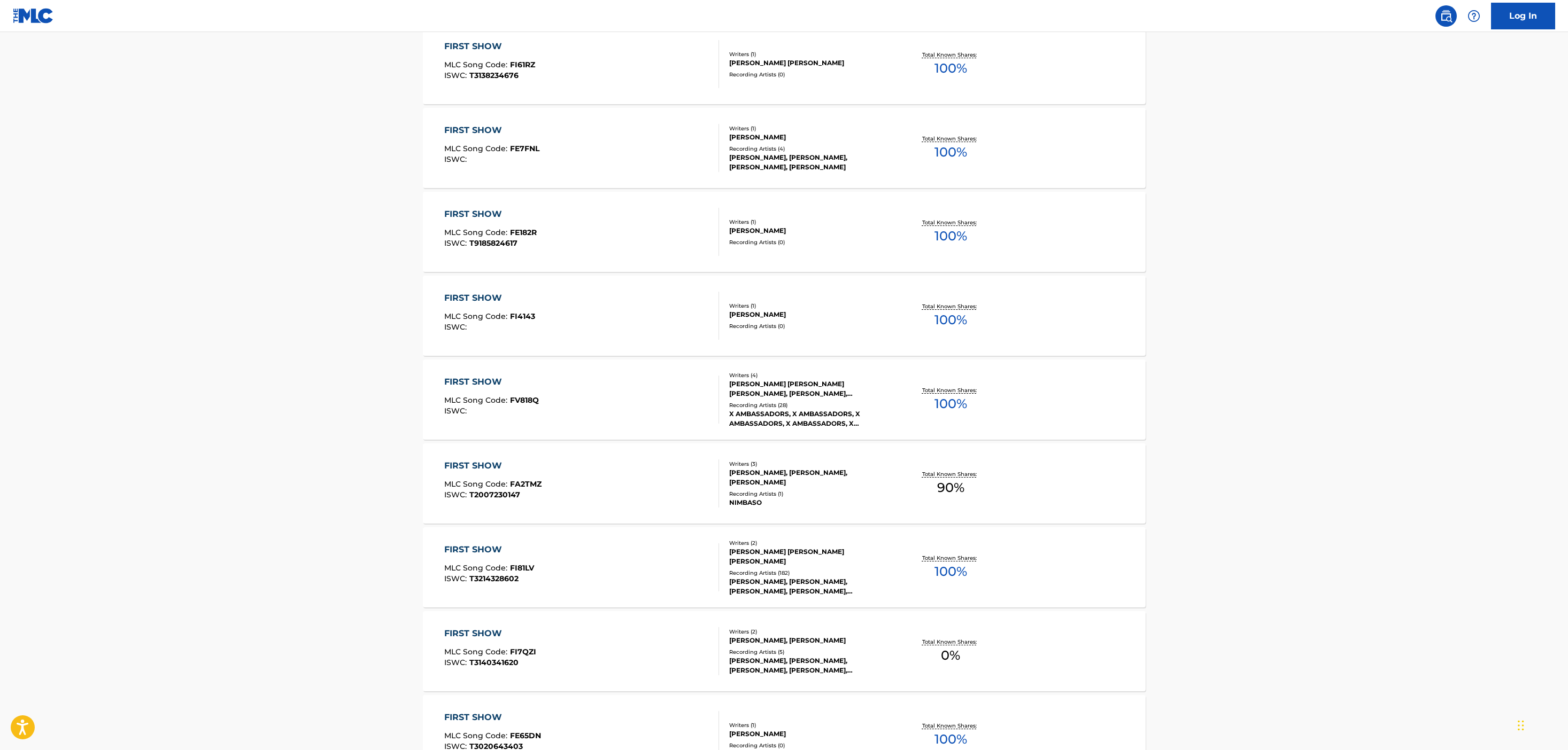
scroll to position [422, 0]
click at [687, 559] on div "FIRST SHOW MLC Song Code : FI81LV ISWC : T3214328602" at bounding box center [581, 566] width 275 height 48
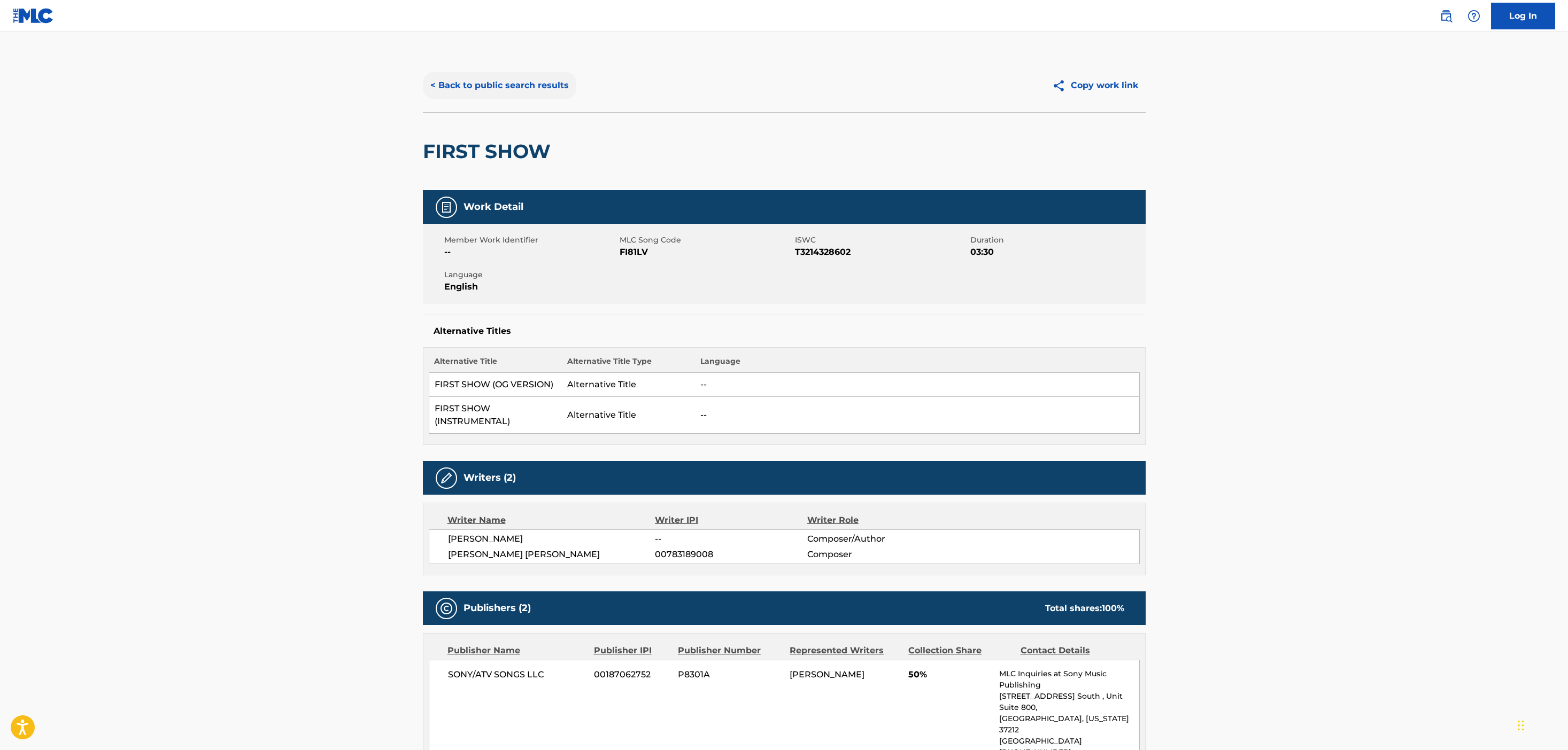
click at [454, 81] on button "< Back to public search results" at bounding box center [499, 86] width 153 height 27
